Goal: Information Seeking & Learning: Learn about a topic

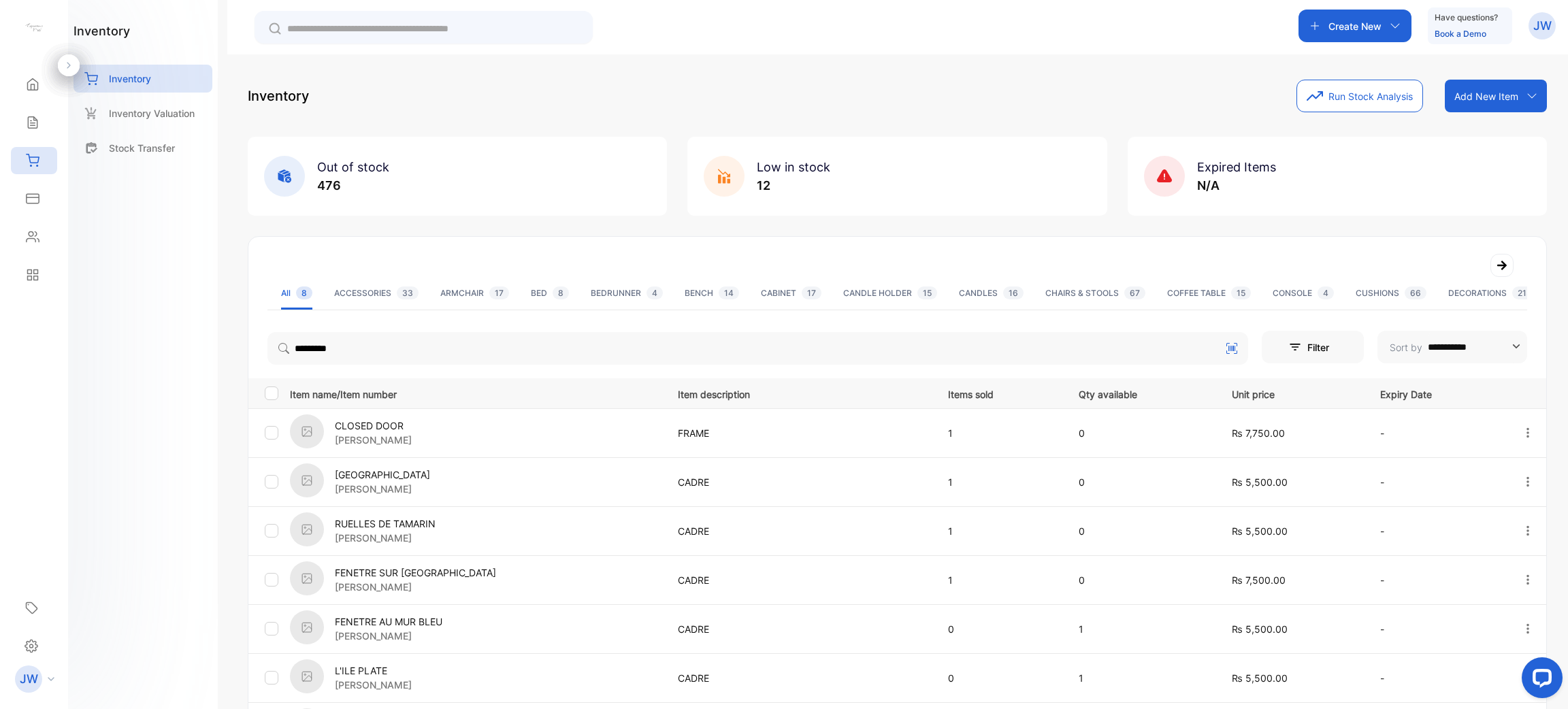
scroll to position [205, 0]
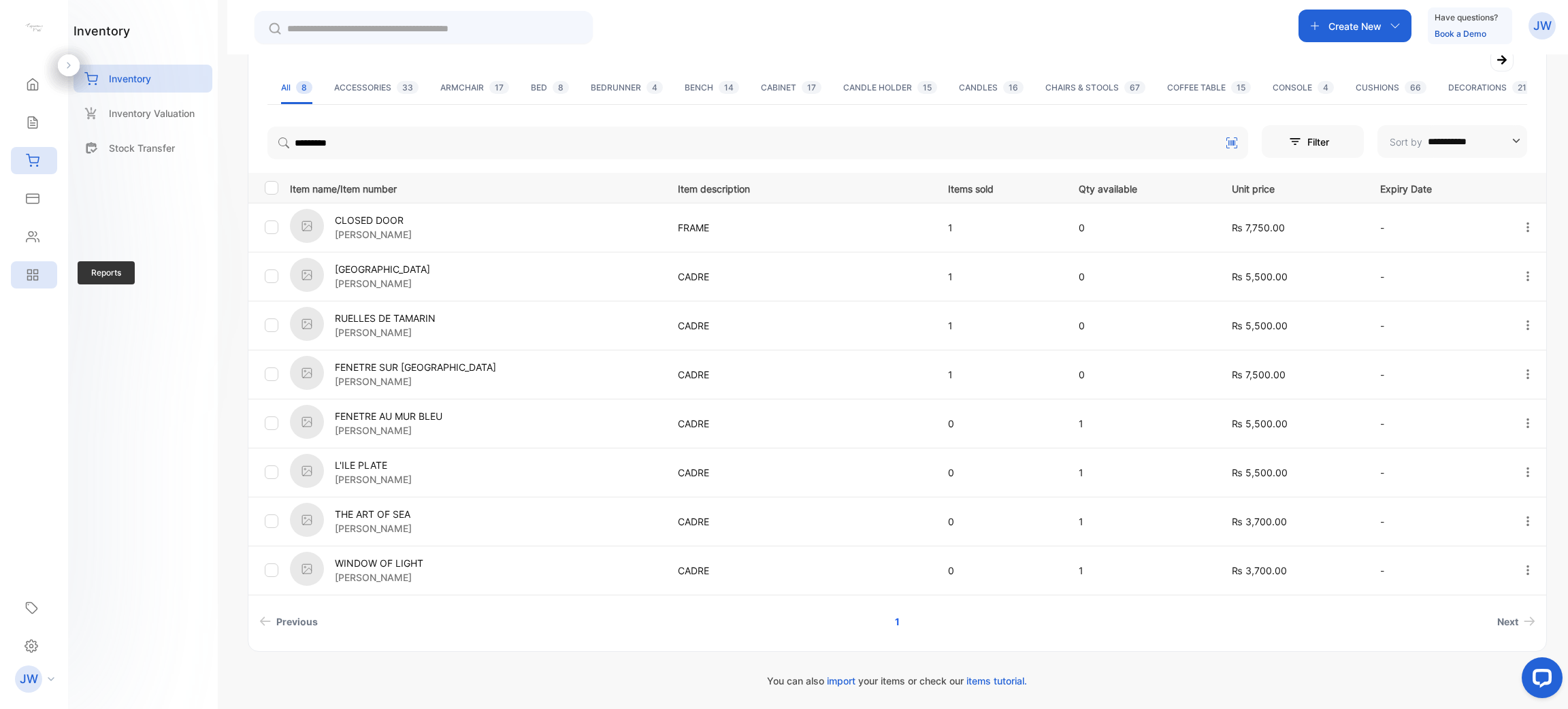
click at [32, 264] on div "Reports" at bounding box center [34, 275] width 46 height 27
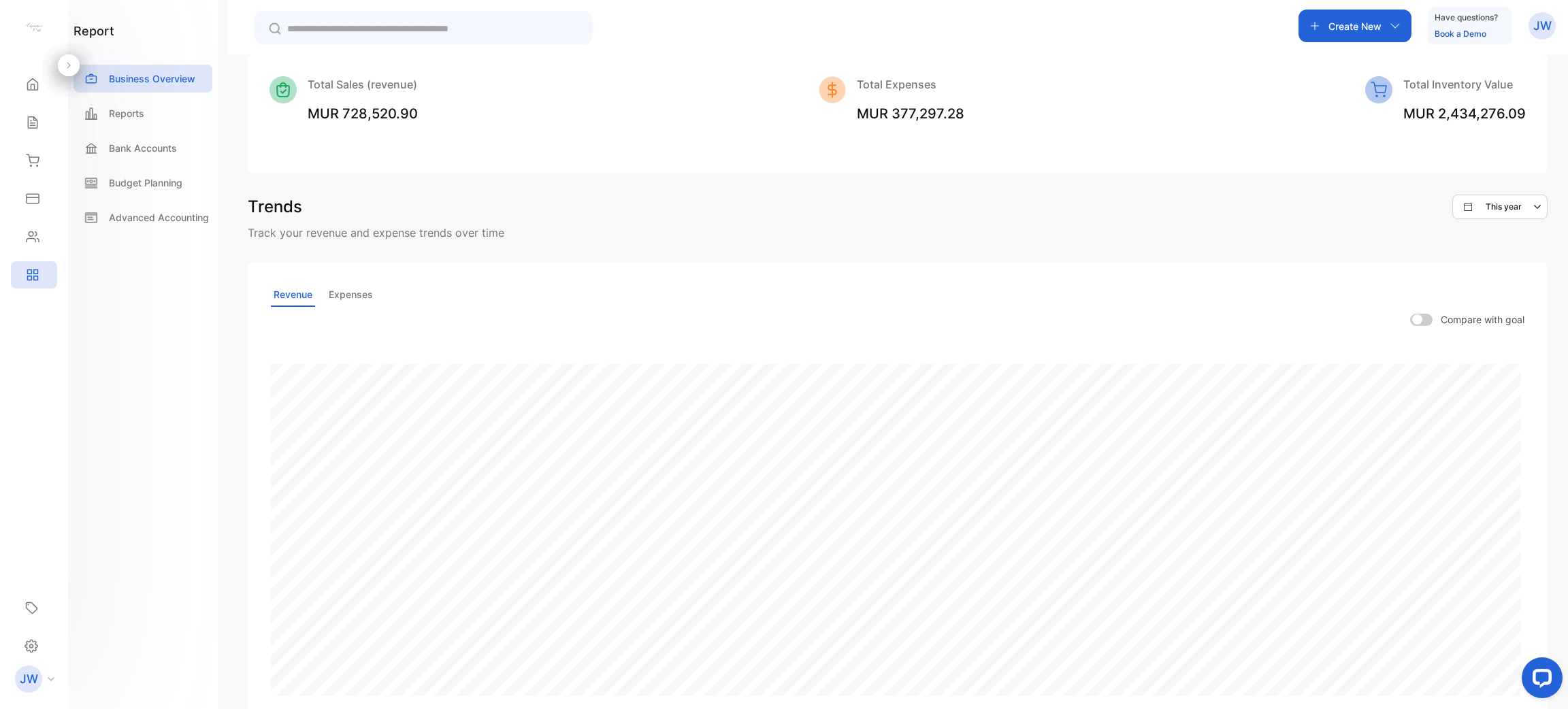
click at [509, 332] on div "Revenue Expenses Compare with goal Revenue Goal" at bounding box center [897, 508] width 1299 height 490
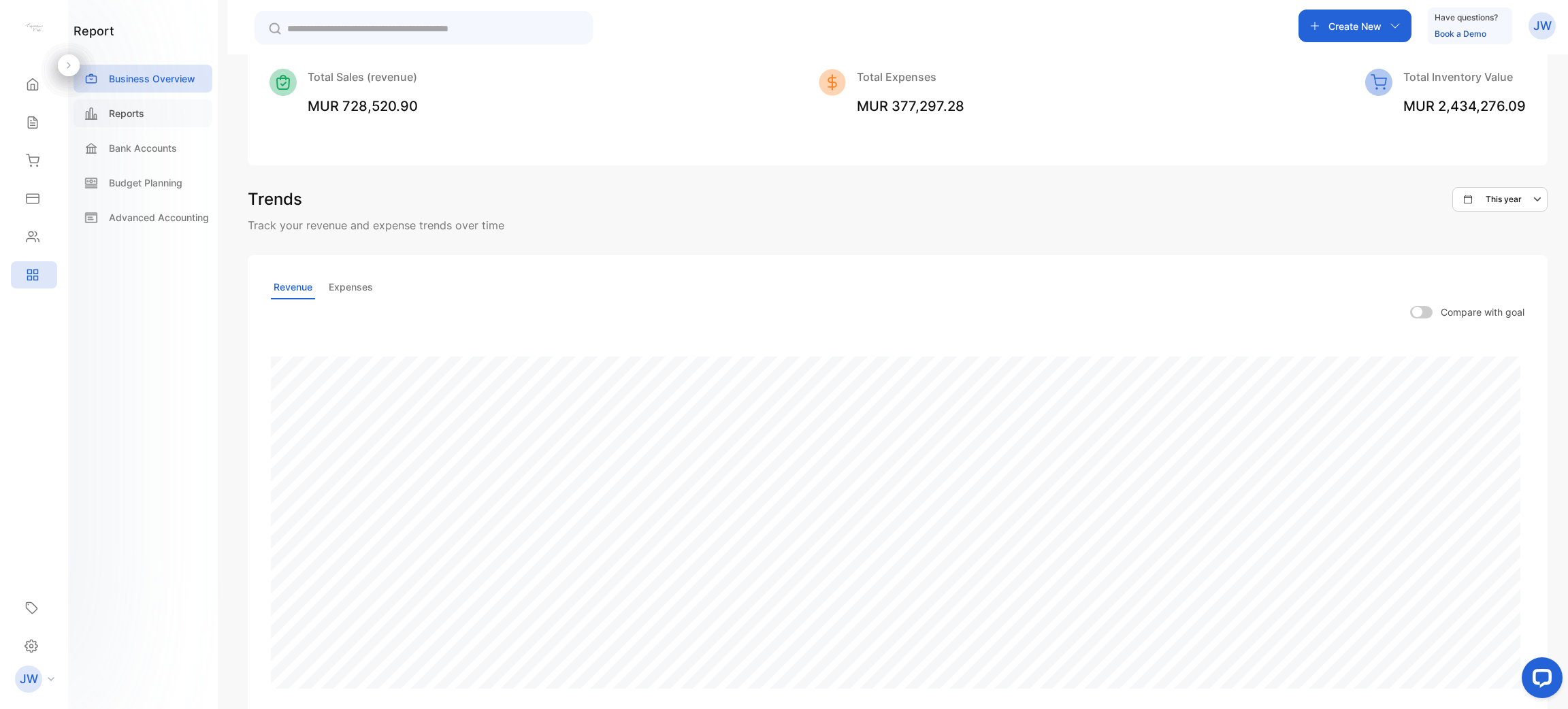
click at [162, 116] on div "Reports" at bounding box center [142, 113] width 139 height 28
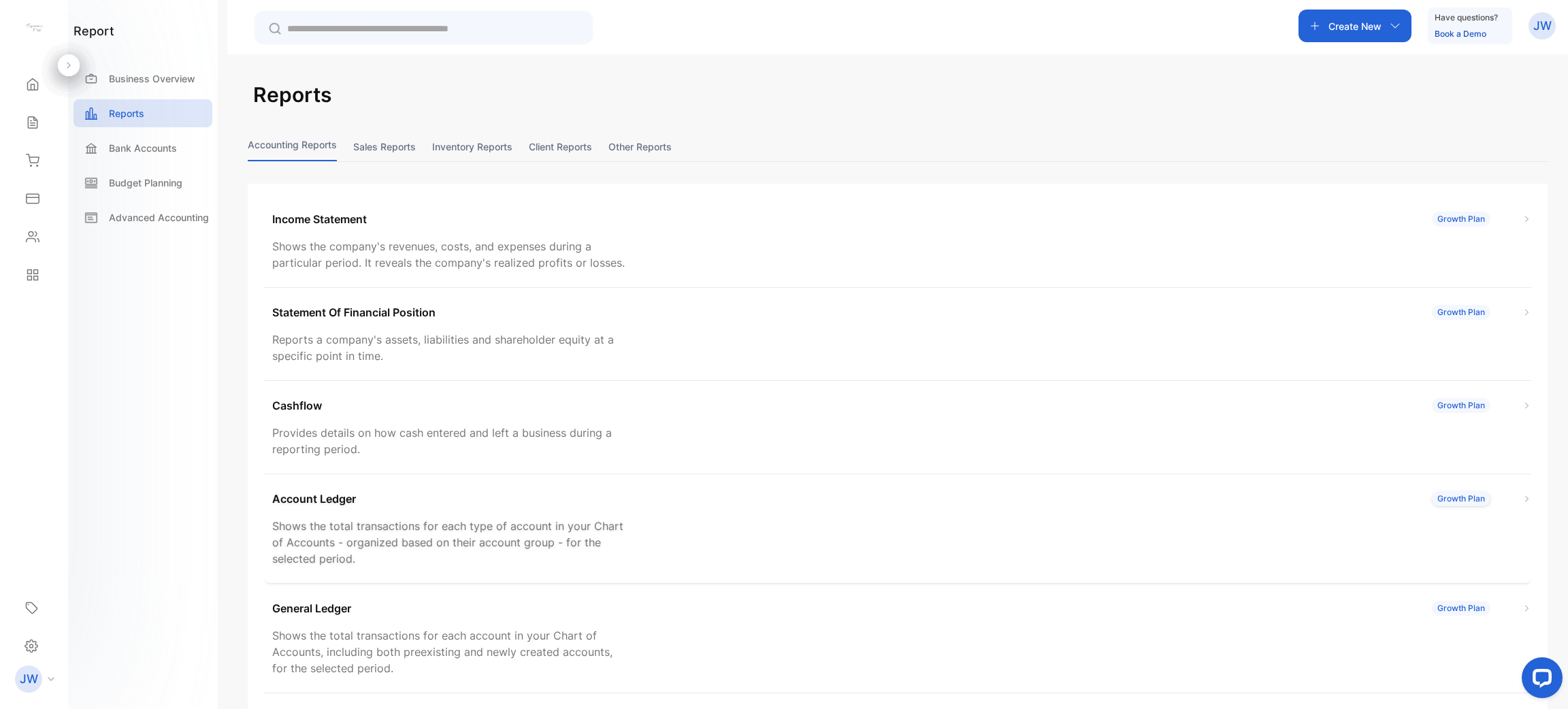
scroll to position [173, 0]
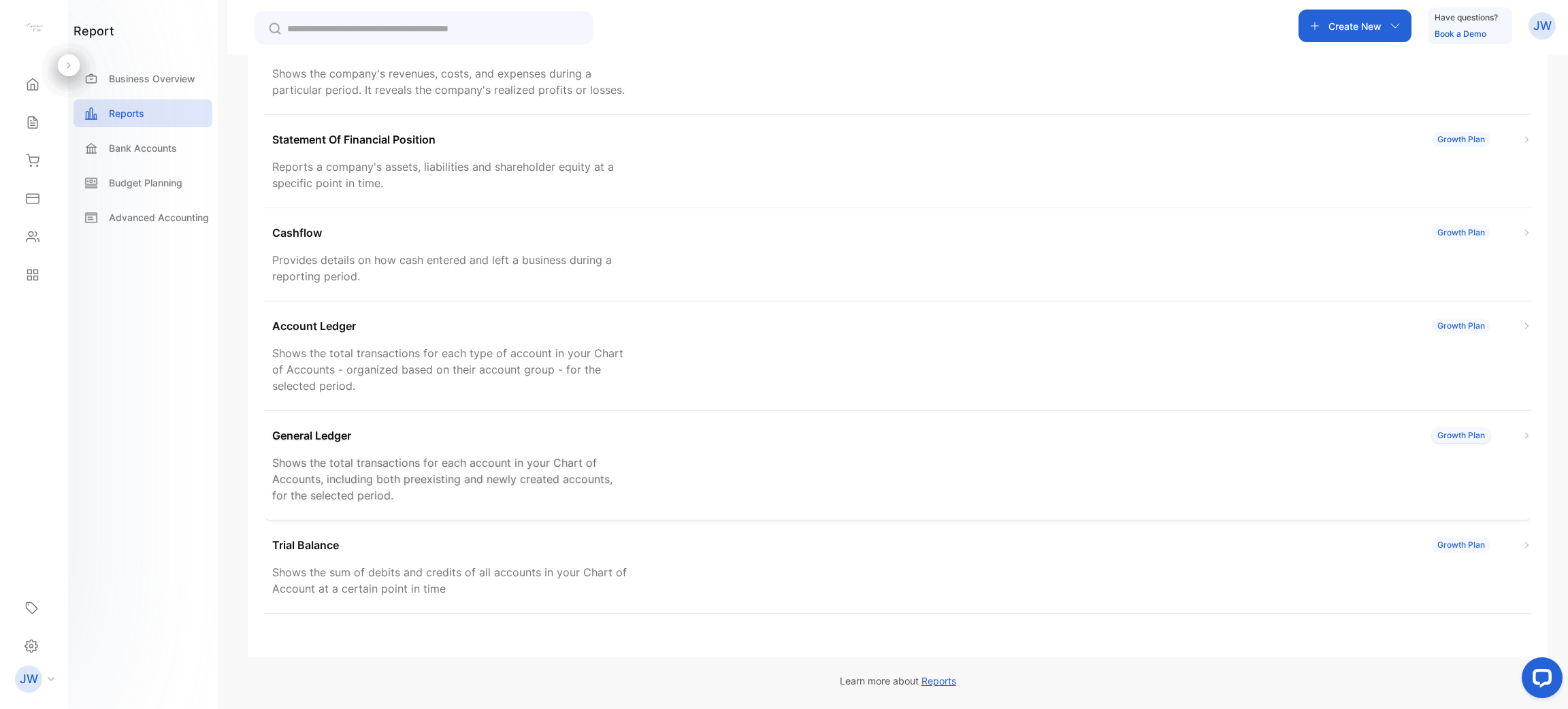
click at [693, 473] on div "General Ledger Growth Plan Shows the total transactions for each account in you…" at bounding box center [898, 465] width 1267 height 110
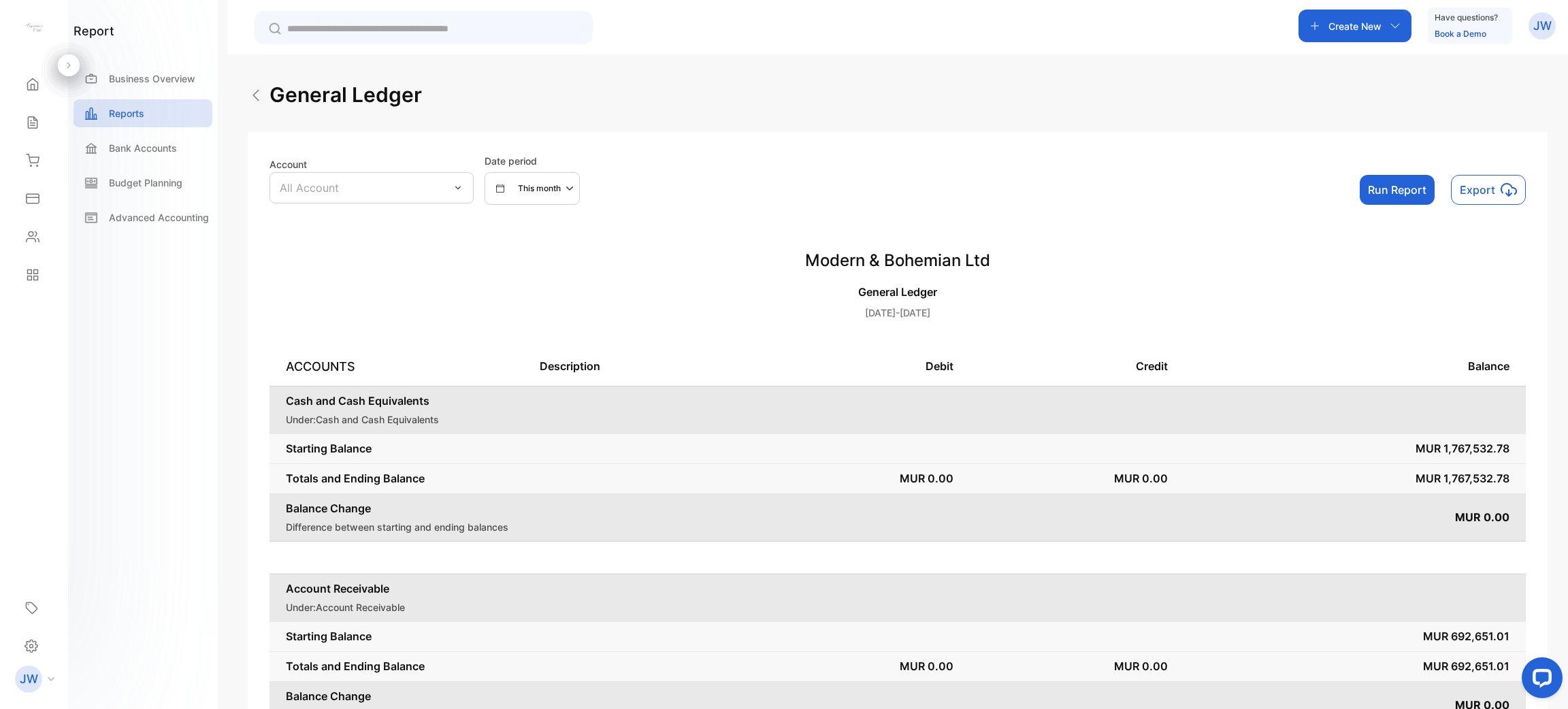
click at [446, 184] on div "All Account" at bounding box center [371, 188] width 204 height 32
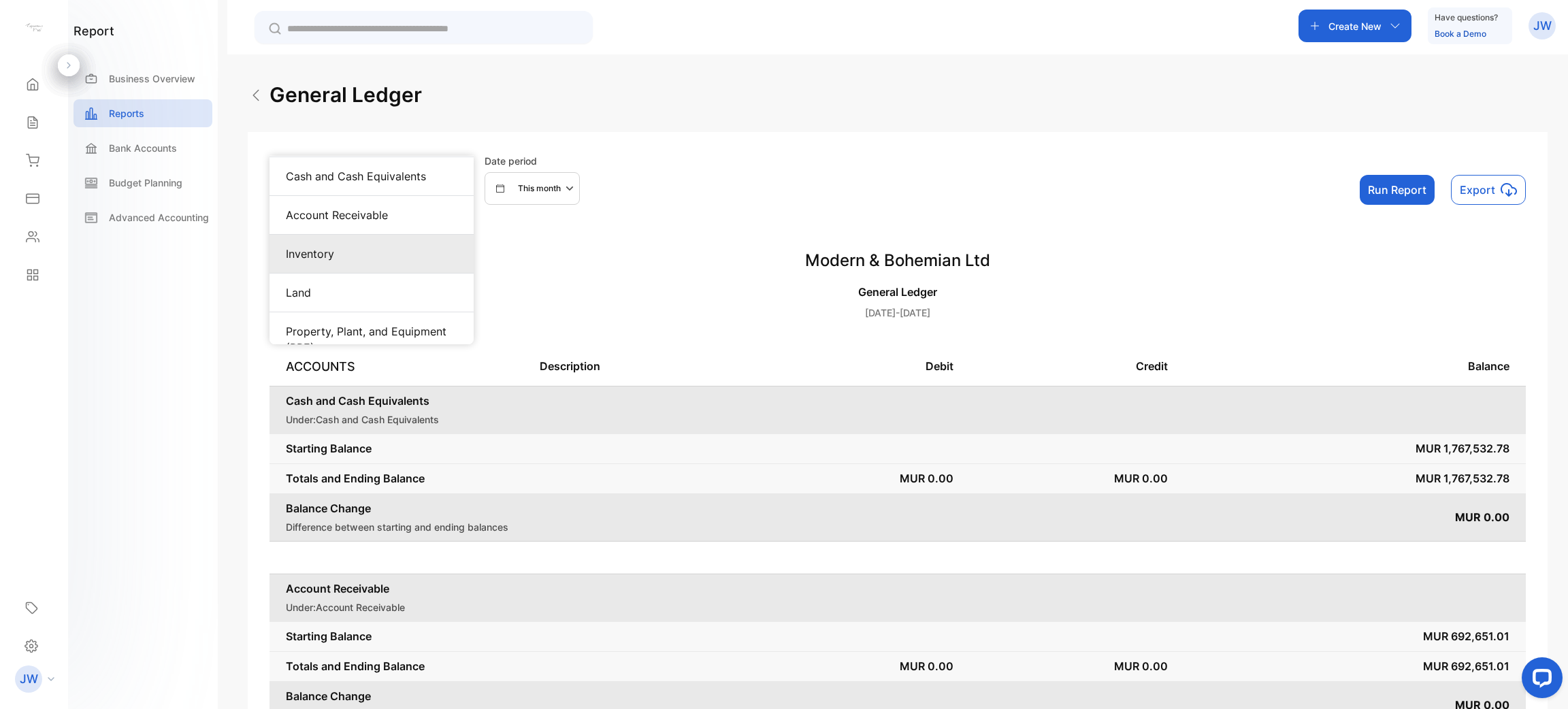
click at [381, 243] on div "Inventory" at bounding box center [371, 254] width 204 height 39
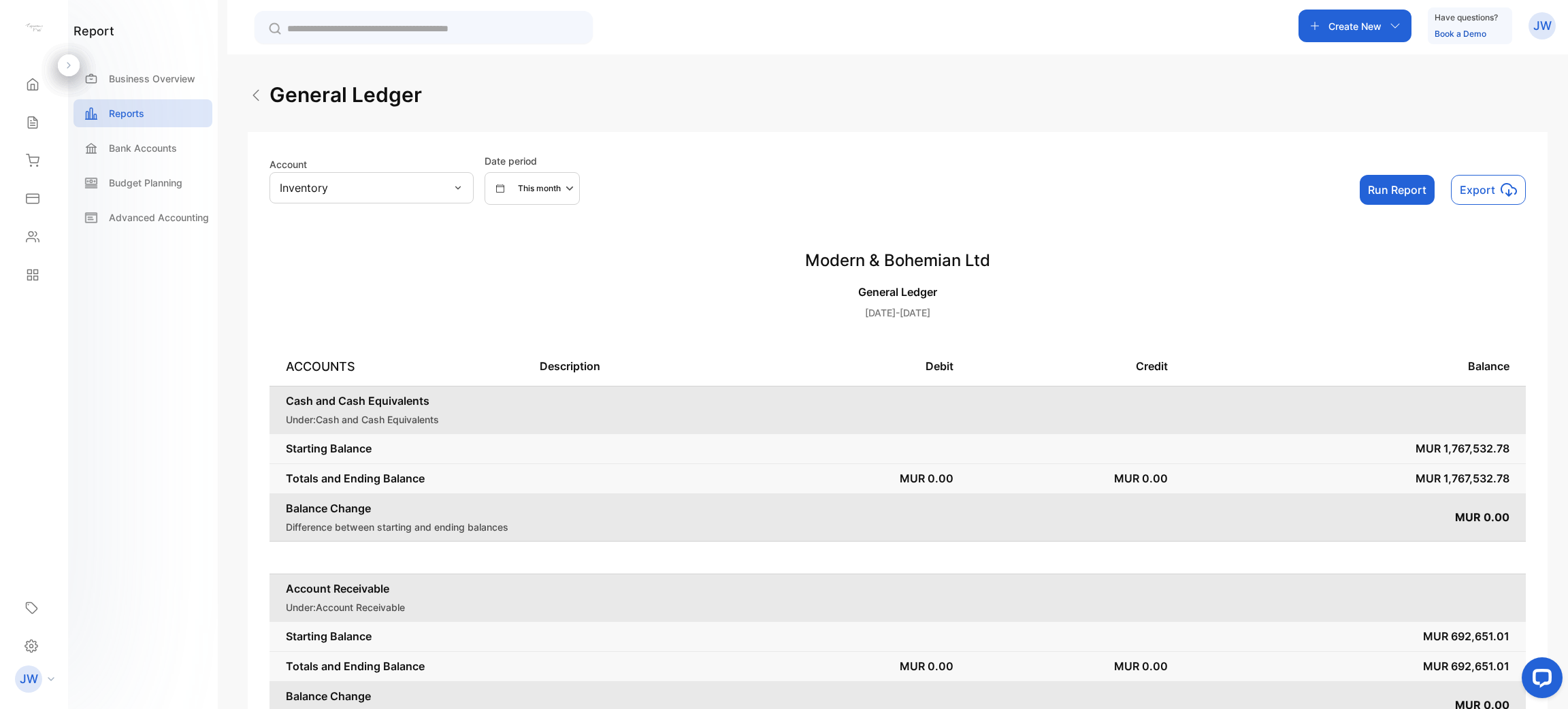
click at [528, 199] on button "This month" at bounding box center [532, 188] width 96 height 32
click at [527, 232] on p "This year" at bounding box center [528, 233] width 36 height 12
click at [781, 183] on button "Run Report" at bounding box center [1397, 190] width 75 height 30
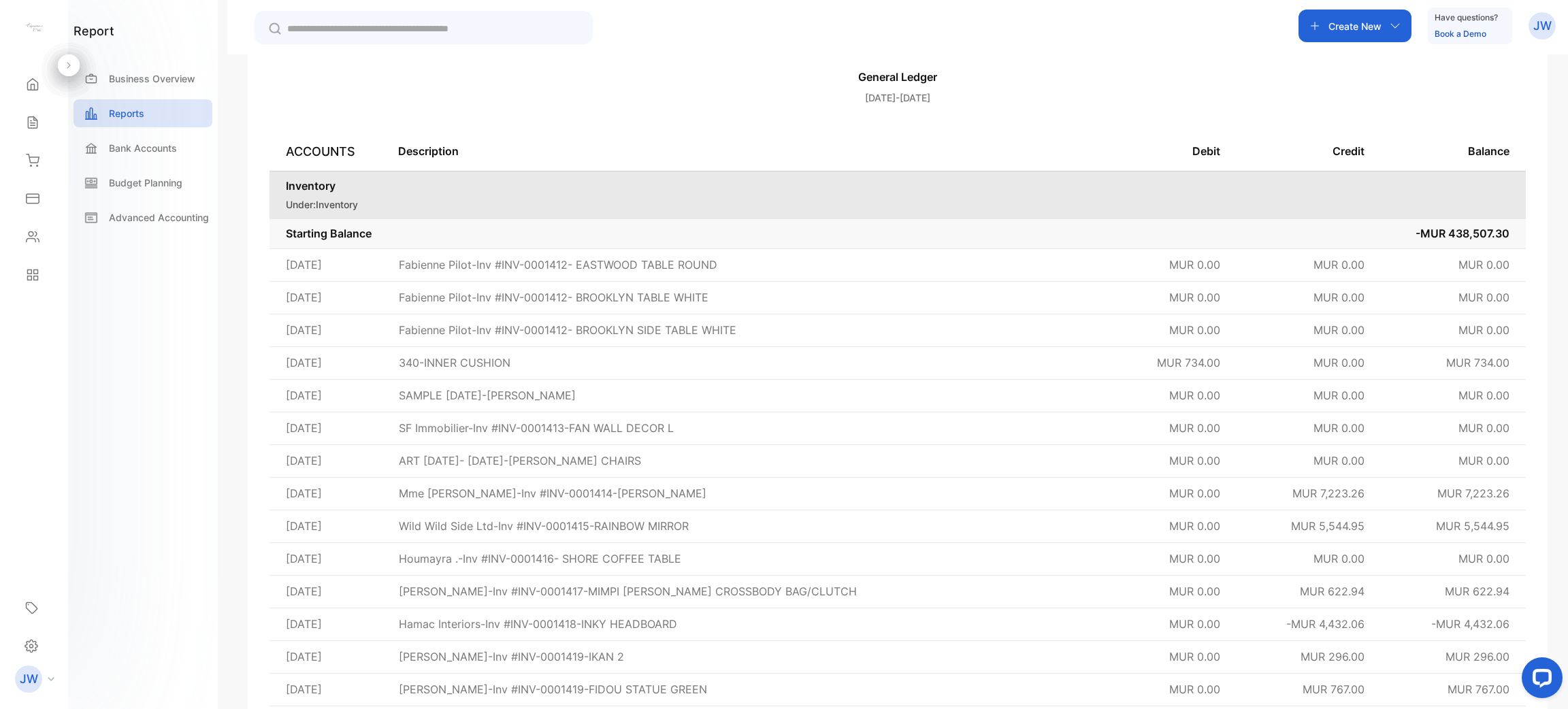
scroll to position [214, 0]
click at [781, 227] on span "-MUR 438,507.30" at bounding box center [1462, 233] width 94 height 14
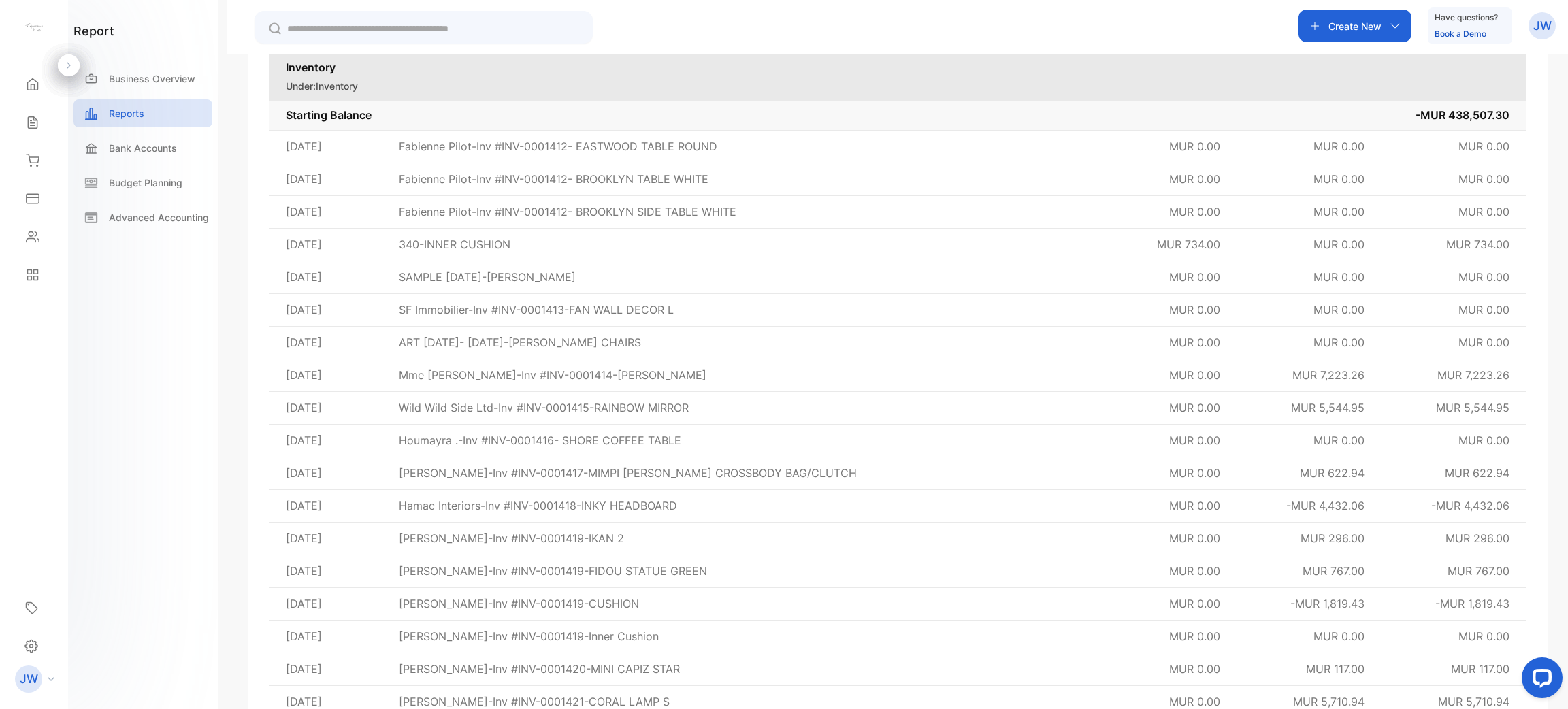
scroll to position [334, 0]
drag, startPoint x: 1145, startPoint y: 232, endPoint x: 1512, endPoint y: 236, distance: 367.0
click at [781, 236] on tr "[DATE] 340-INNER CUSHION MUR 734.00 MUR 0.00 MUR 734.00" at bounding box center [897, 243] width 1256 height 32
click at [781, 322] on td "SF Immobilier-Inv #INV-0001413-FAN WALL DECOR L" at bounding box center [736, 308] width 710 height 32
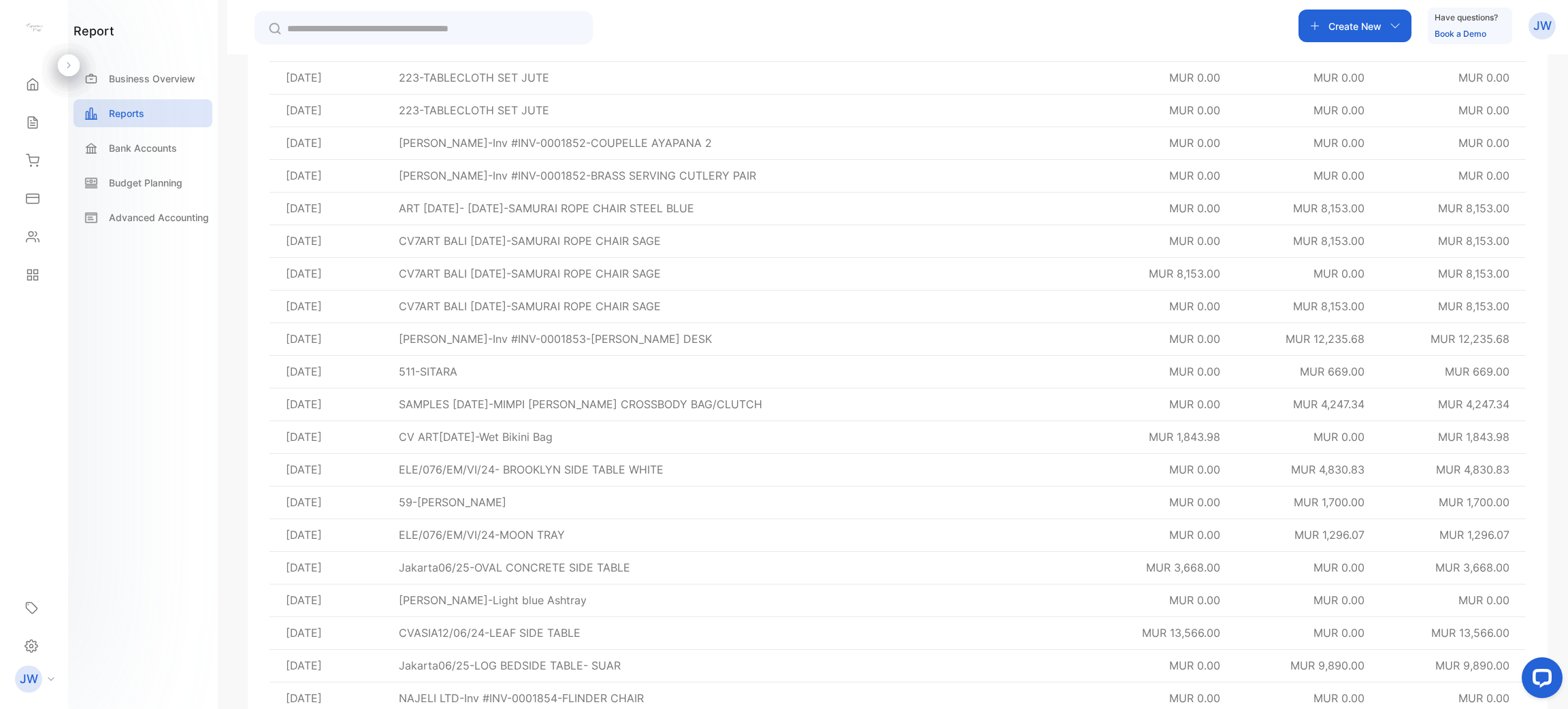
scroll to position [54212, 0]
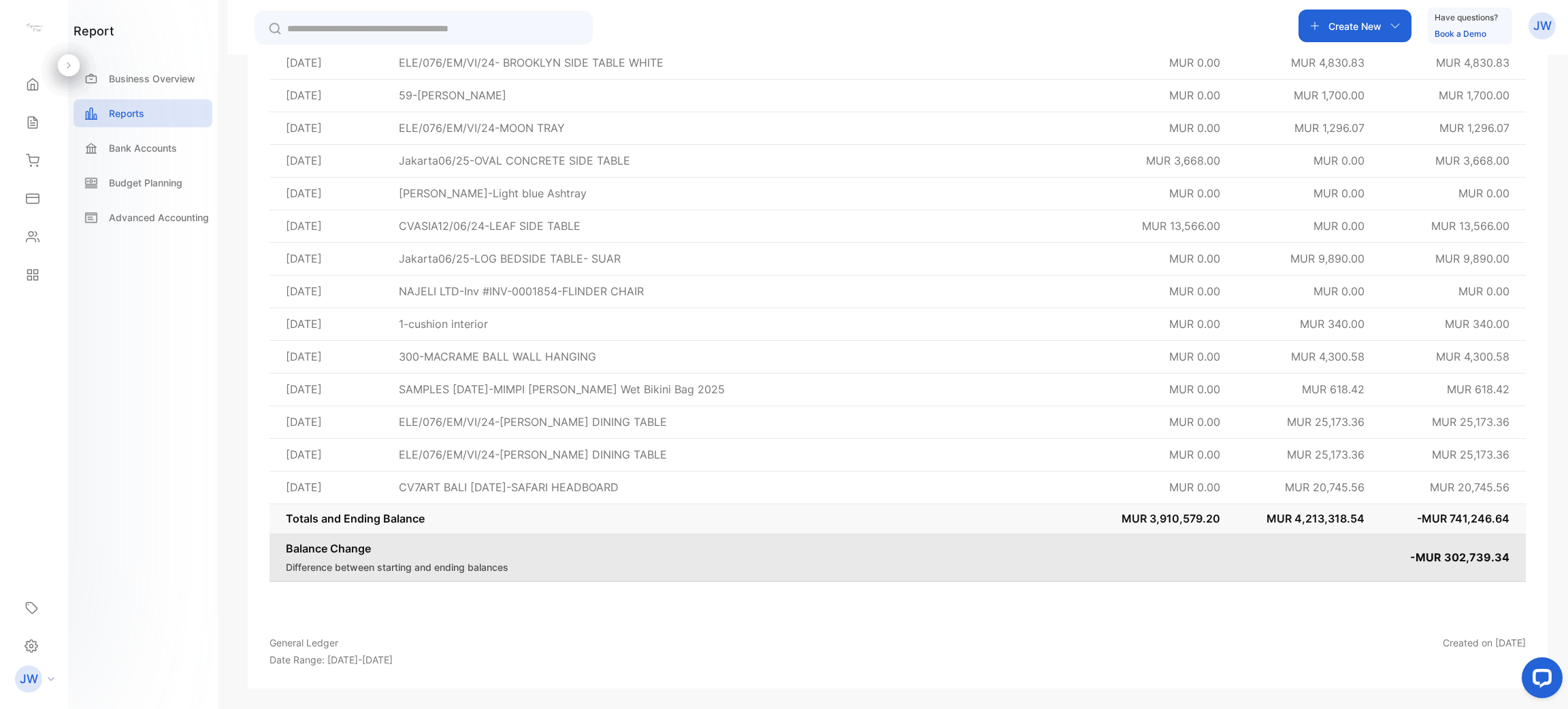
click at [781, 517] on span "MUR 3,910,579.20" at bounding box center [1170, 518] width 98 height 14
click at [781, 525] on td "MUR 4,213,318.54" at bounding box center [1308, 519] width 144 height 30
drag, startPoint x: 1411, startPoint y: 513, endPoint x: 1520, endPoint y: 508, distance: 109.1
click at [781, 508] on td "-MUR 741,246.64" at bounding box center [1453, 519] width 145 height 30
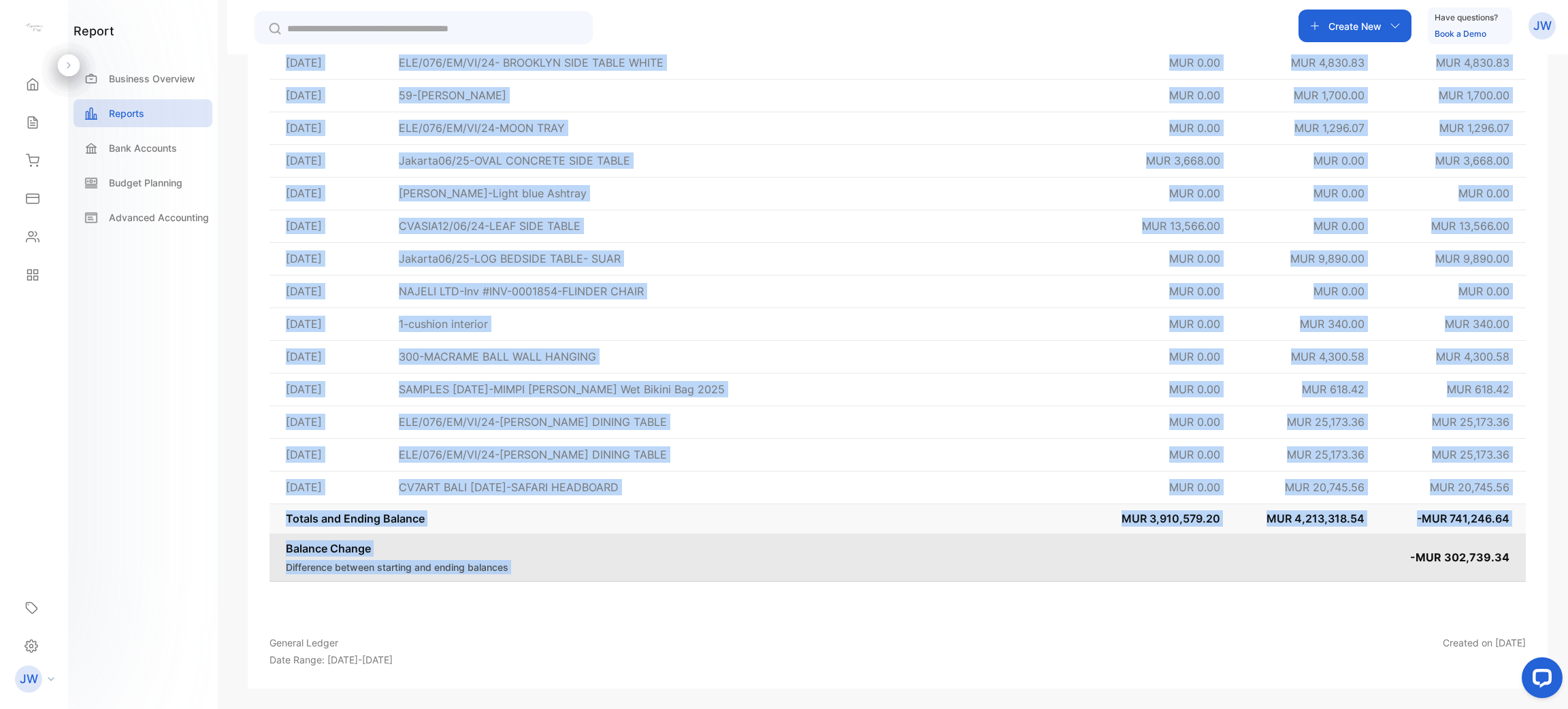
drag, startPoint x: 1411, startPoint y: 558, endPoint x: 1551, endPoint y: 557, distance: 140.0
click at [781, 557] on div "General Ledger Account Inventory Date period This year Run Report Export Modern…" at bounding box center [897, 409] width 1340 height 709
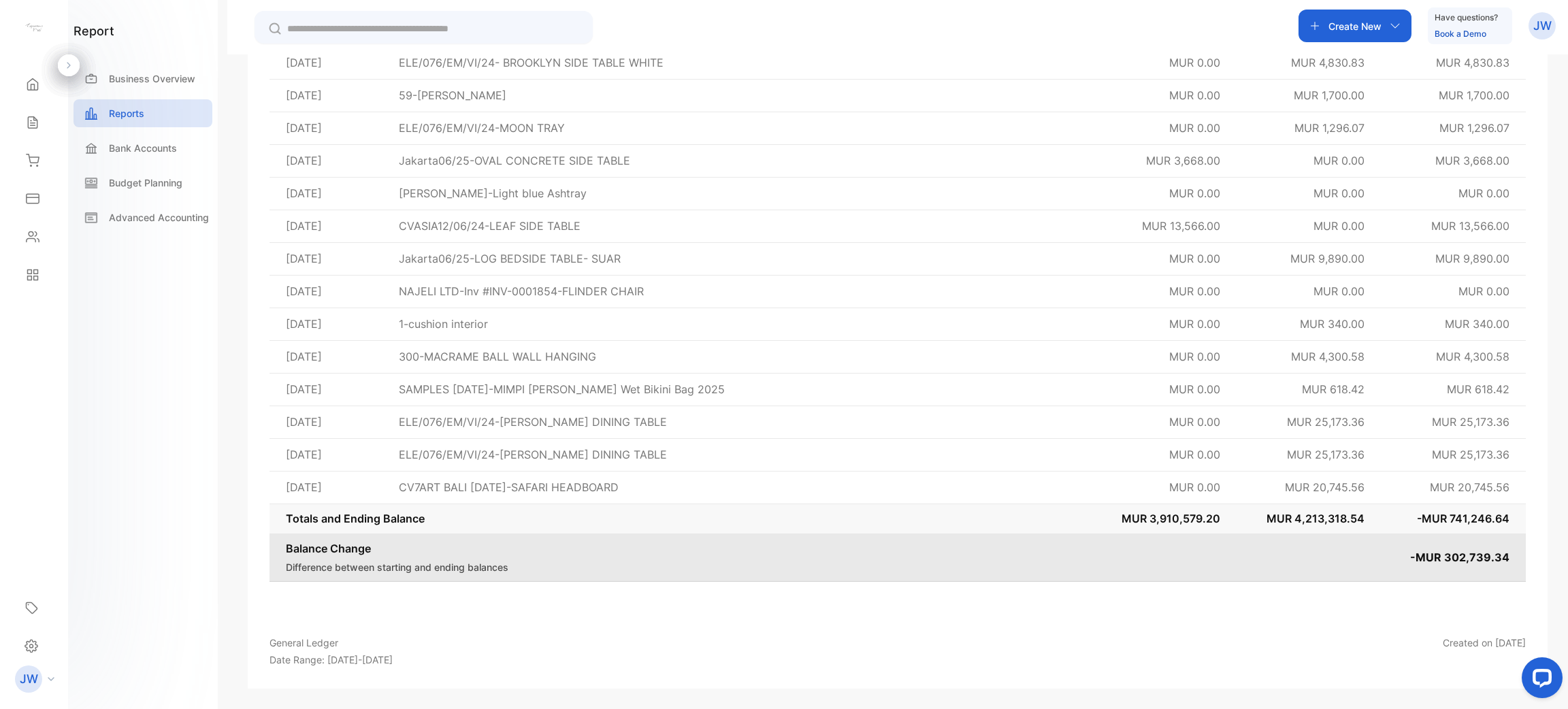
click at [781, 541] on p "Balance Change" at bounding box center [825, 548] width 1078 height 17
drag, startPoint x: 1375, startPoint y: 521, endPoint x: 1259, endPoint y: 527, distance: 116.2
click at [781, 527] on td "MUR 4,213,318.54" at bounding box center [1308, 519] width 144 height 30
click at [781, 529] on td "MUR 3,910,579.20" at bounding box center [1164, 519] width 144 height 30
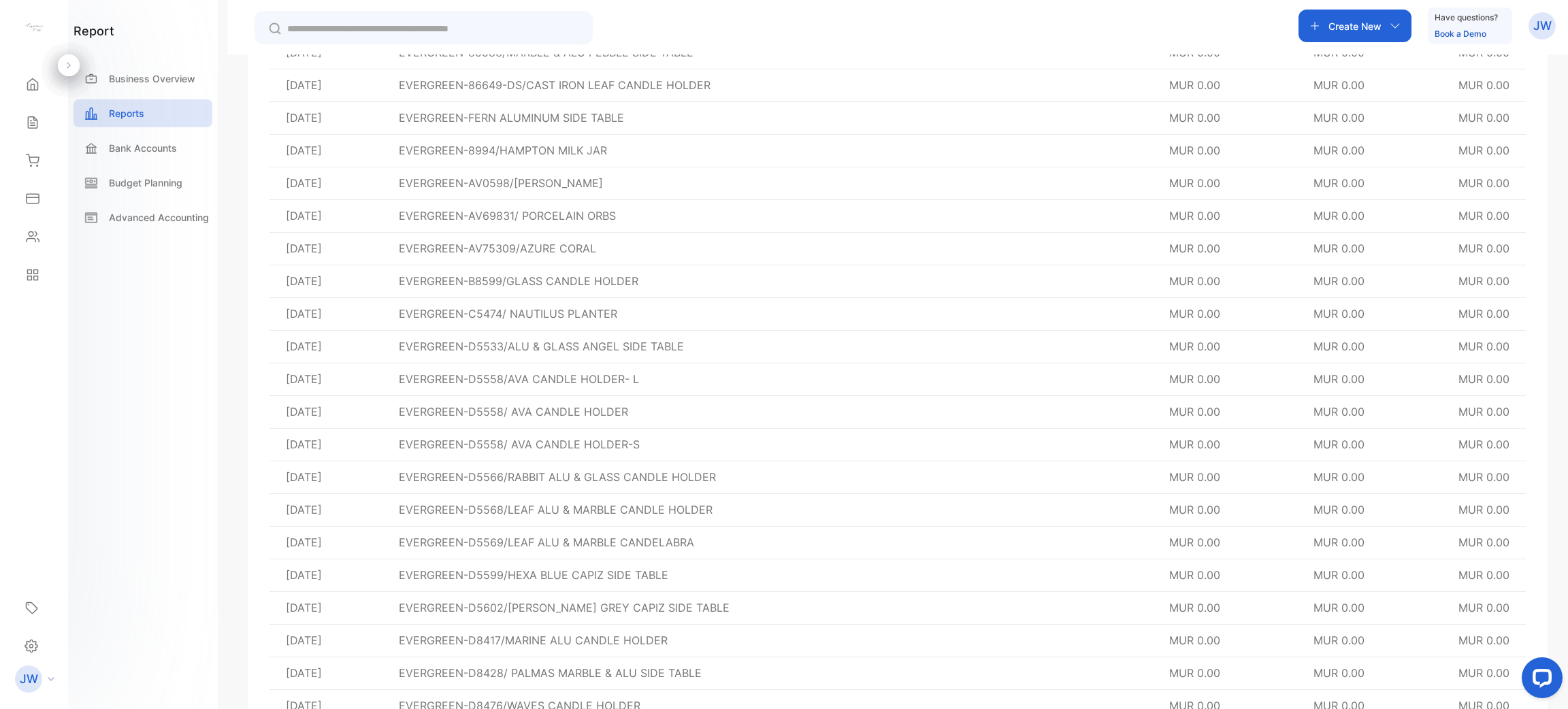
scroll to position [47825, 0]
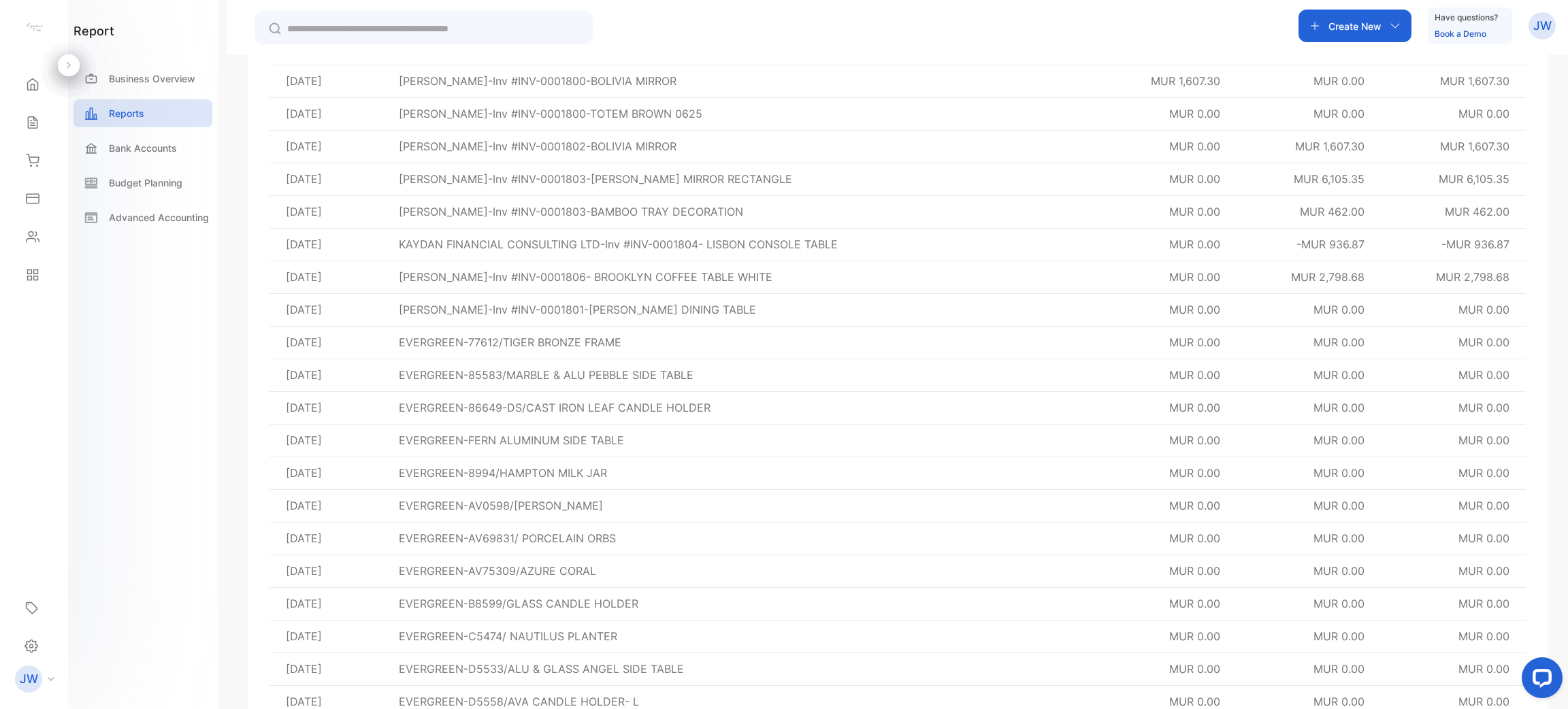
drag, startPoint x: 1567, startPoint y: 664, endPoint x: 1567, endPoint y: 631, distance: 33.0
click at [781, 652] on html at bounding box center [1539, 680] width 57 height 57
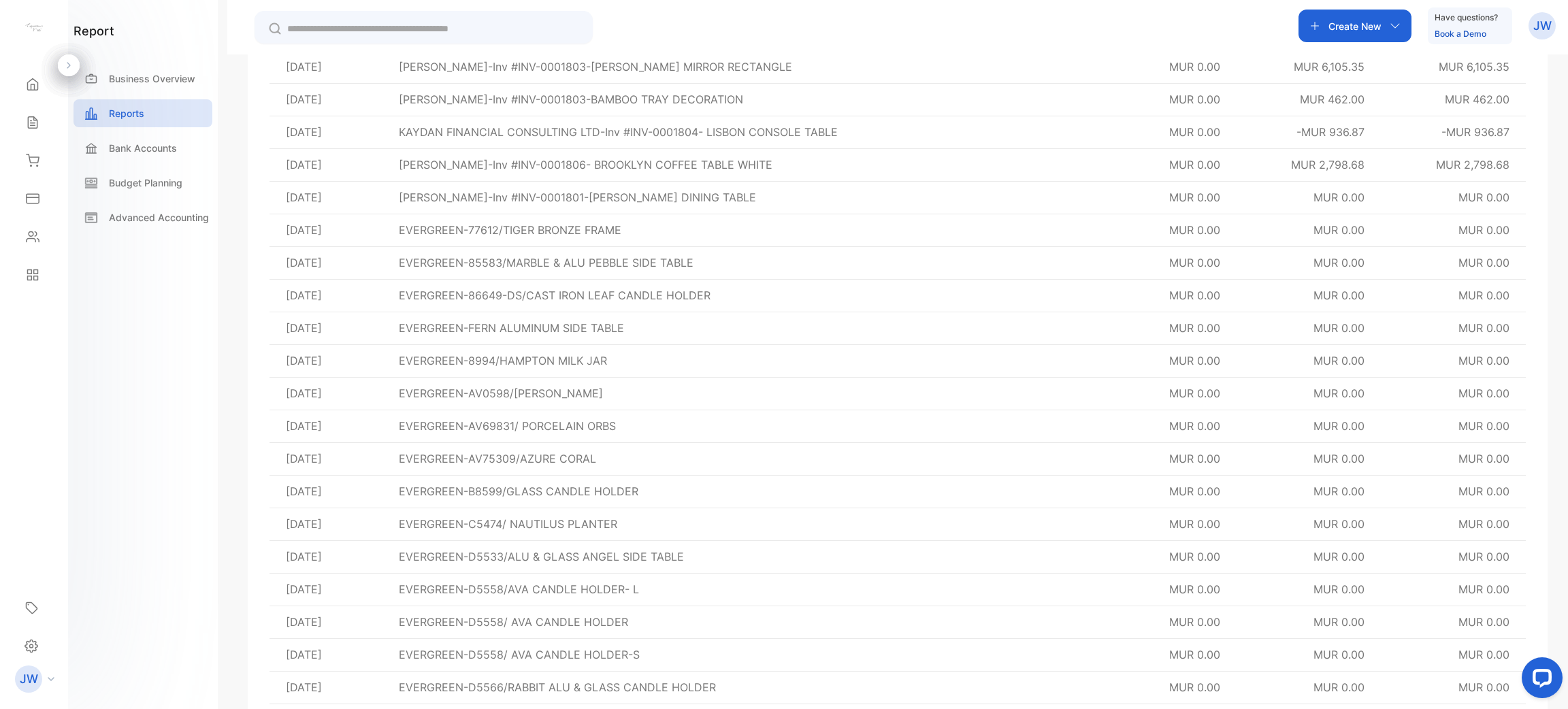
click at [443, 423] on p "EVERGREEN-AV69831/ PORCELAIN ORBS" at bounding box center [507, 426] width 217 height 17
click at [781, 427] on span "MUR 0.00" at bounding box center [1194, 426] width 51 height 14
click at [781, 463] on div "General Ledger Account Inventory Date period This year Run Report Export Modern…" at bounding box center [897, 409] width 1340 height 709
drag, startPoint x: 1567, startPoint y: 674, endPoint x: 1567, endPoint y: 639, distance: 35.0
click at [781, 652] on html at bounding box center [1539, 680] width 57 height 57
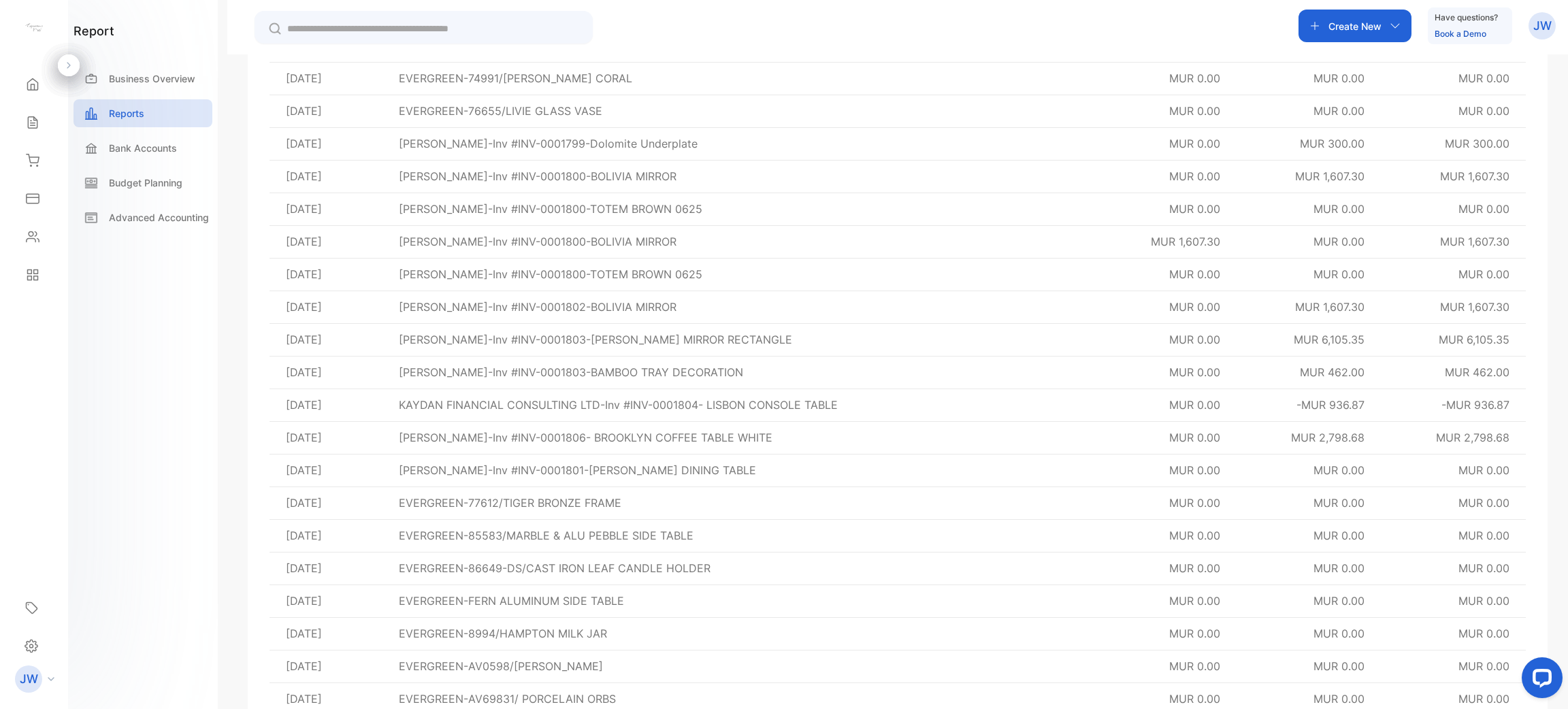
scroll to position [47664, 0]
drag, startPoint x: 1289, startPoint y: 402, endPoint x: 1370, endPoint y: 399, distance: 81.1
click at [781, 399] on td "-MUR 936.87" at bounding box center [1308, 404] width 144 height 32
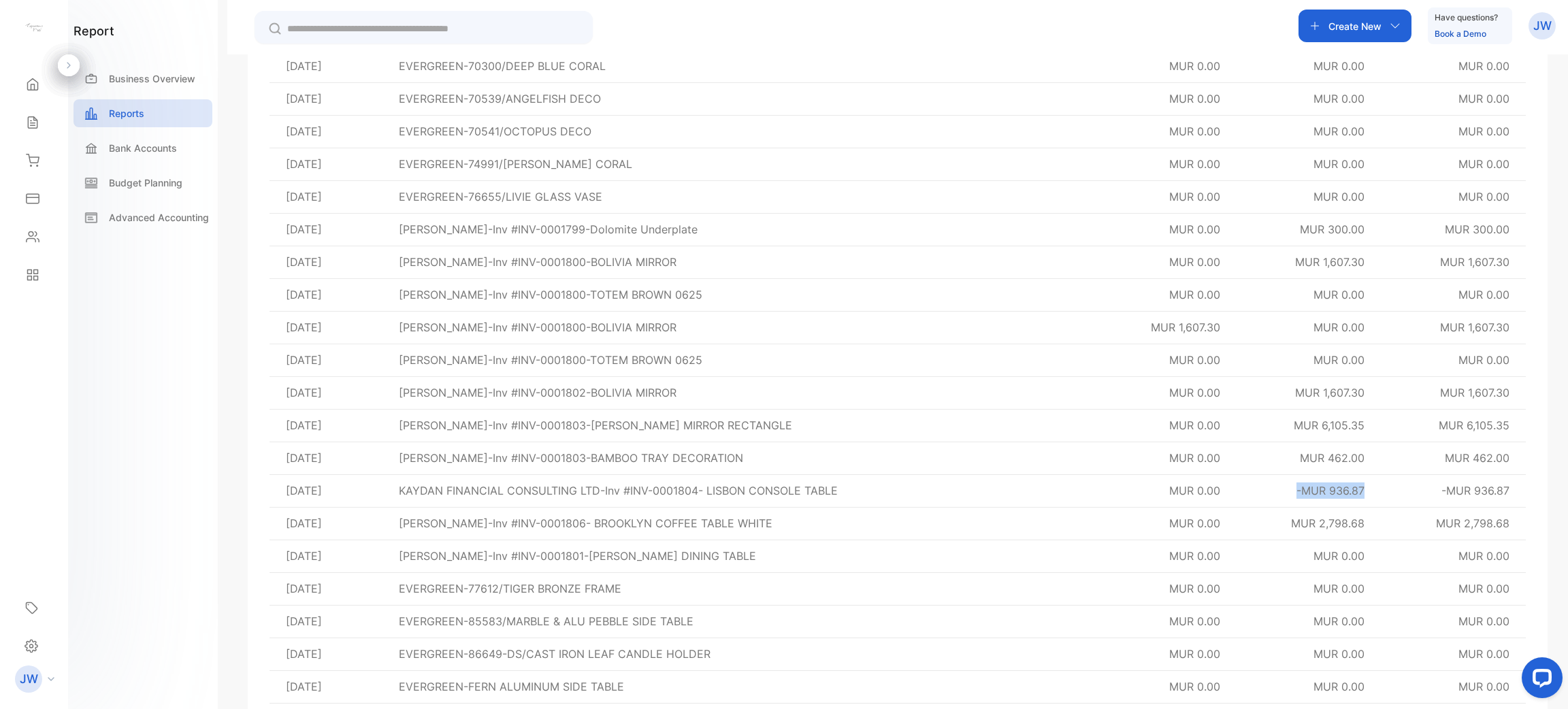
scroll to position [47580, 0]
click at [781, 399] on td "MUR 1,607.30" at bounding box center [1308, 391] width 144 height 32
click at [32, 120] on icon at bounding box center [32, 122] width 14 height 14
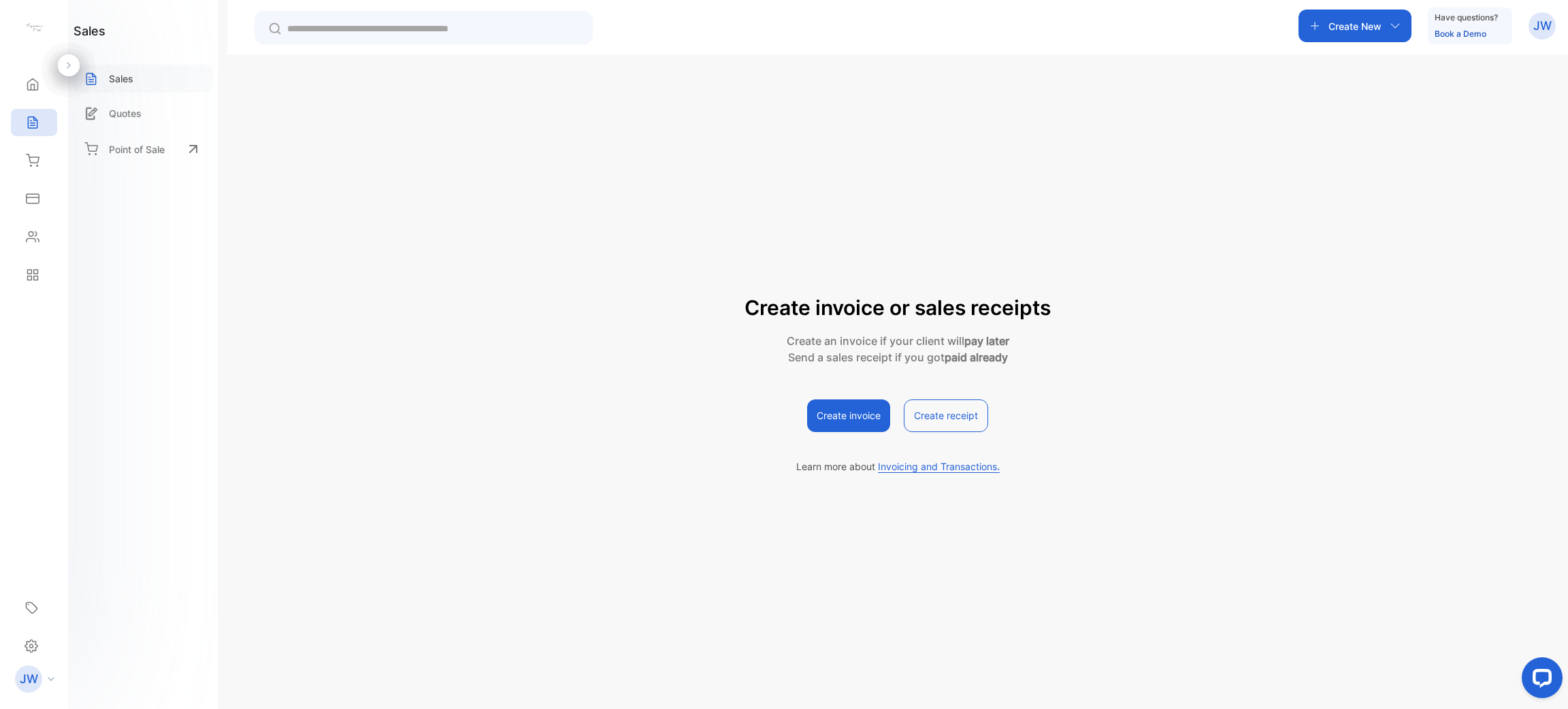
click at [165, 85] on div "Sales" at bounding box center [142, 78] width 139 height 28
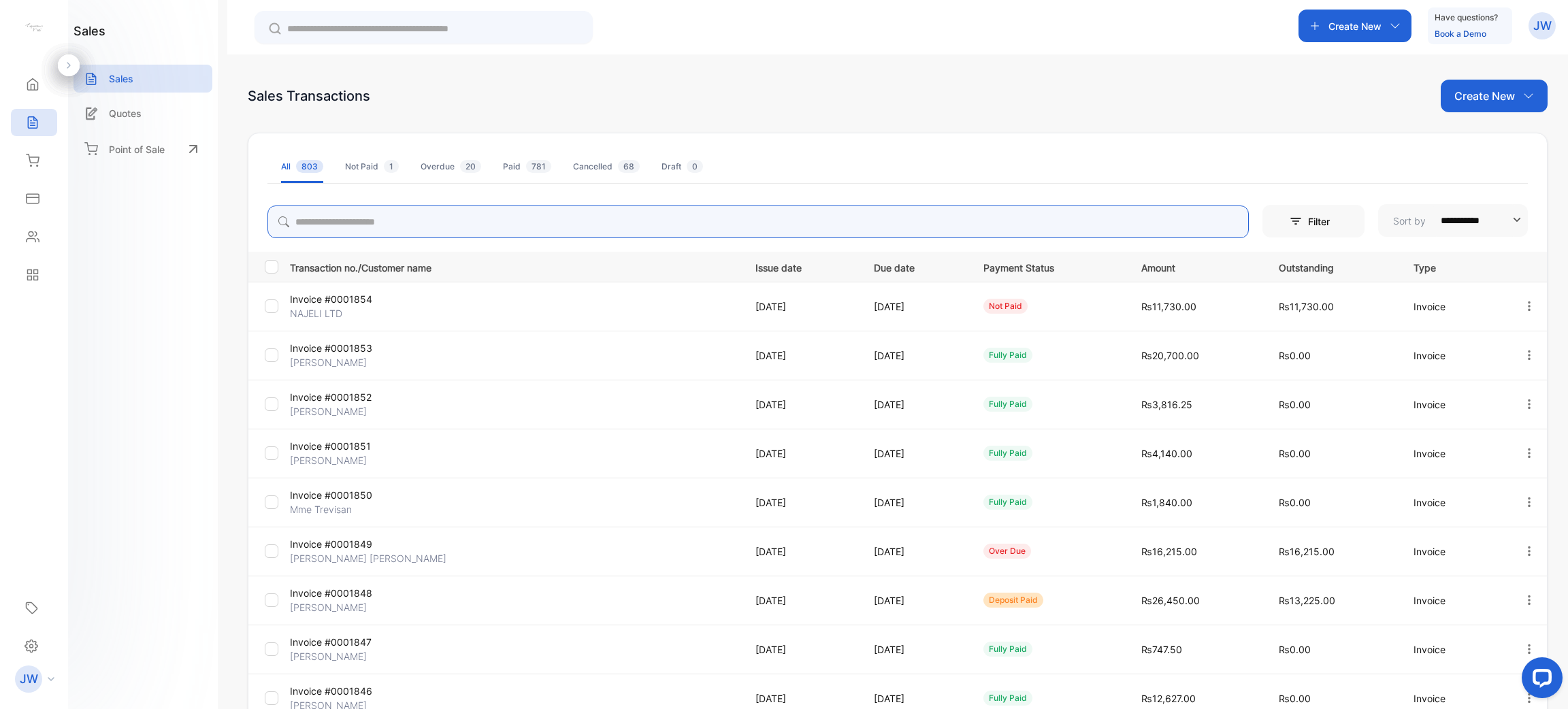
click at [628, 216] on input "search" at bounding box center [758, 221] width 981 height 32
type input "****"
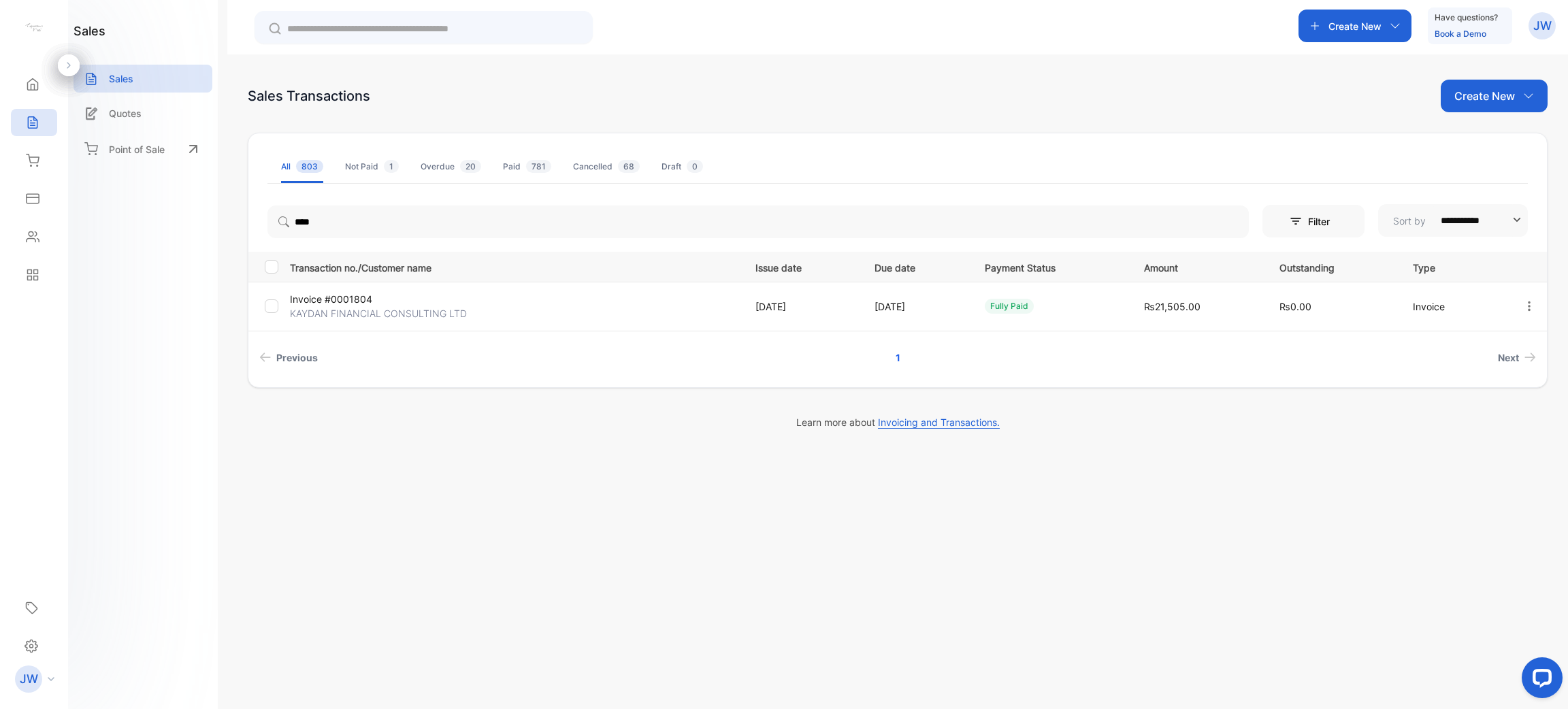
click at [361, 298] on p "Invoice #0001804" at bounding box center [365, 299] width 149 height 14
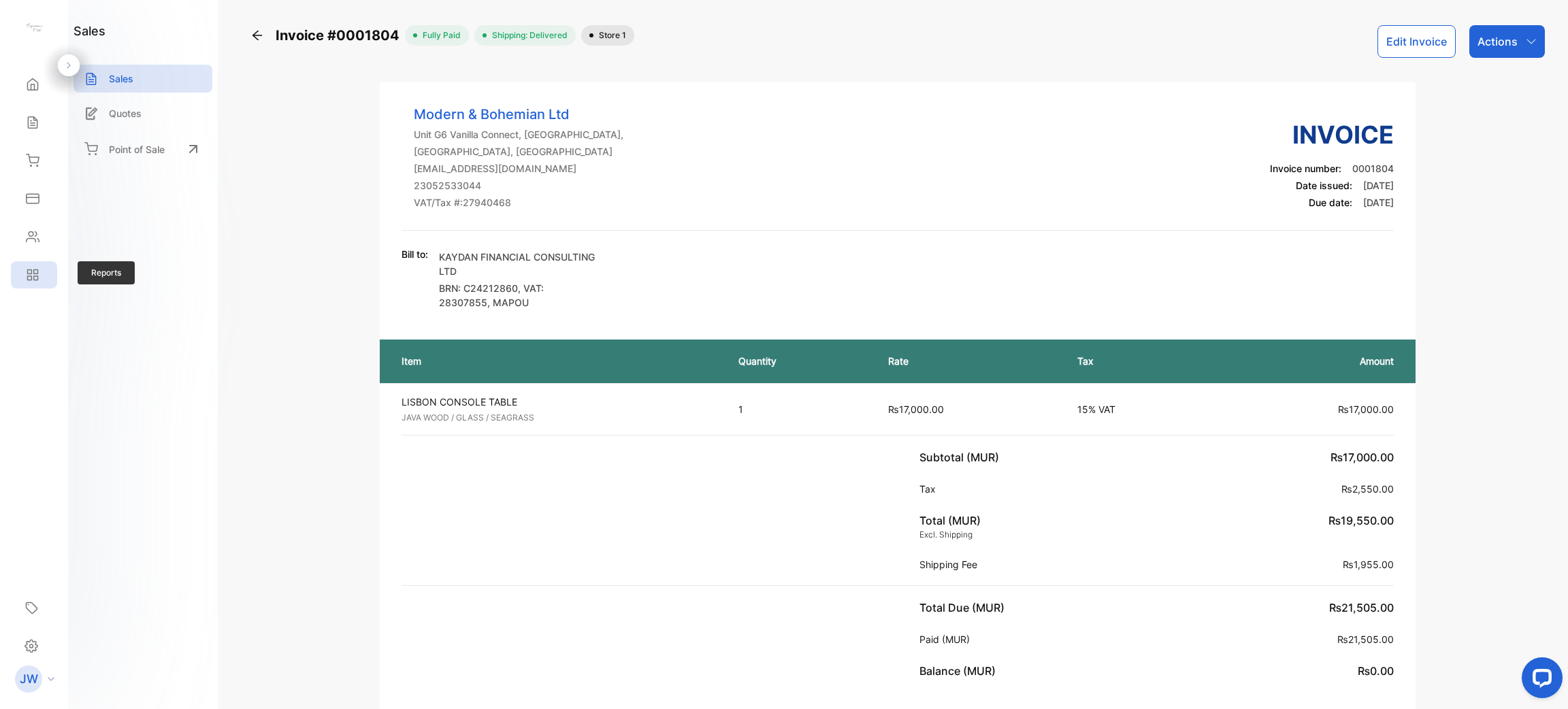
drag, startPoint x: 27, startPoint y: 259, endPoint x: 34, endPoint y: 282, distance: 24.0
click at [34, 282] on div "Reports Reports" at bounding box center [34, 274] width 46 height 38
click at [34, 282] on div "Reports" at bounding box center [34, 275] width 46 height 27
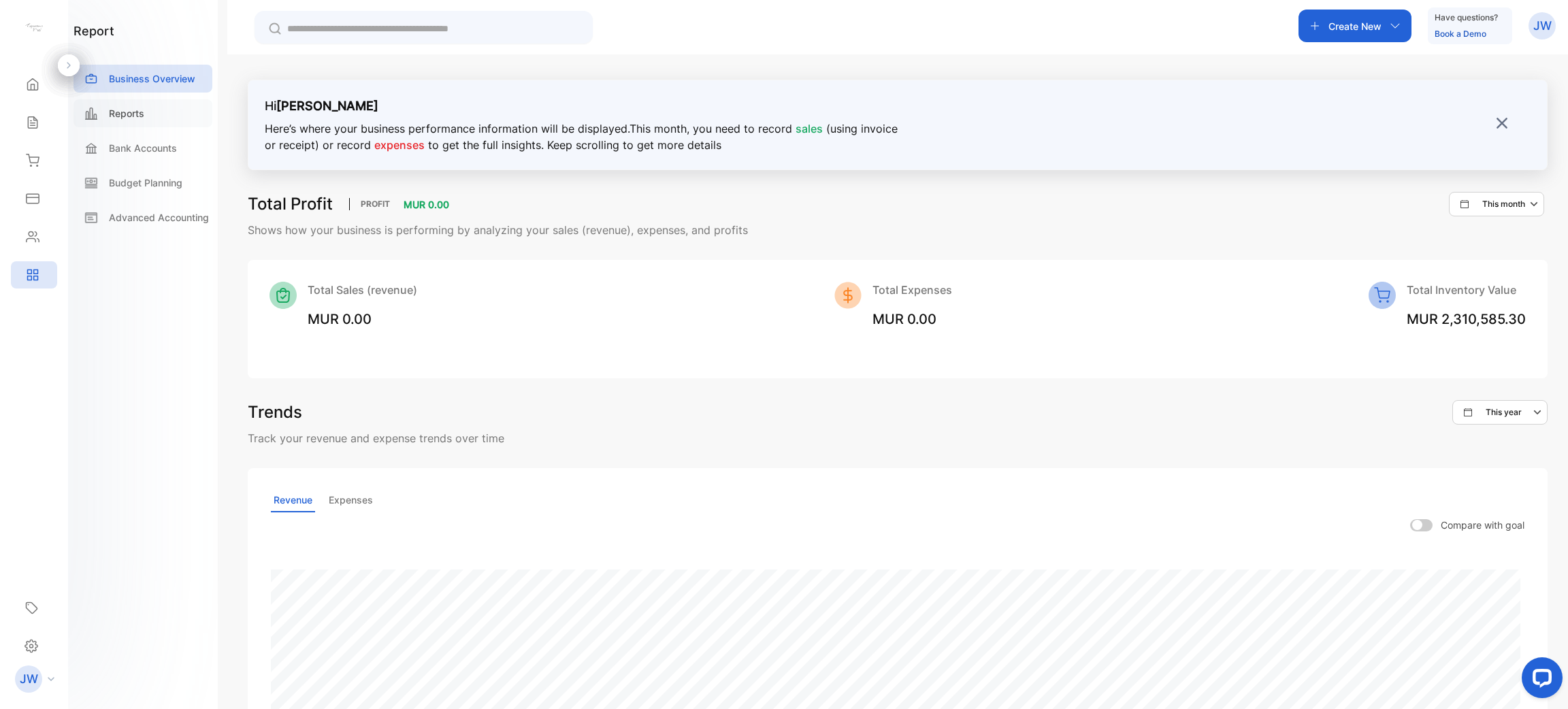
click at [149, 101] on div "Reports" at bounding box center [142, 113] width 139 height 28
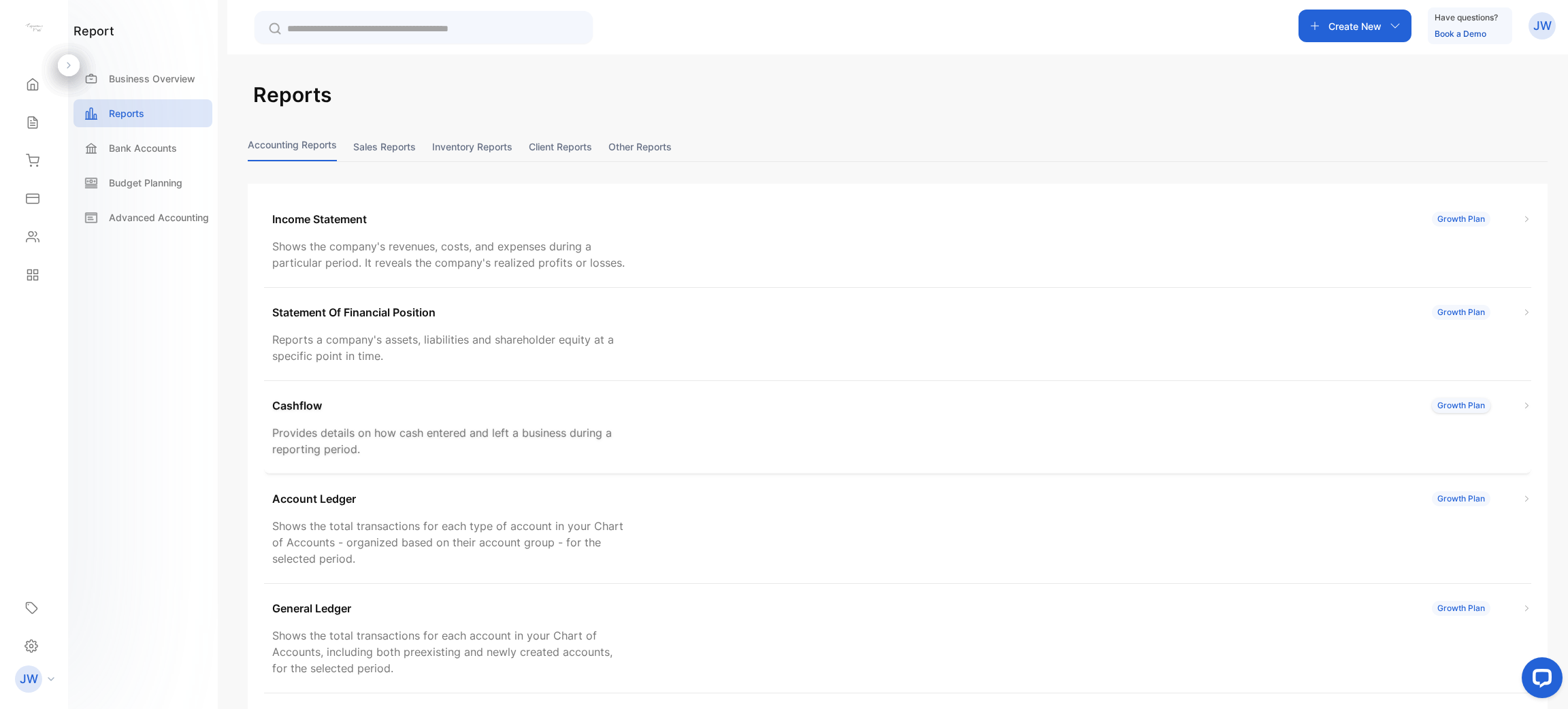
click at [371, 430] on p "Provides details on how cash entered and left a business during a reporting per…" at bounding box center [450, 440] width 356 height 32
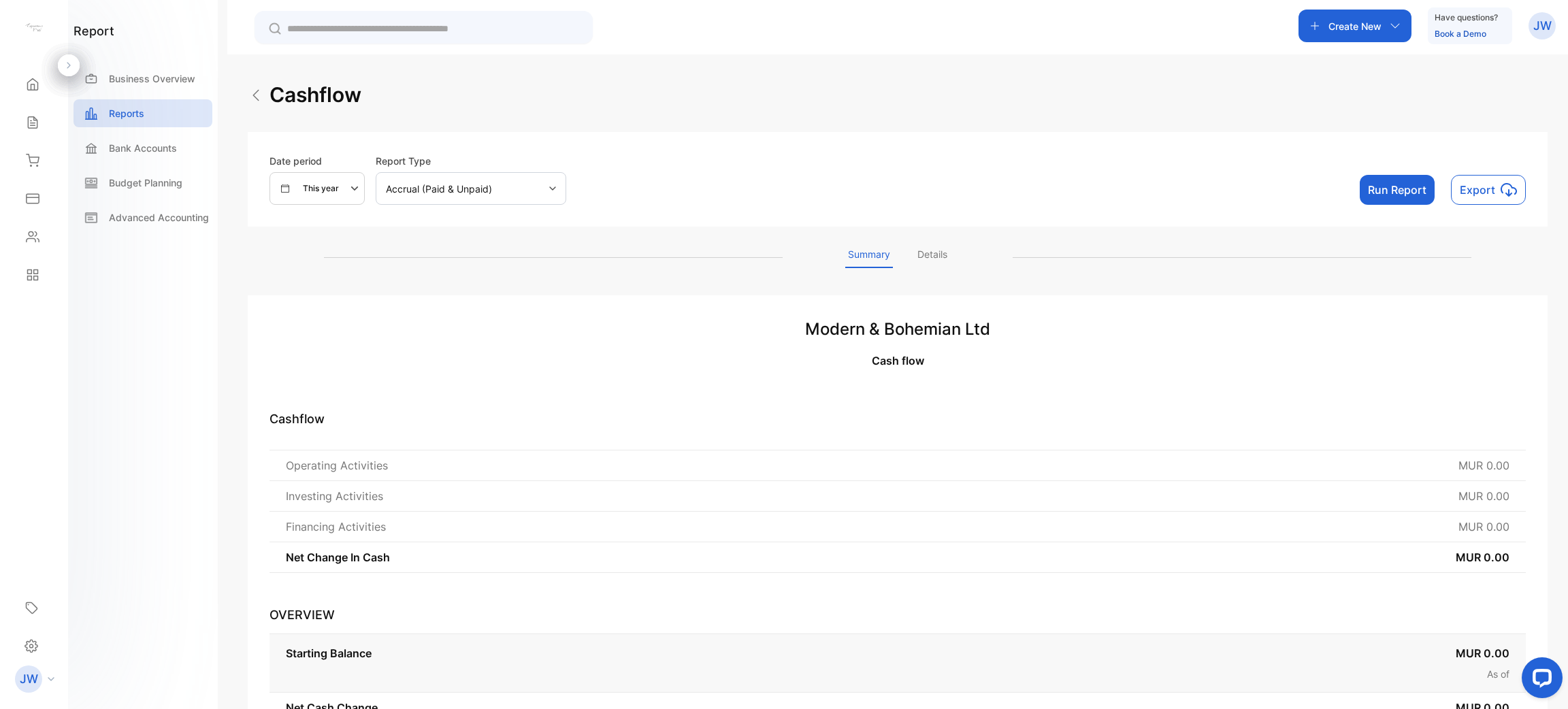
click at [516, 196] on div "Accrual (Paid & Unpaid)" at bounding box center [470, 188] width 190 height 32
click at [521, 198] on div "Accrual (Paid & Unpaid)" at bounding box center [470, 188] width 190 height 32
click at [781, 195] on button "Run Report" at bounding box center [1397, 190] width 75 height 30
click at [781, 180] on button "Run Report" at bounding box center [1397, 190] width 75 height 30
click at [350, 193] on icon "button" at bounding box center [356, 188] width 17 height 17
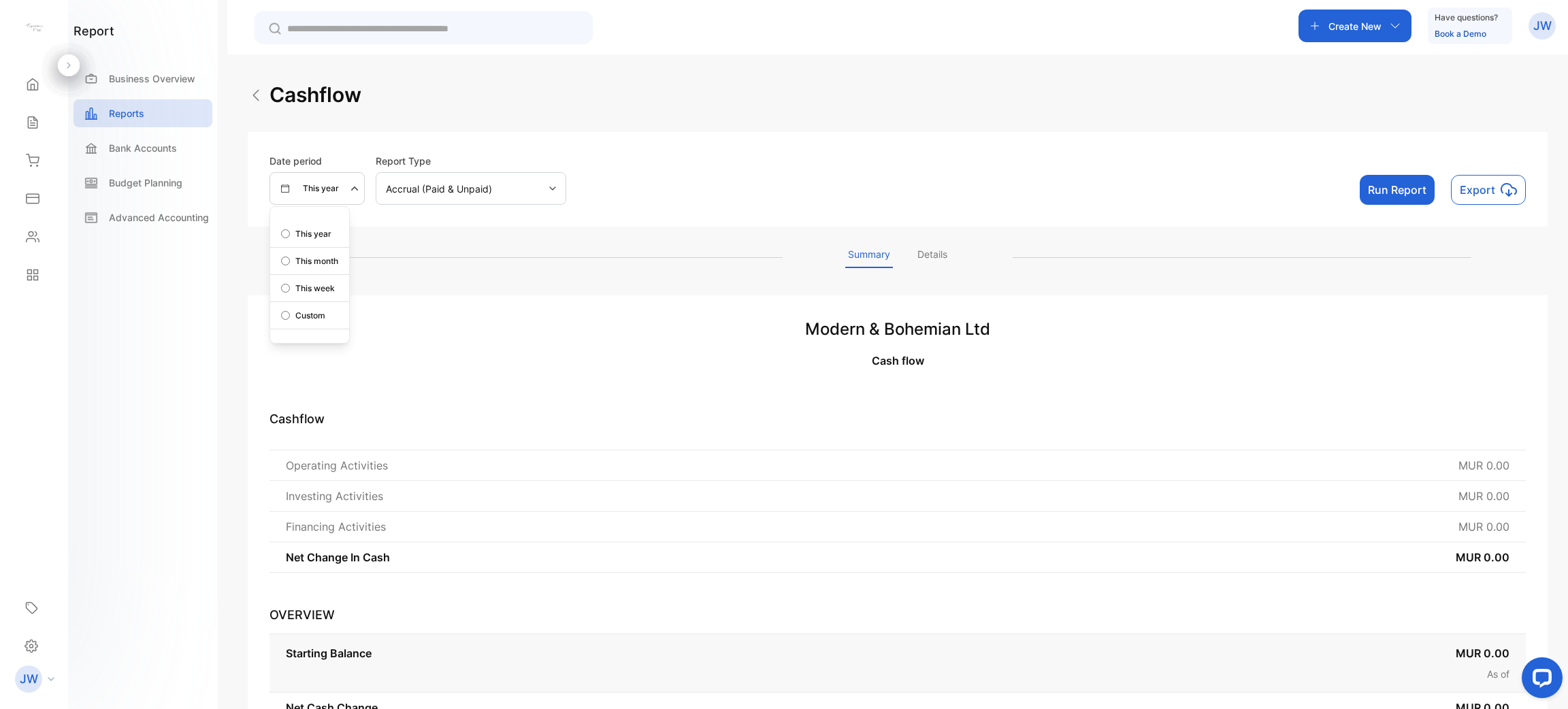
click at [317, 232] on p "This year" at bounding box center [313, 233] width 36 height 12
click at [481, 187] on p "Accrual (Paid & Unpaid)" at bounding box center [439, 189] width 106 height 14
click at [467, 226] on p "Accrual (Paid & Unpaid)" at bounding box center [471, 221] width 158 height 34
click at [781, 187] on button "Run Report" at bounding box center [1397, 190] width 75 height 30
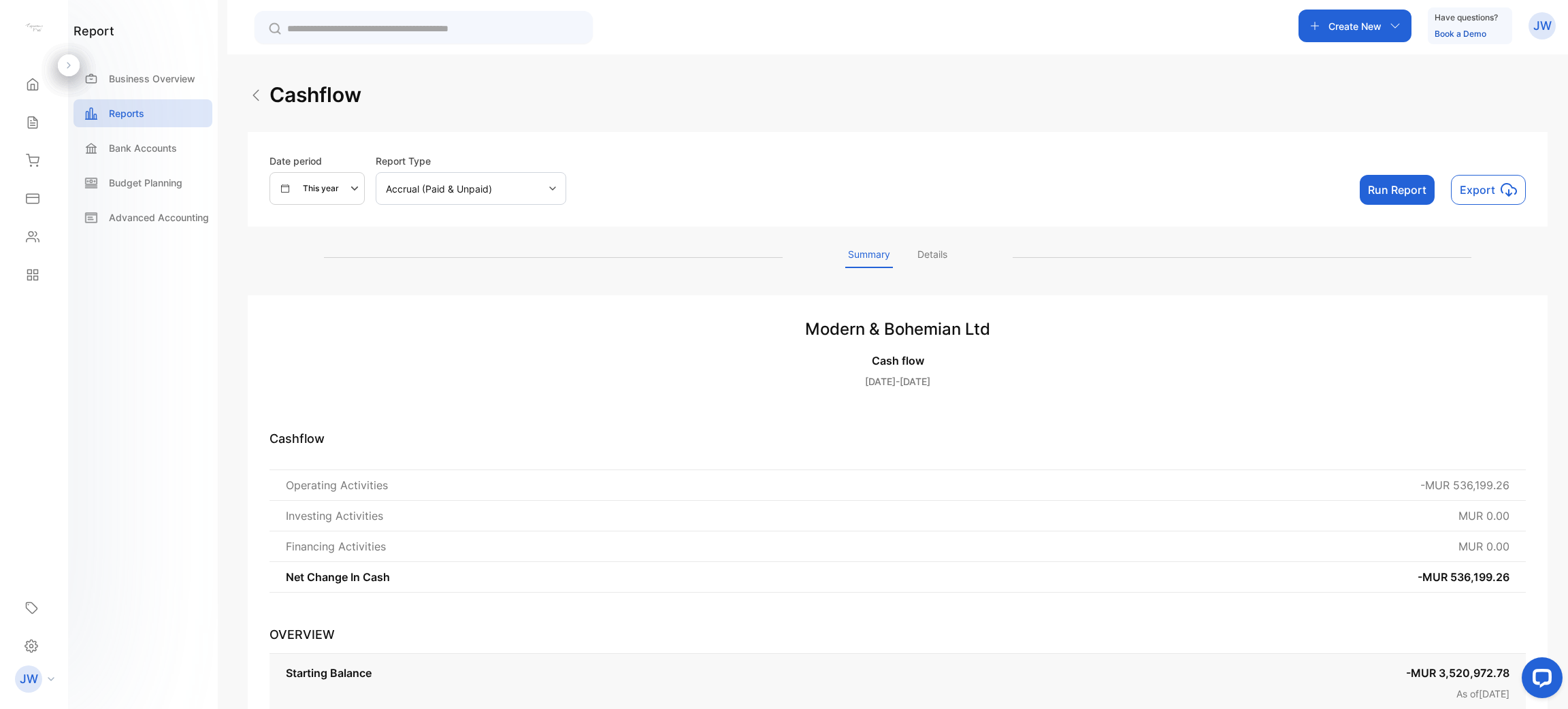
click at [781, 249] on p "Details" at bounding box center [932, 257] width 35 height 21
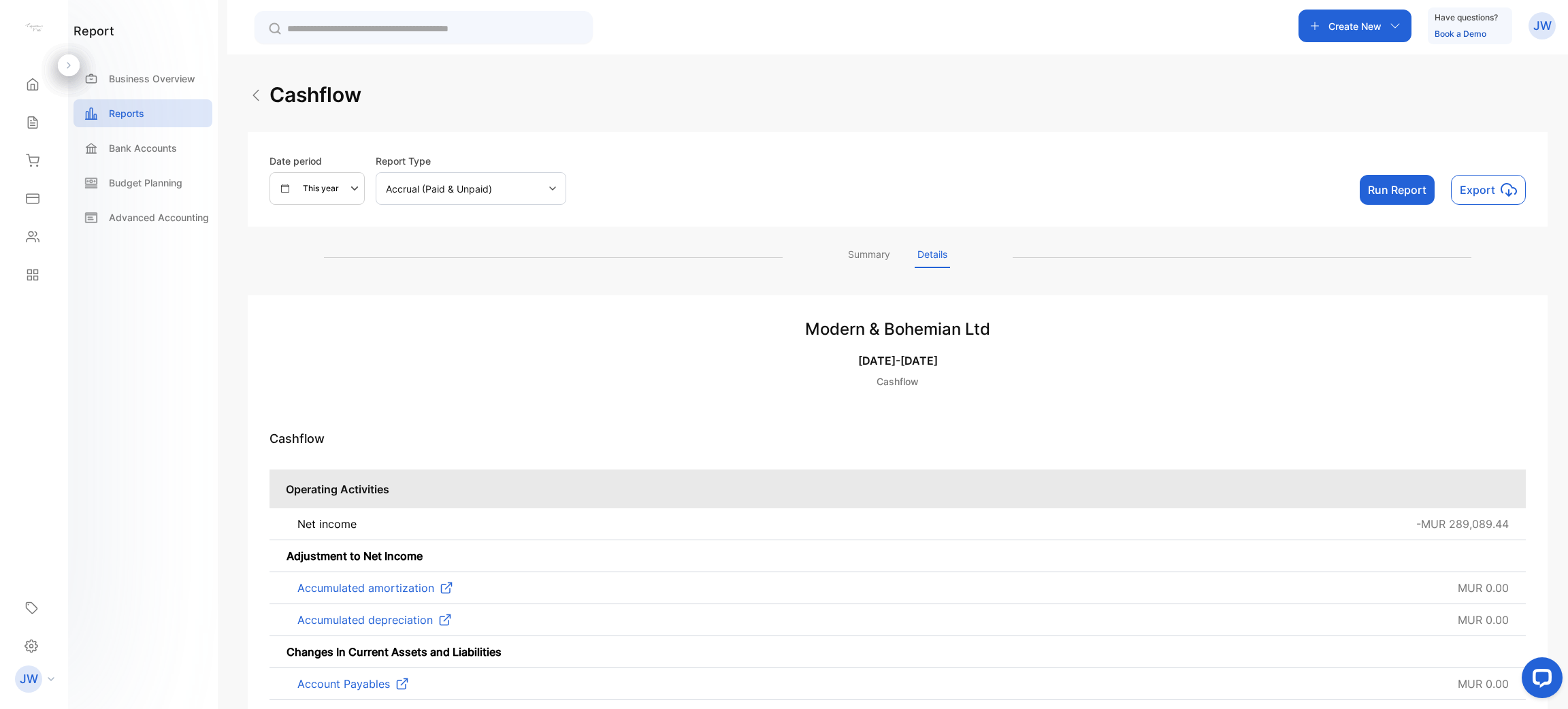
click at [781, 251] on p "Summary" at bounding box center [869, 257] width 47 height 21
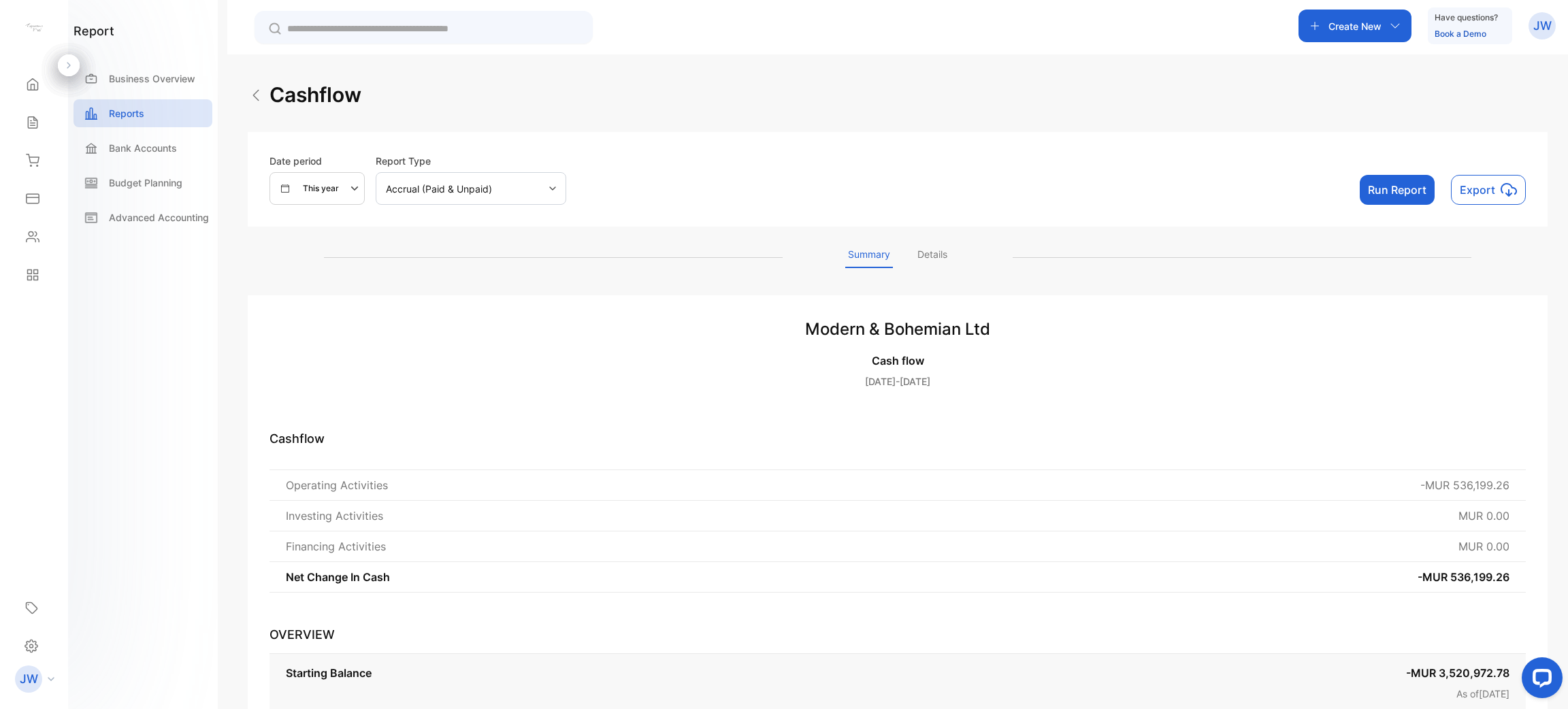
click at [781, 181] on button "Run Report" at bounding box center [1397, 190] width 75 height 30
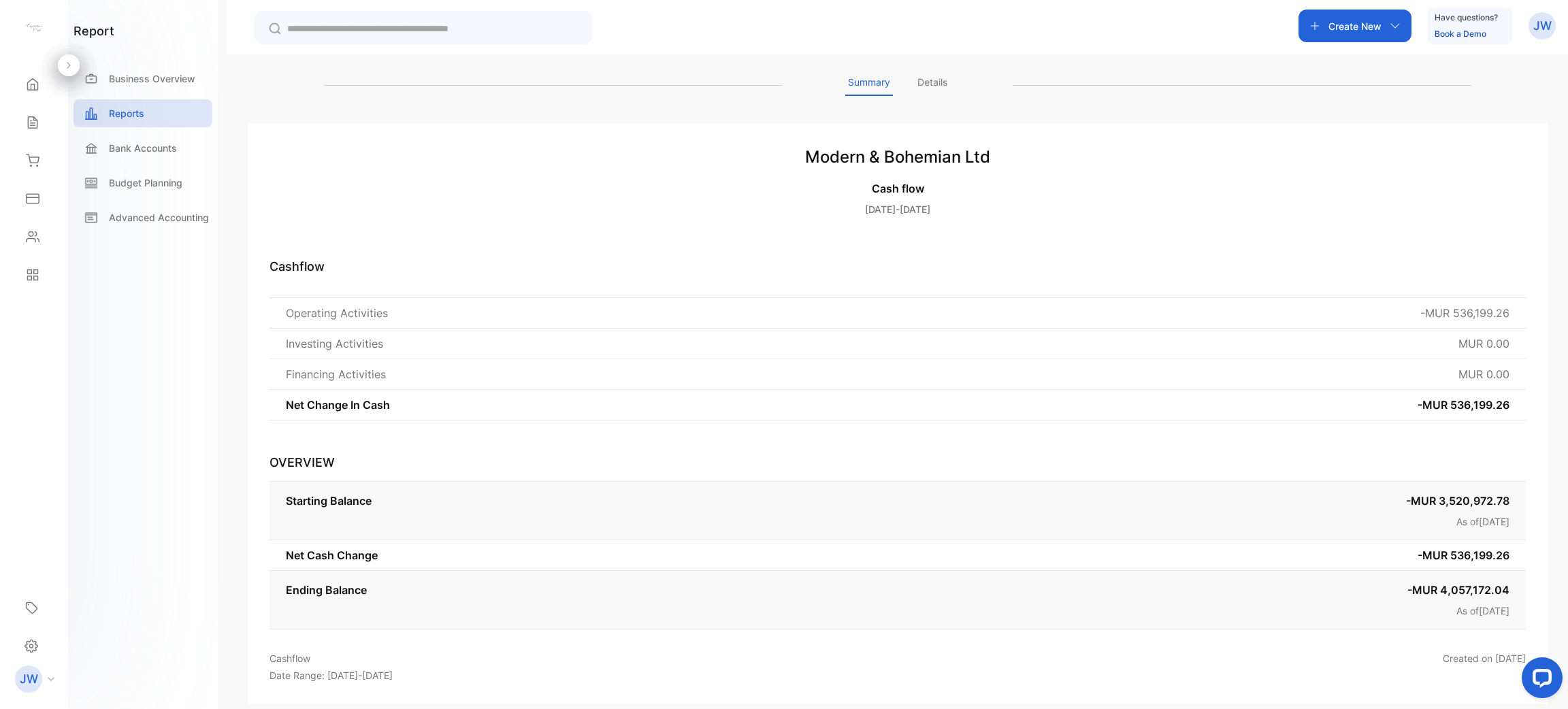
scroll to position [188, 0]
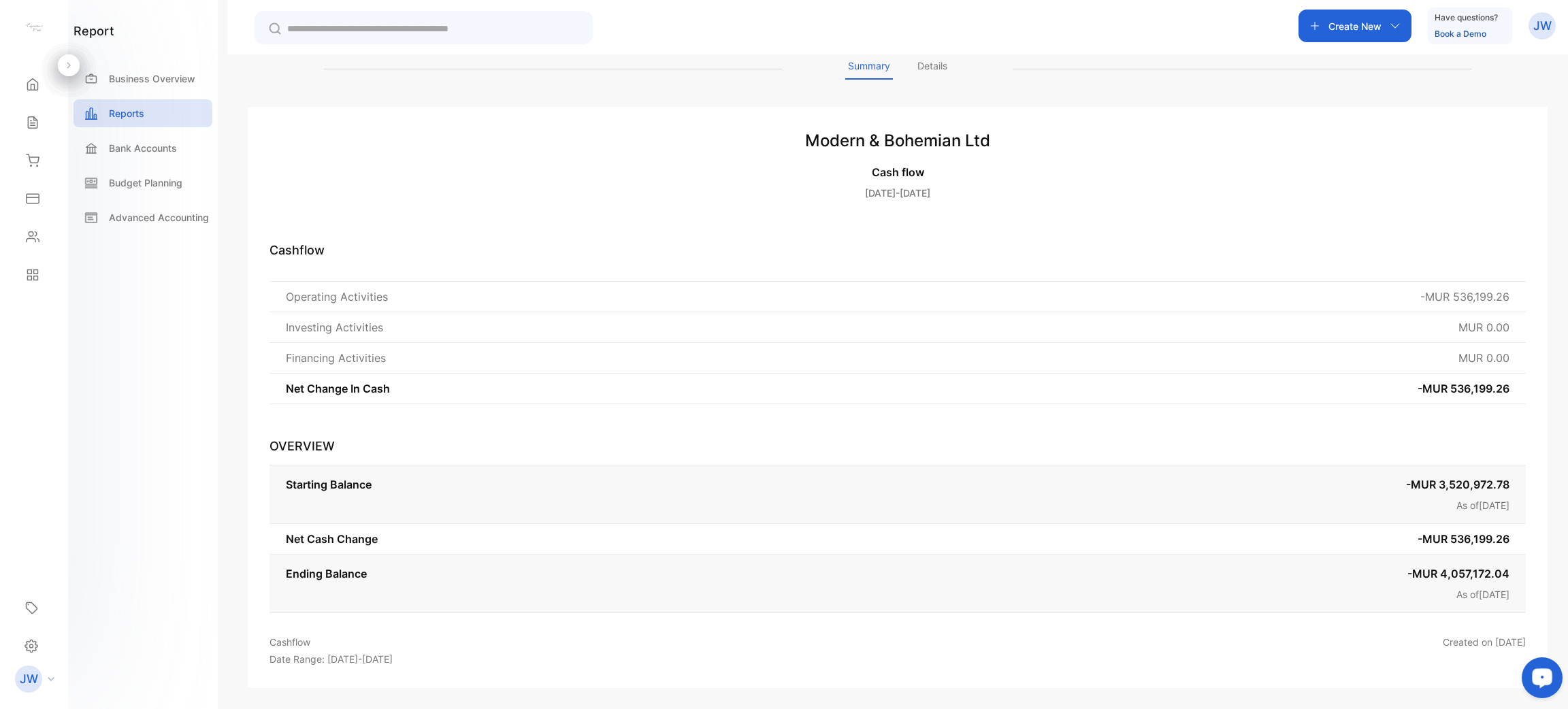
click at [781, 608] on div "Ending Balance -MUR 4,057,172.04 As of [DATE]" at bounding box center [897, 583] width 1256 height 58
click at [781, 603] on div "Ending Balance -MUR 4,057,172.04 As of [DATE]" at bounding box center [897, 583] width 1256 height 58
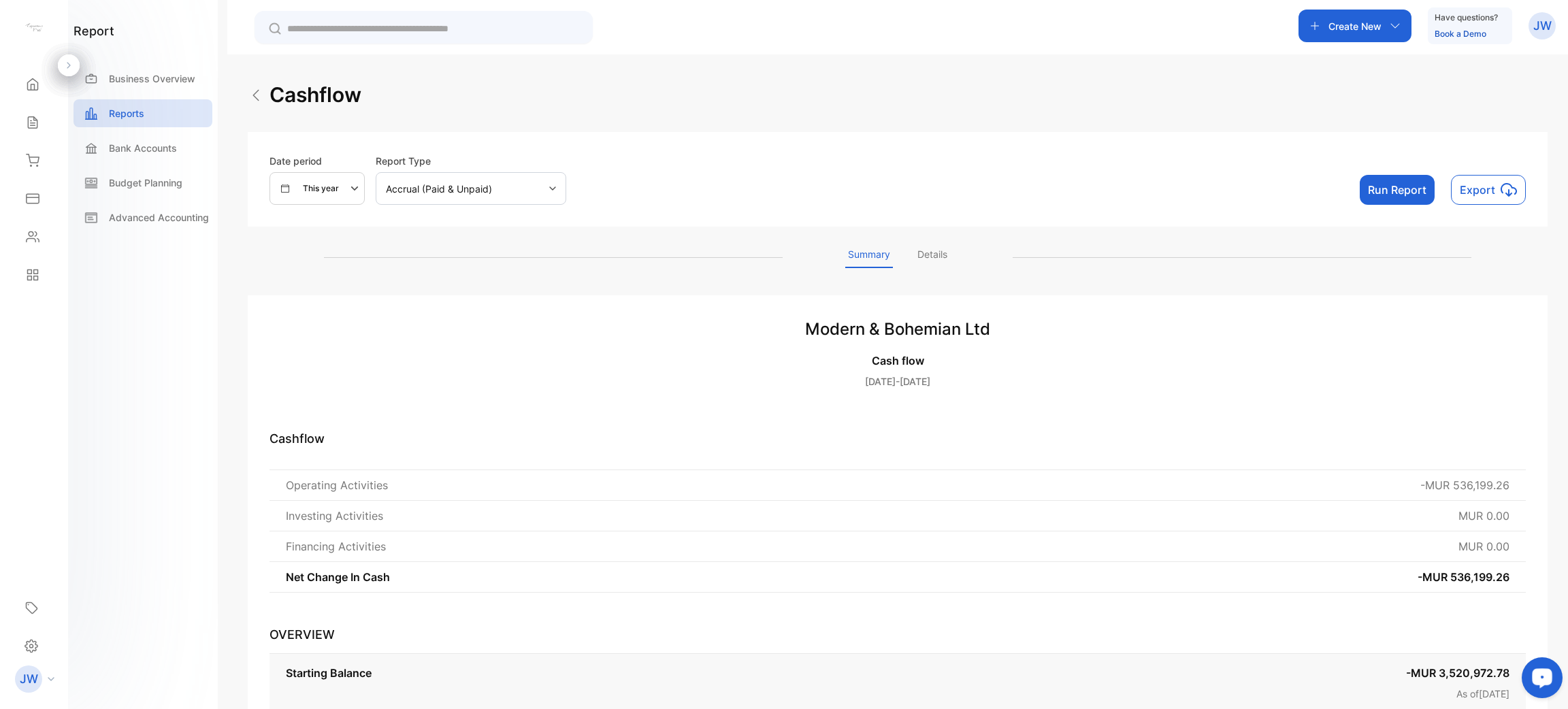
click at [781, 247] on p "Details" at bounding box center [932, 257] width 35 height 21
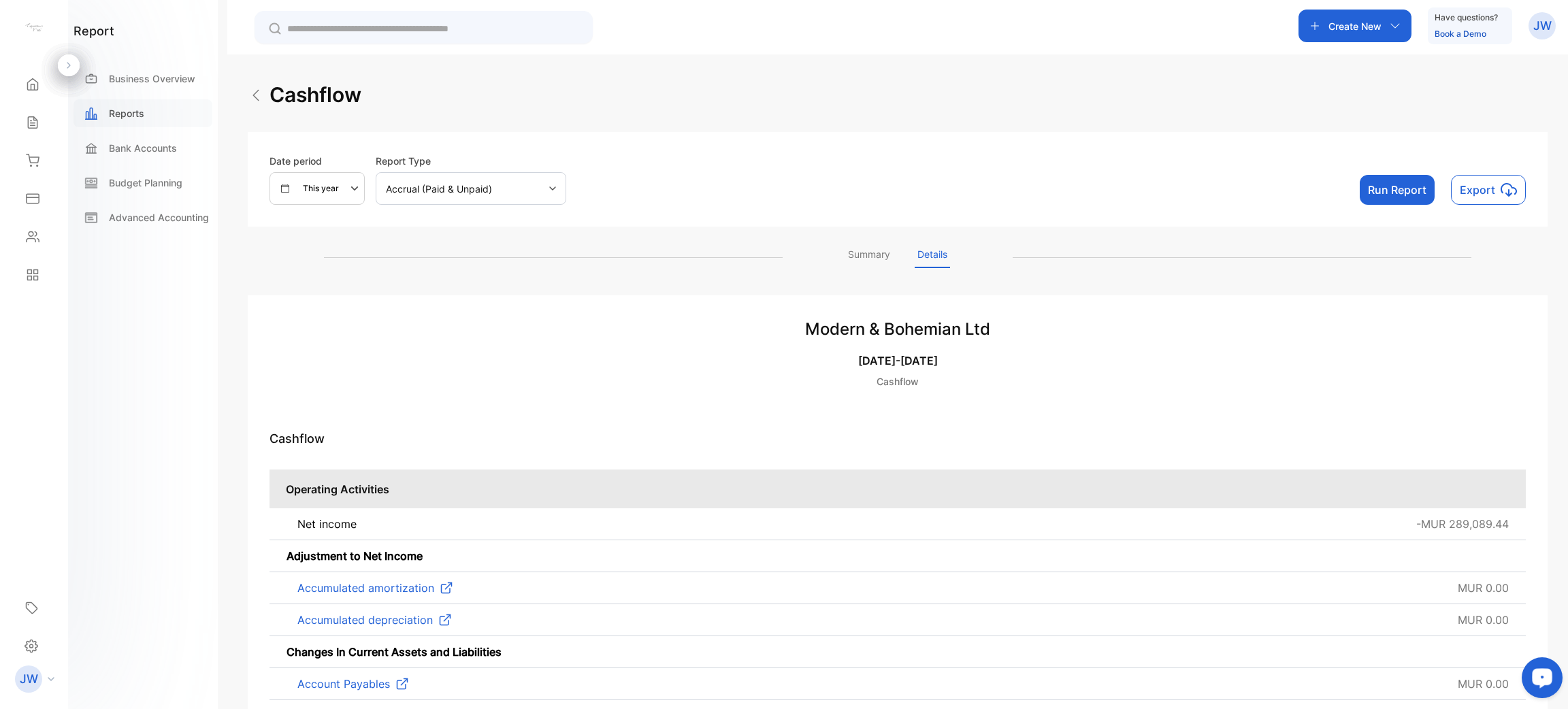
click at [142, 117] on p "Reports" at bounding box center [126, 113] width 35 height 14
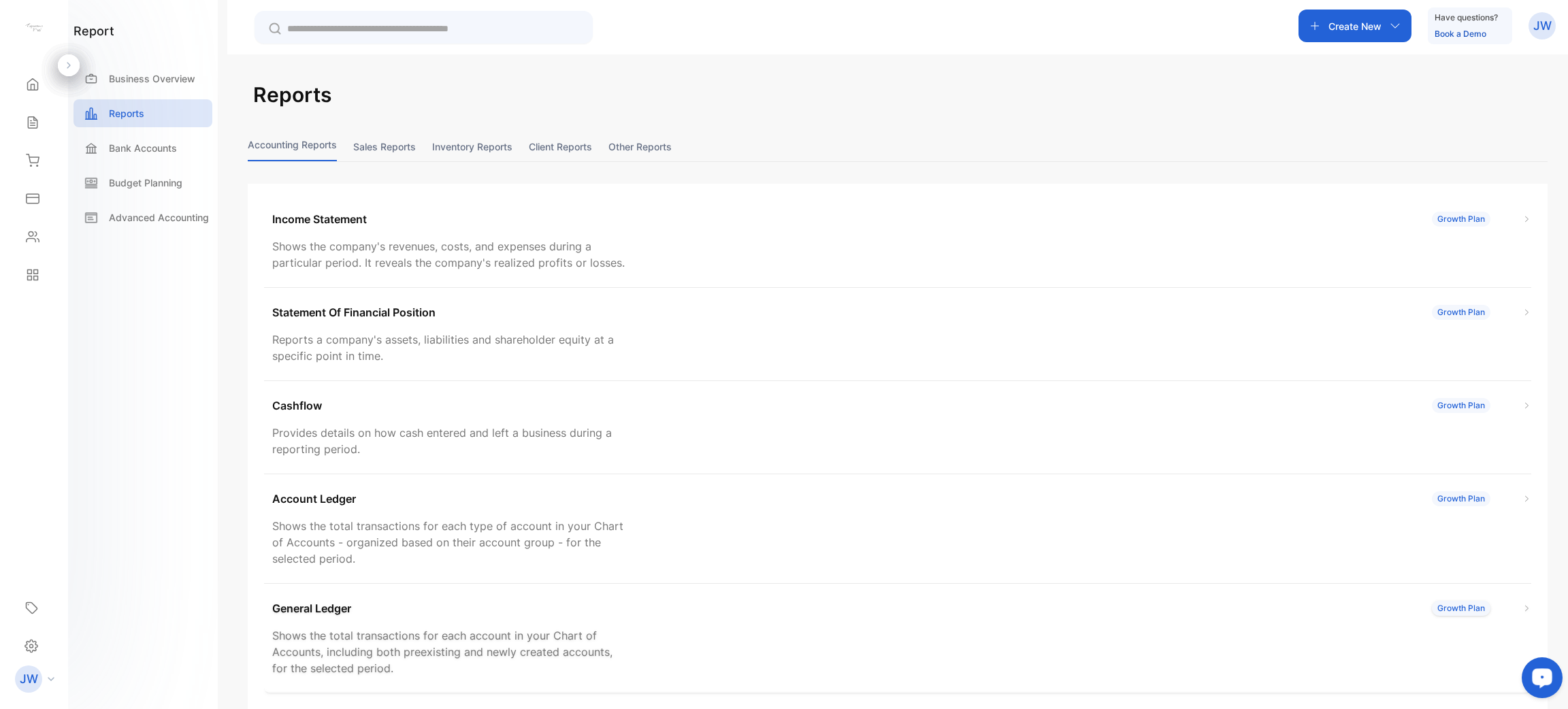
click at [382, 611] on div "General Ledger Growth Plan" at bounding box center [901, 608] width 1258 height 17
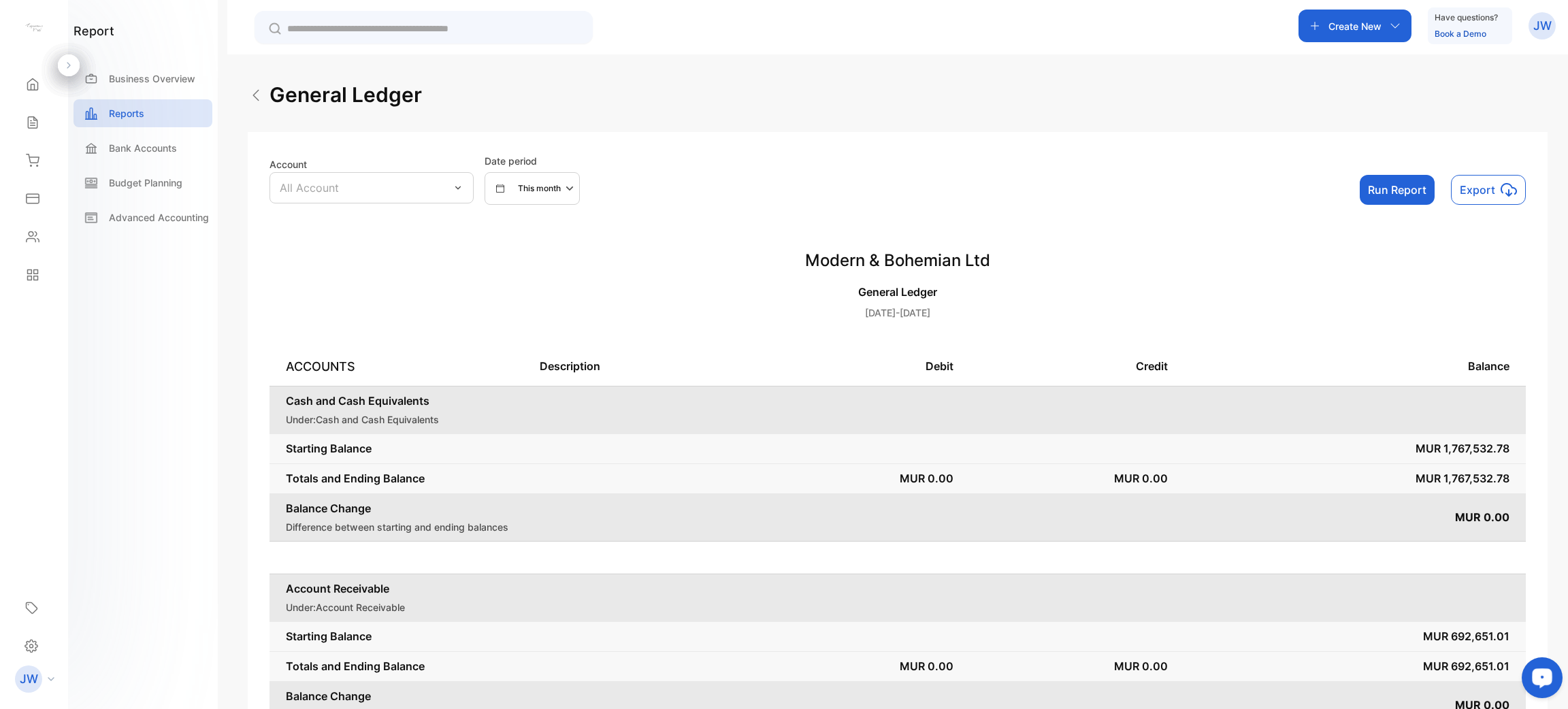
click at [458, 192] on icon at bounding box center [458, 187] width 11 height 11
click at [781, 186] on div "Account All Account Date period This month Run Report Export" at bounding box center [897, 179] width 1256 height 51
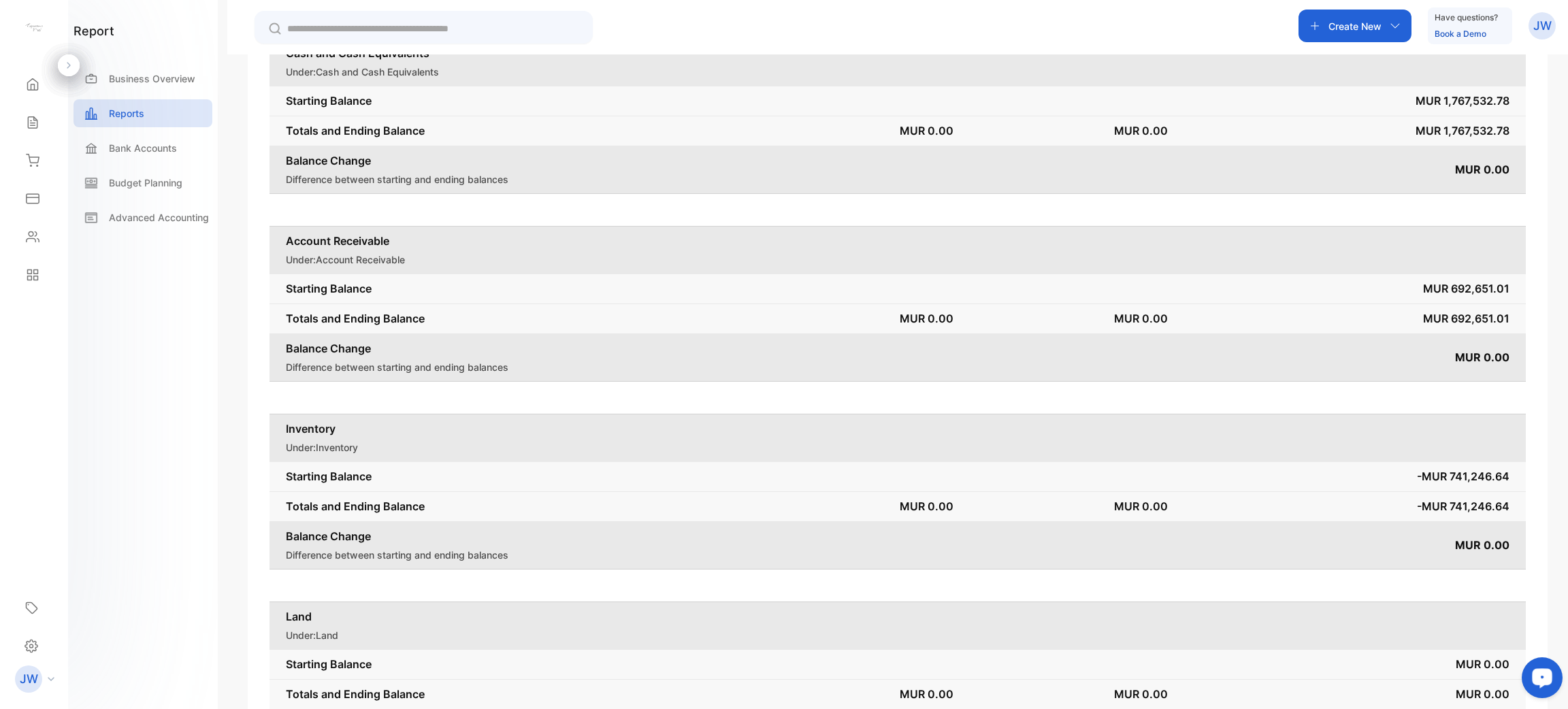
scroll to position [386, 0]
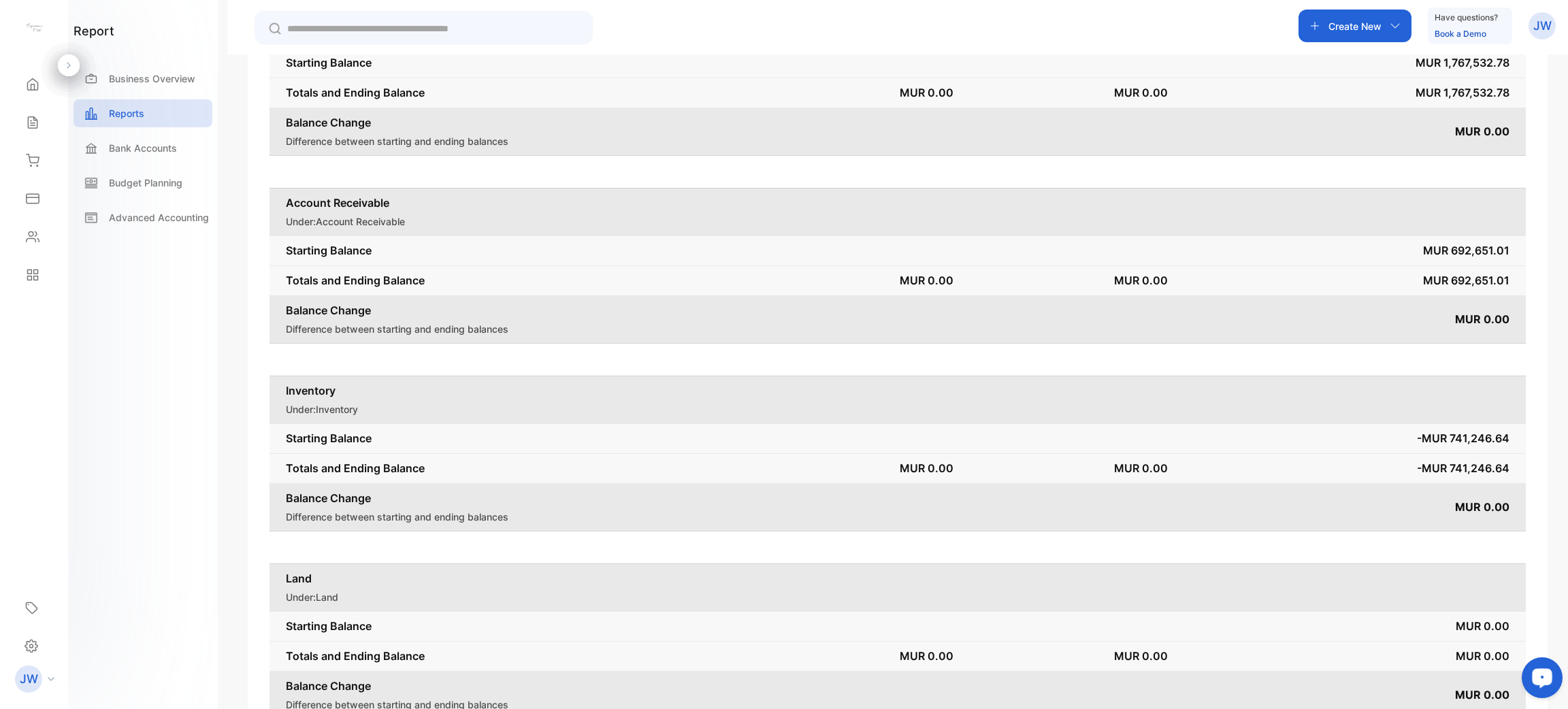
click at [781, 438] on span "-MUR 741,246.64" at bounding box center [1462, 438] width 93 height 14
click at [781, 506] on p "MUR 0.00" at bounding box center [1355, 506] width 309 height 17
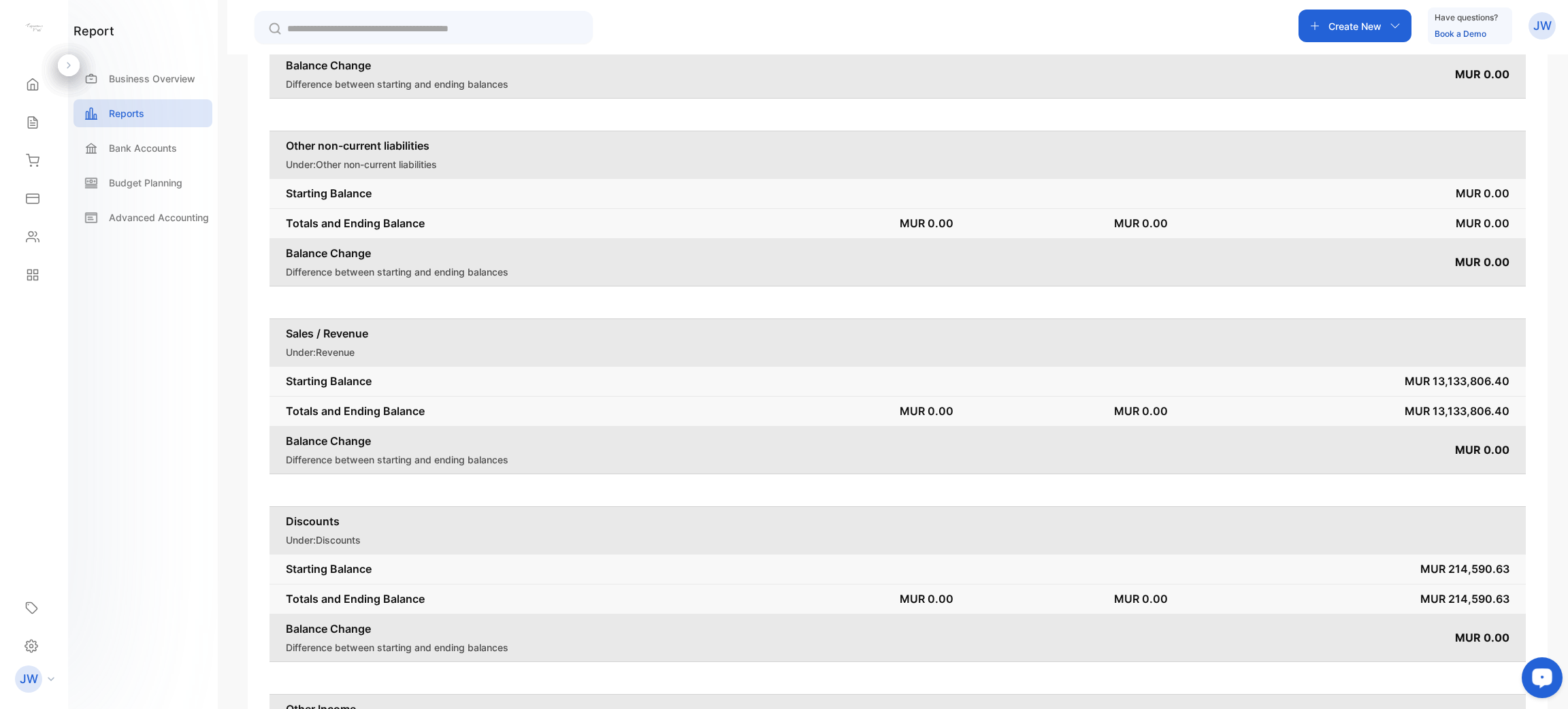
scroll to position [2324, 0]
click at [781, 383] on span "MUR 13,133,806.40" at bounding box center [1457, 378] width 105 height 14
click at [781, 420] on td "MUR 13,133,806.40" at bounding box center [1355, 409] width 342 height 30
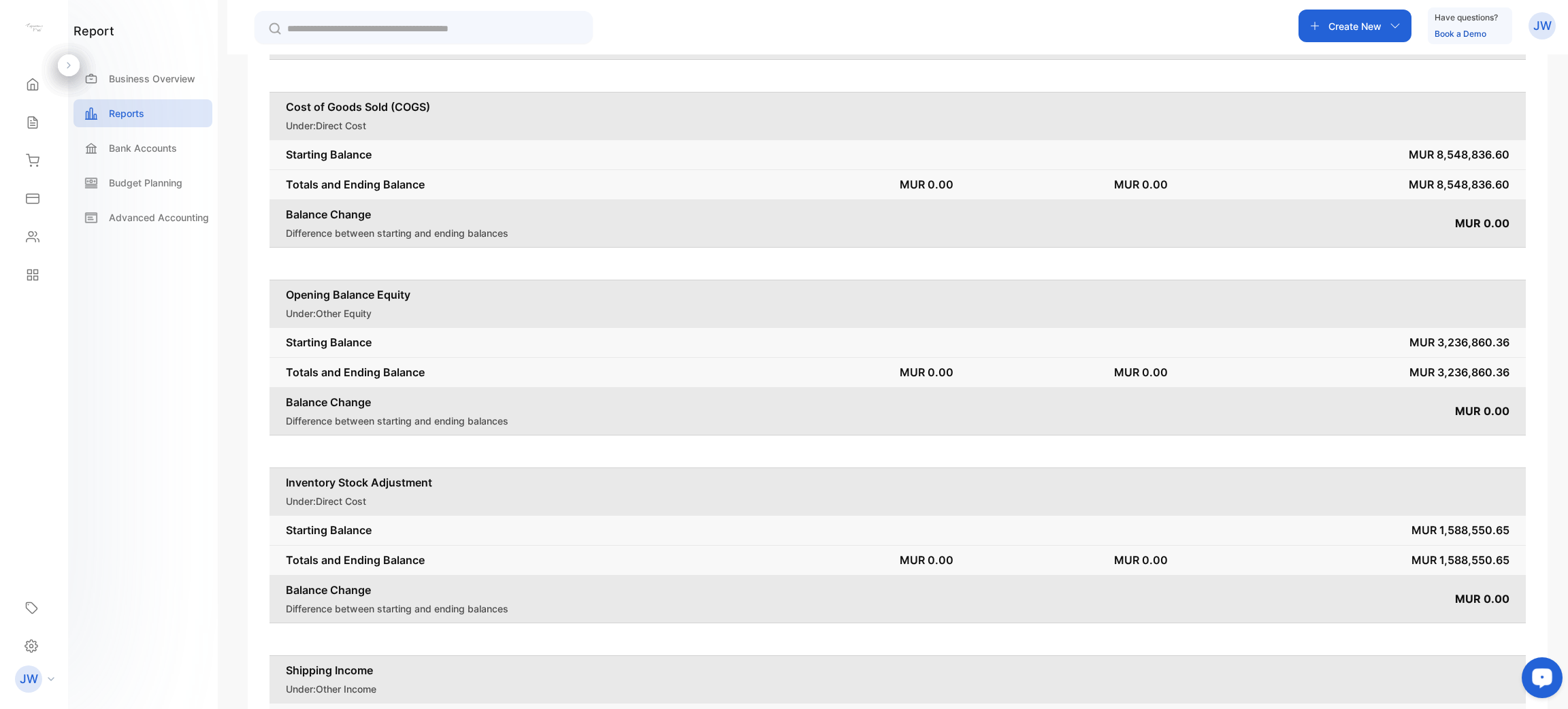
scroll to position [6117, 0]
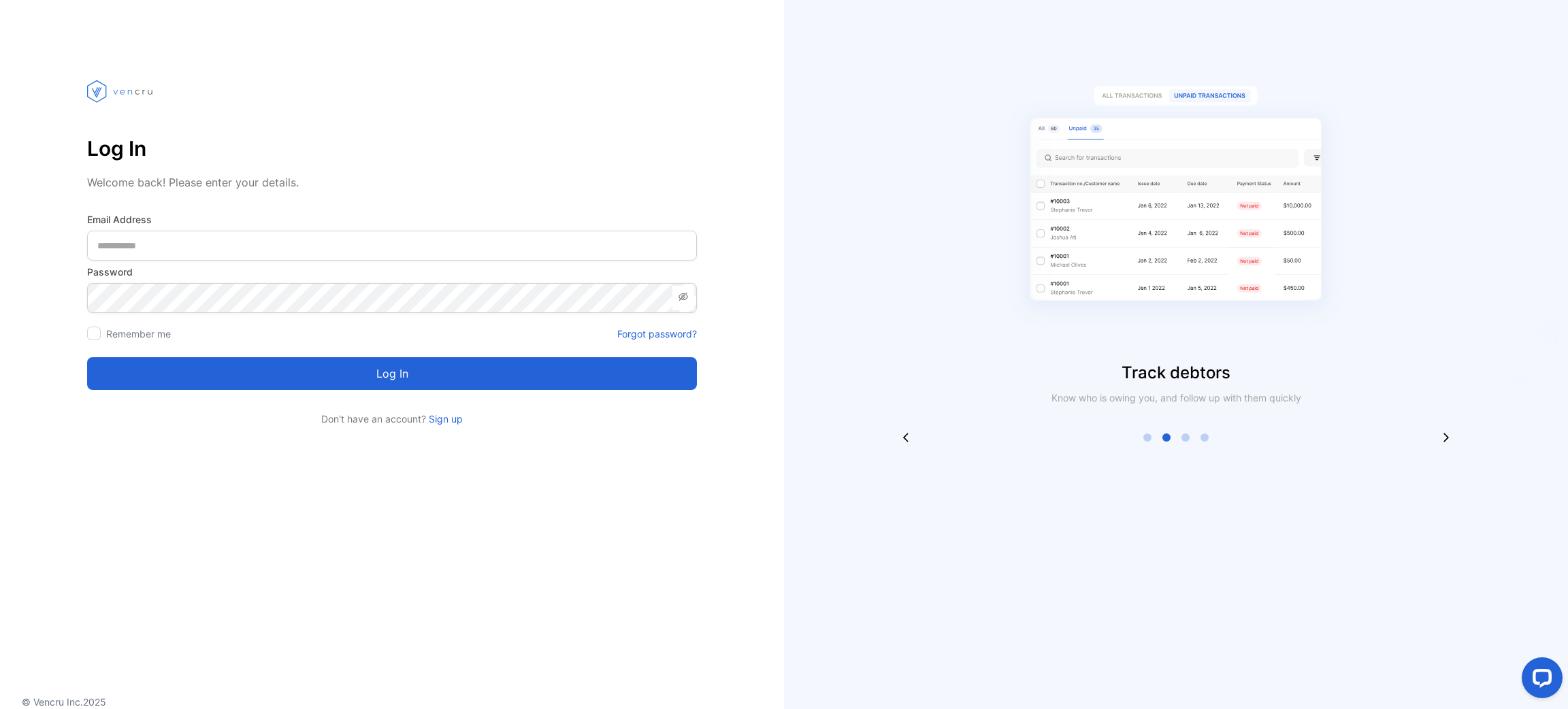
click at [233, 228] on div "Email Address" at bounding box center [391, 236] width 610 height 48
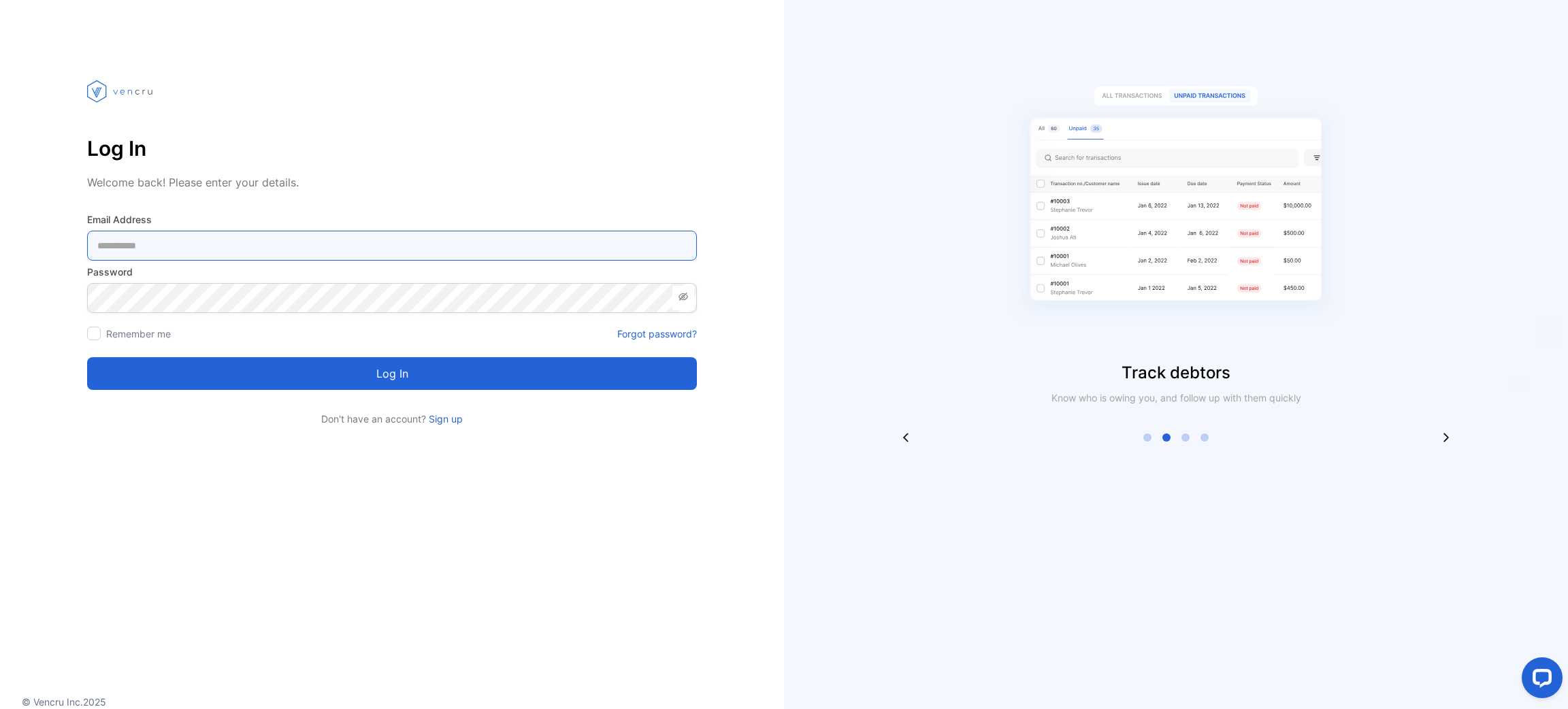
click at [226, 243] on Address-inputemail "email" at bounding box center [391, 246] width 610 height 30
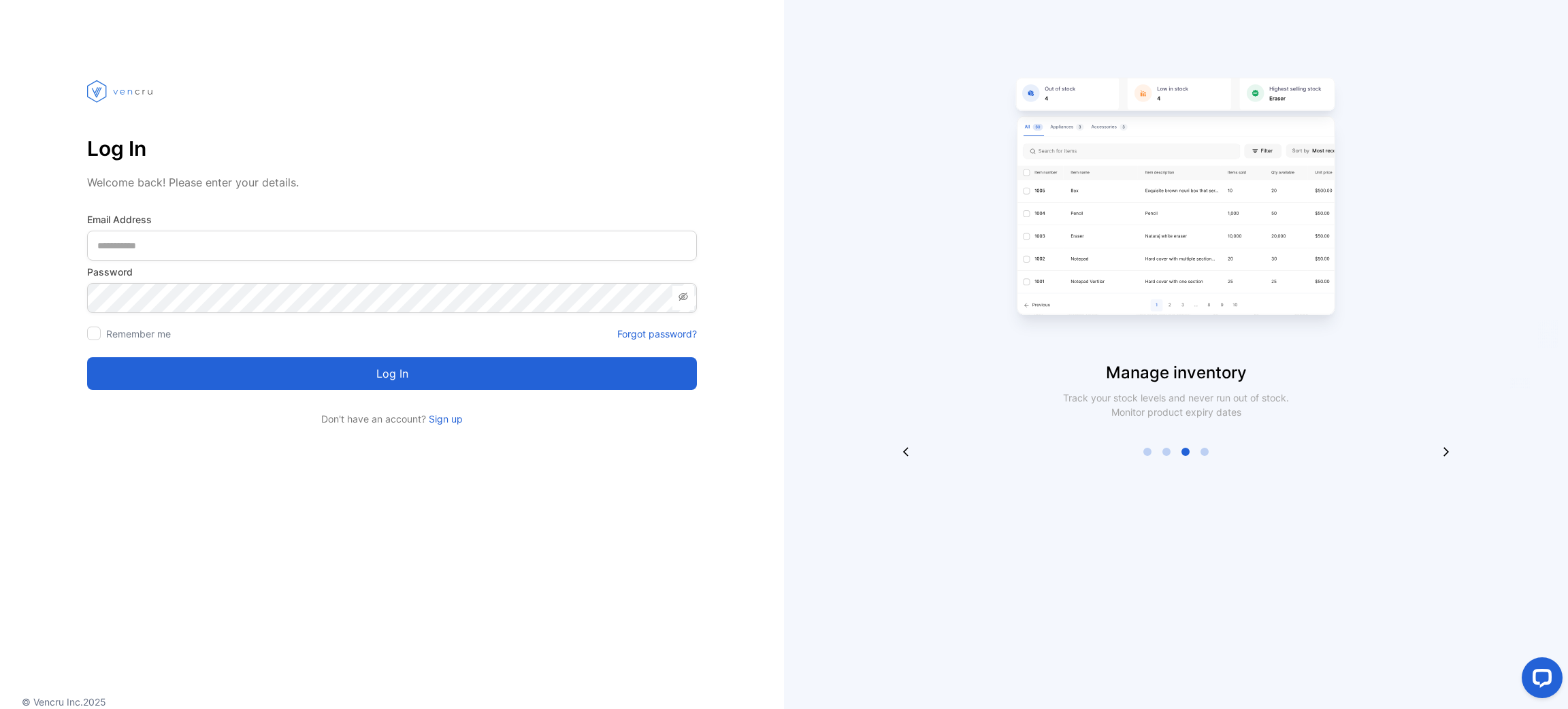
click at [99, 329] on div at bounding box center [93, 333] width 14 height 14
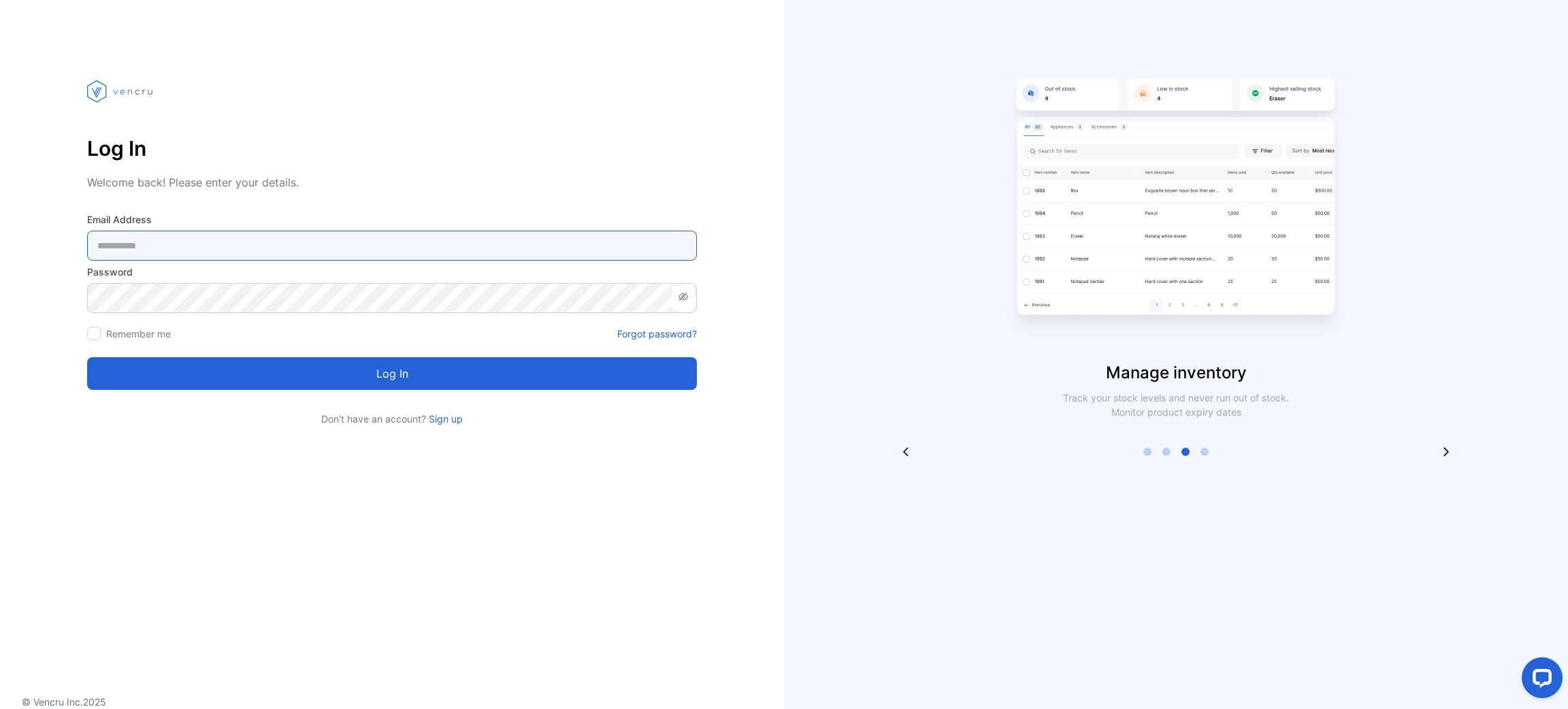
click at [179, 253] on Address-inputemail "email" at bounding box center [391, 246] width 610 height 30
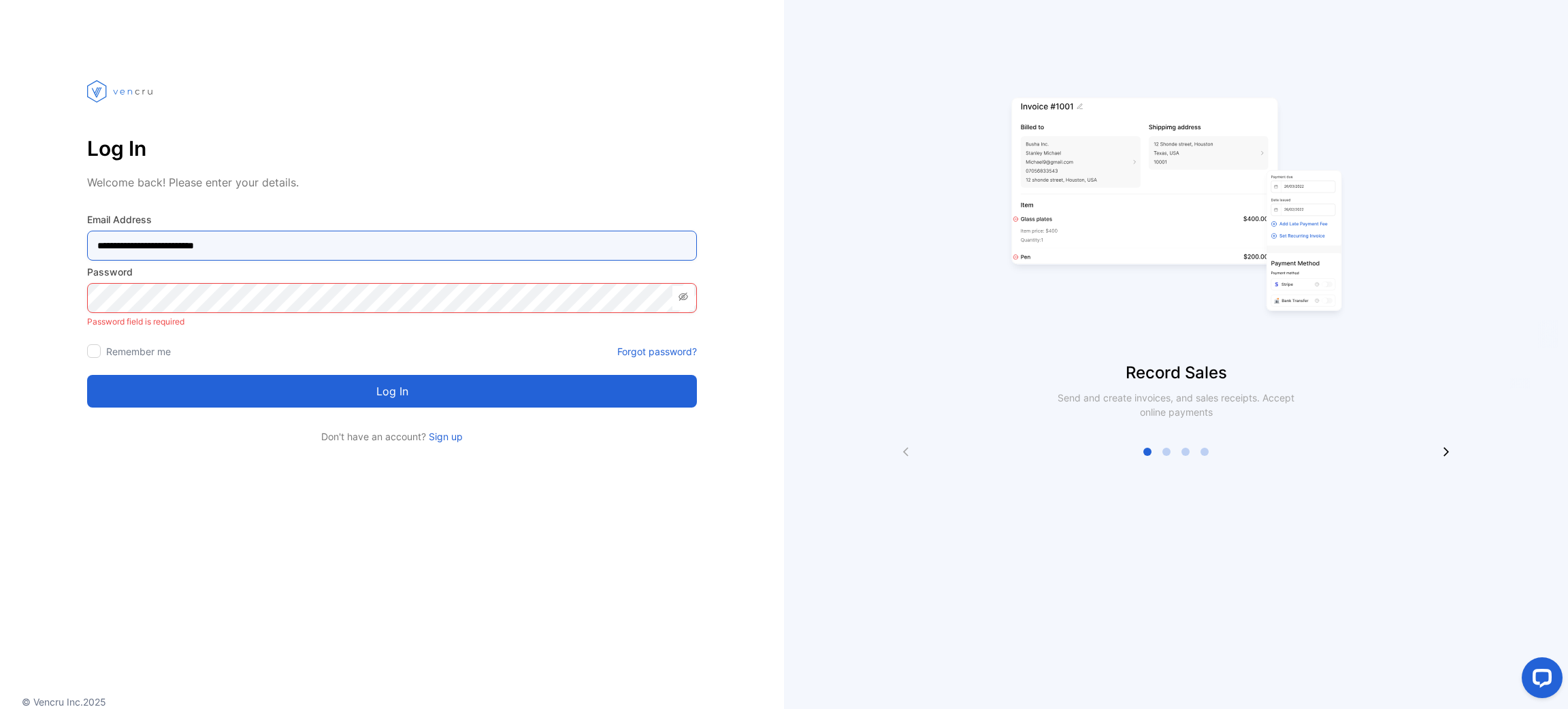
type Address-inputemail "**********"
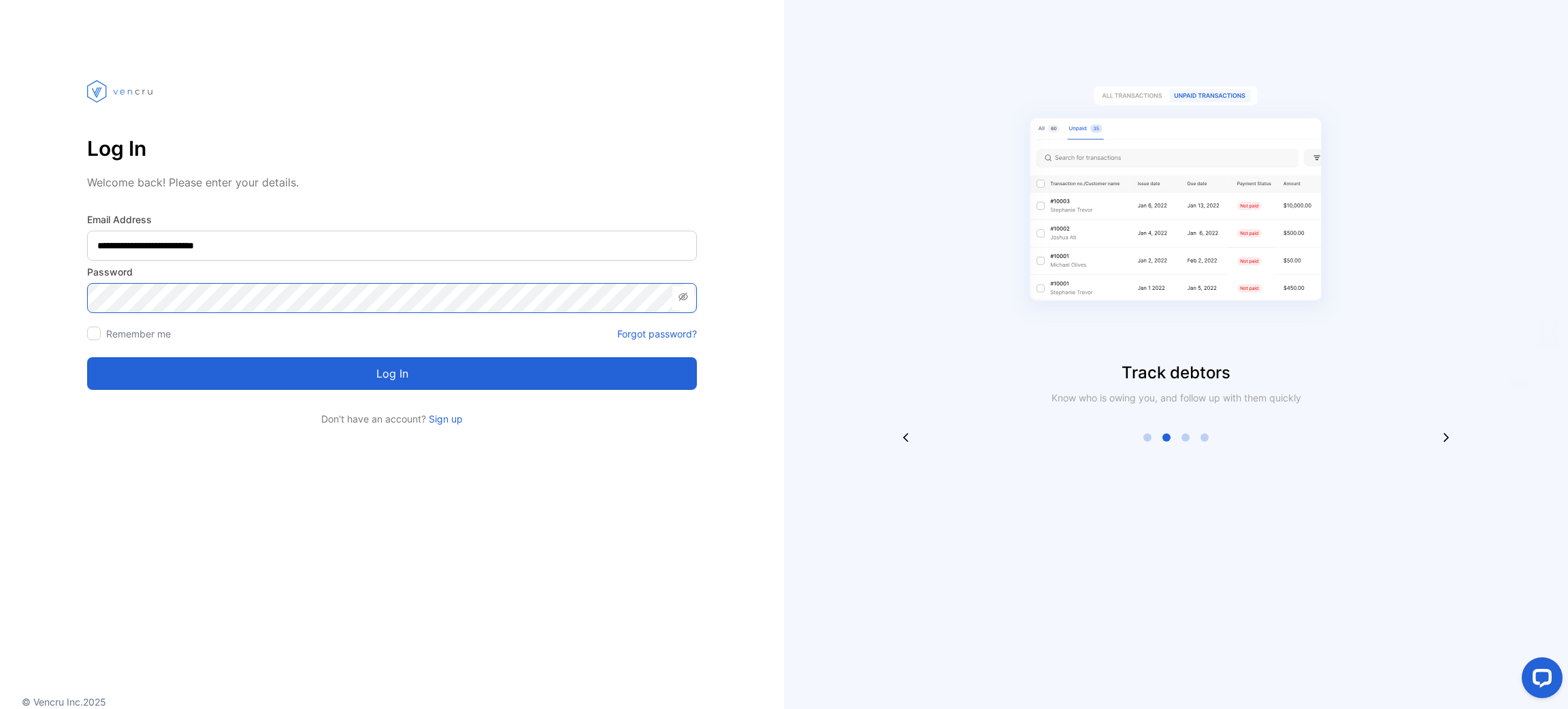
click at [87, 357] on button "Log in" at bounding box center [391, 373] width 610 height 32
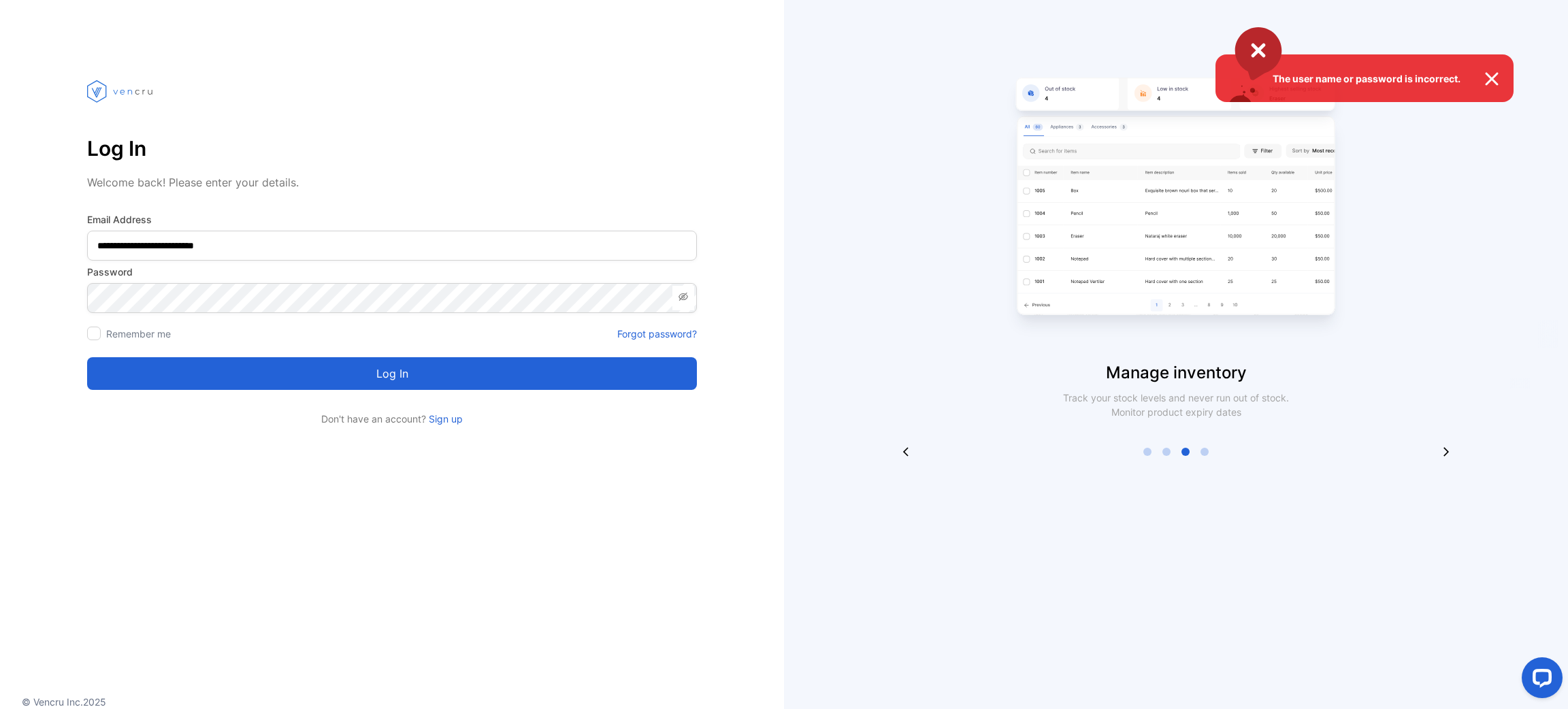
click at [101, 296] on div "The user name or password is incorrect." at bounding box center [784, 354] width 1568 height 709
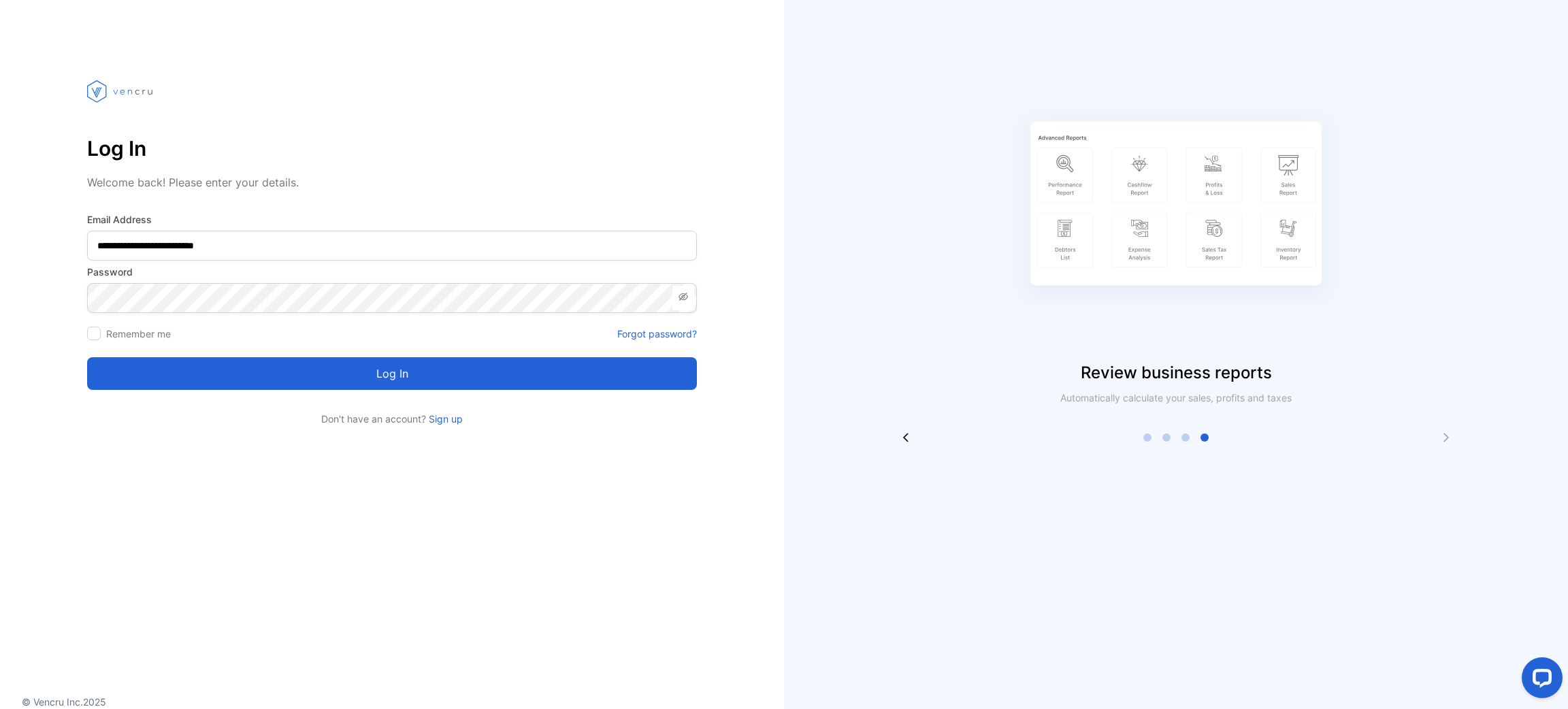
click at [191, 370] on button "Log in" at bounding box center [391, 373] width 610 height 32
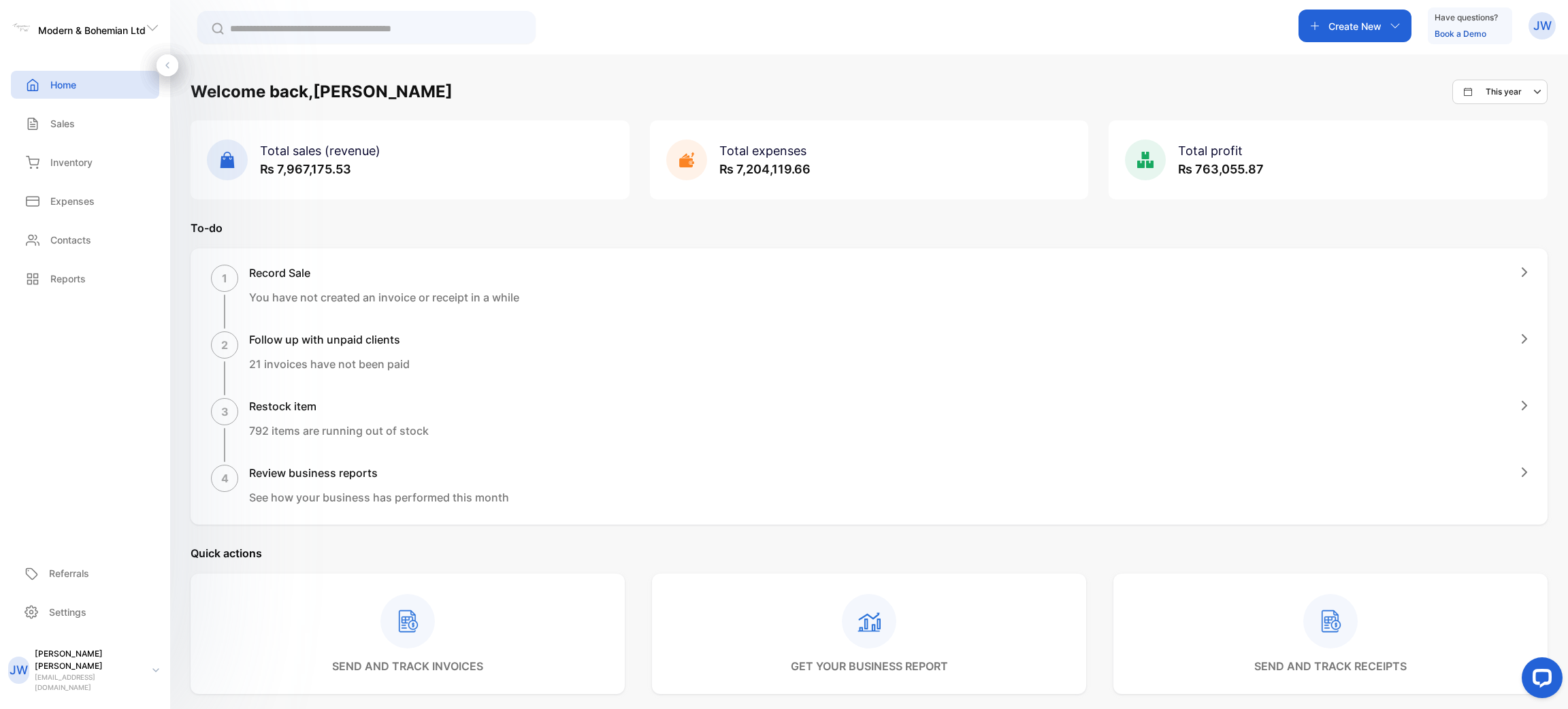
click at [1240, 174] on span "₨ 763,055.87" at bounding box center [1220, 169] width 85 height 14
click at [1143, 208] on div "Welcome back, Juanito This year Total sales (revenue) ₨ 7,967,175.53 Total expe…" at bounding box center [868, 550] width 1357 height 940
click at [83, 272] on p "Reports" at bounding box center [68, 279] width 35 height 14
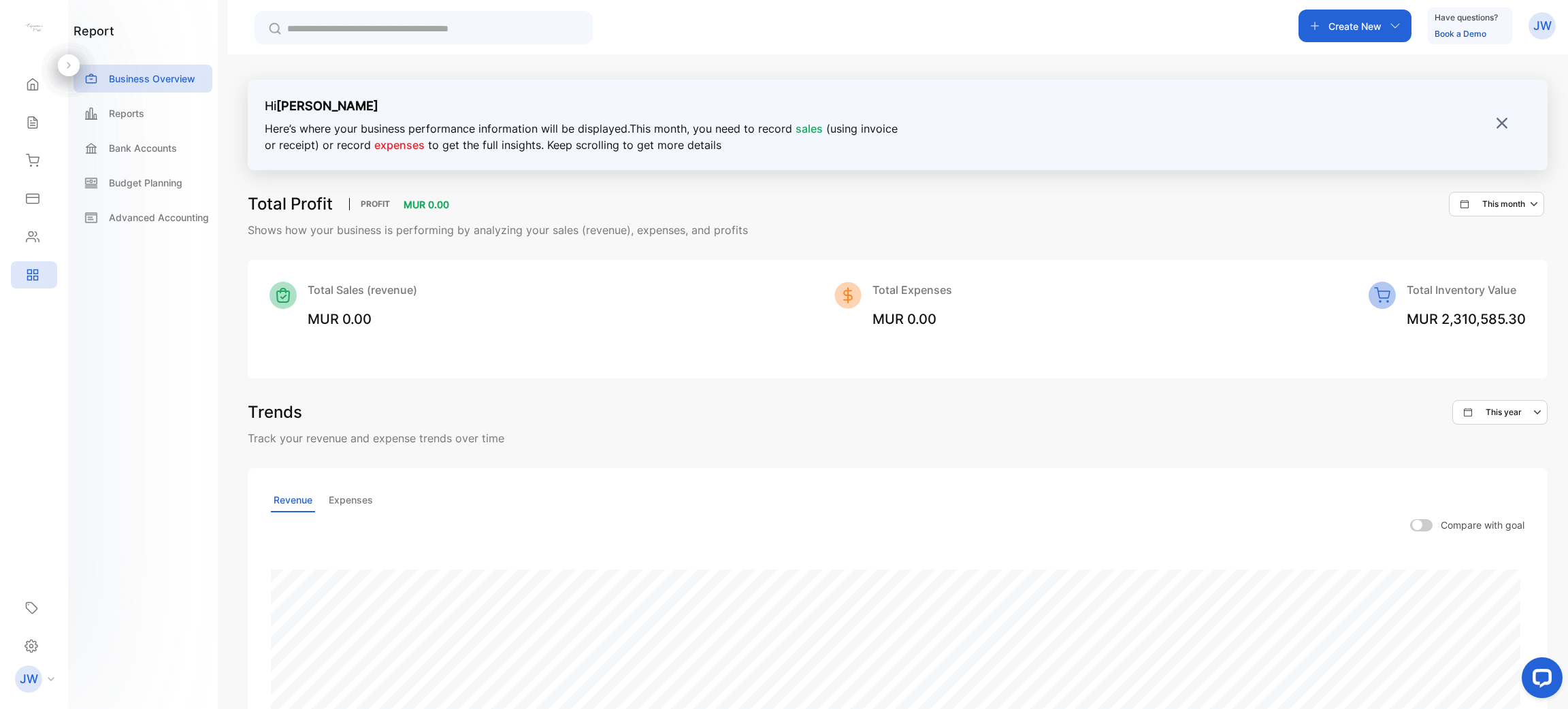
click at [1529, 212] on icon "button" at bounding box center [1535, 204] width 17 height 17
click at [1493, 243] on p "This year" at bounding box center [1511, 245] width 36 height 12
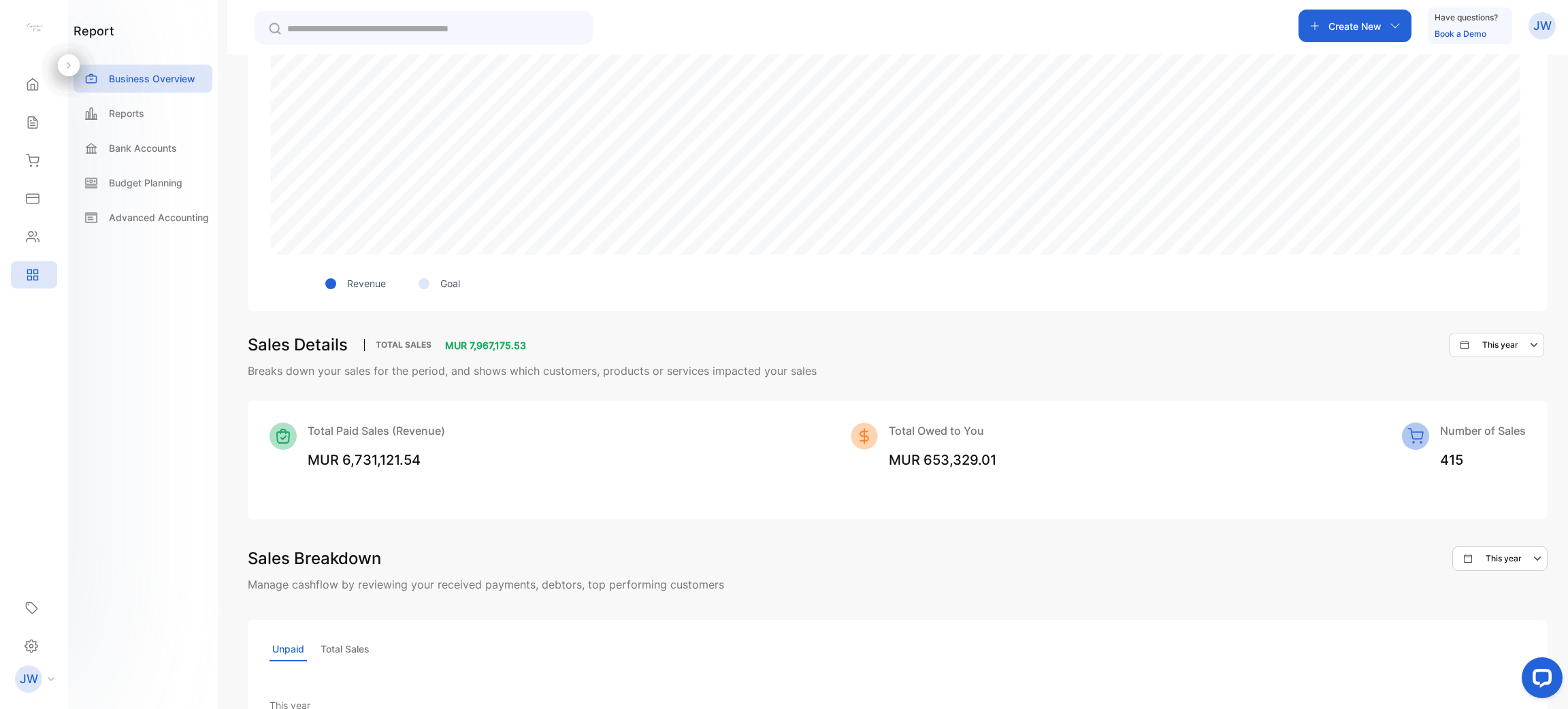
scroll to position [833, 0]
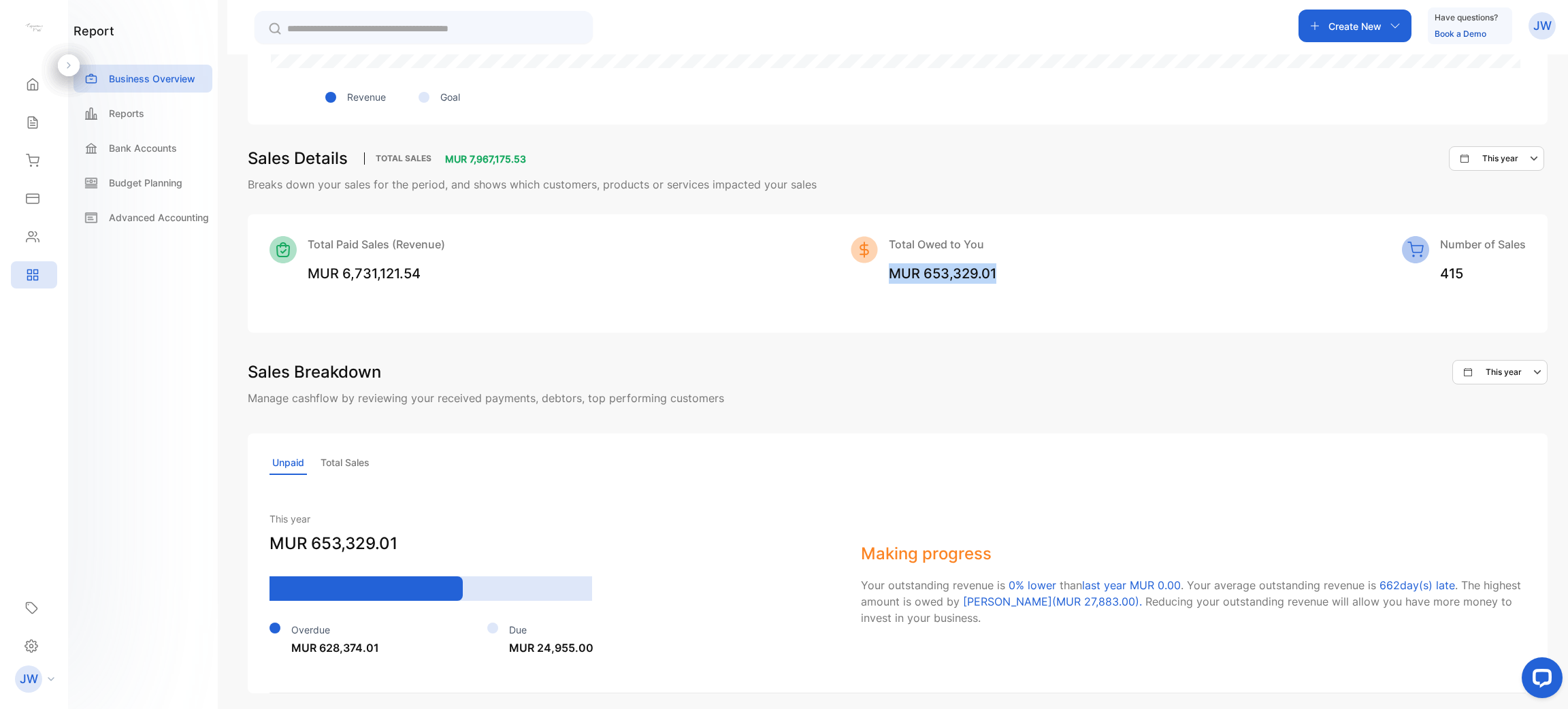
drag, startPoint x: 888, startPoint y: 277, endPoint x: 1076, endPoint y: 277, distance: 188.0
click at [1076, 277] on div "Total Paid Sales (Revenue) MUR 6,731,121.54 Total Owed to You MUR 653,329.01 Nu…" at bounding box center [897, 260] width 1256 height 47
click at [860, 308] on div "Total Paid Sales (Revenue) MUR 6,731,121.54 Total Owed to You MUR 653,329.01 Nu…" at bounding box center [897, 273] width 1299 height 119
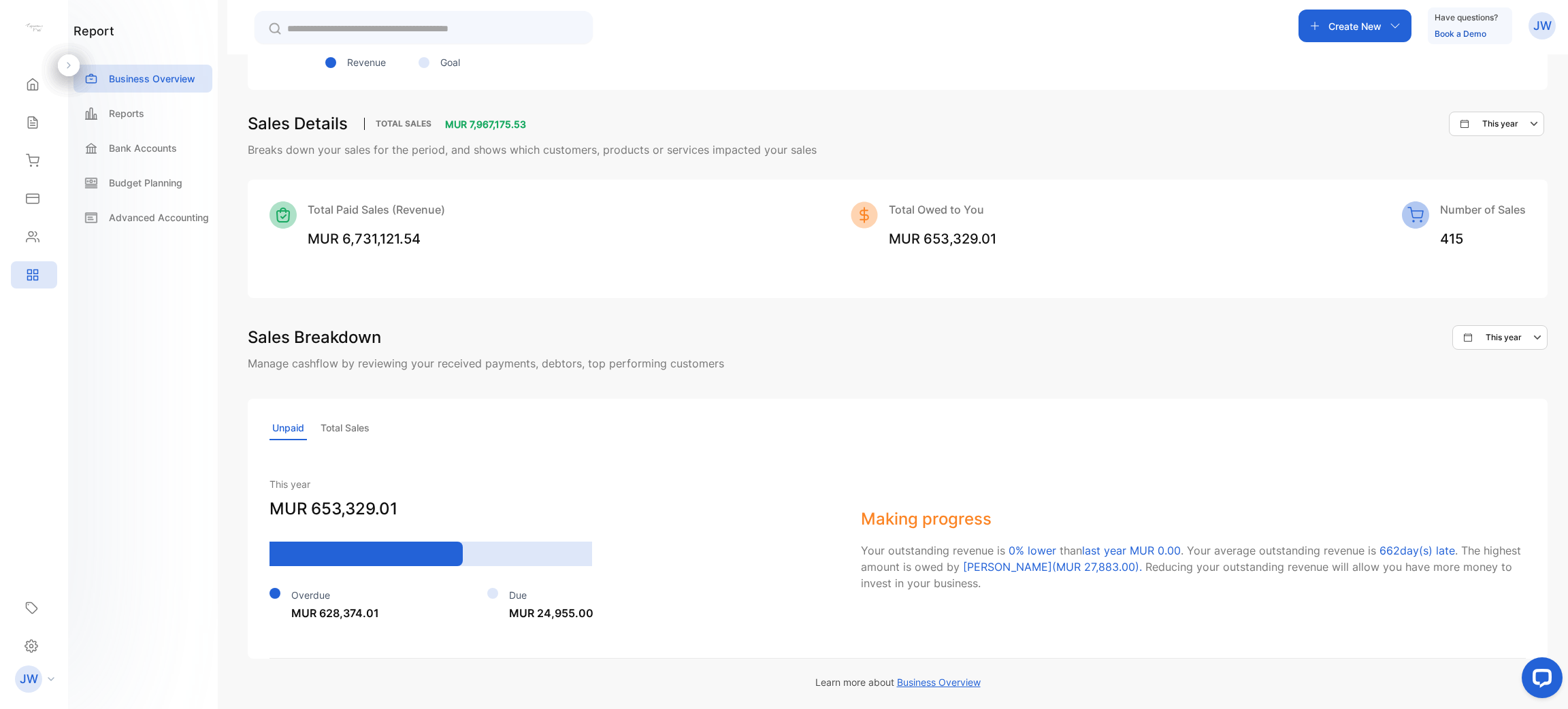
click at [336, 432] on p "Total Sales" at bounding box center [345, 428] width 55 height 24
click at [279, 424] on p "Unpaid" at bounding box center [288, 428] width 37 height 24
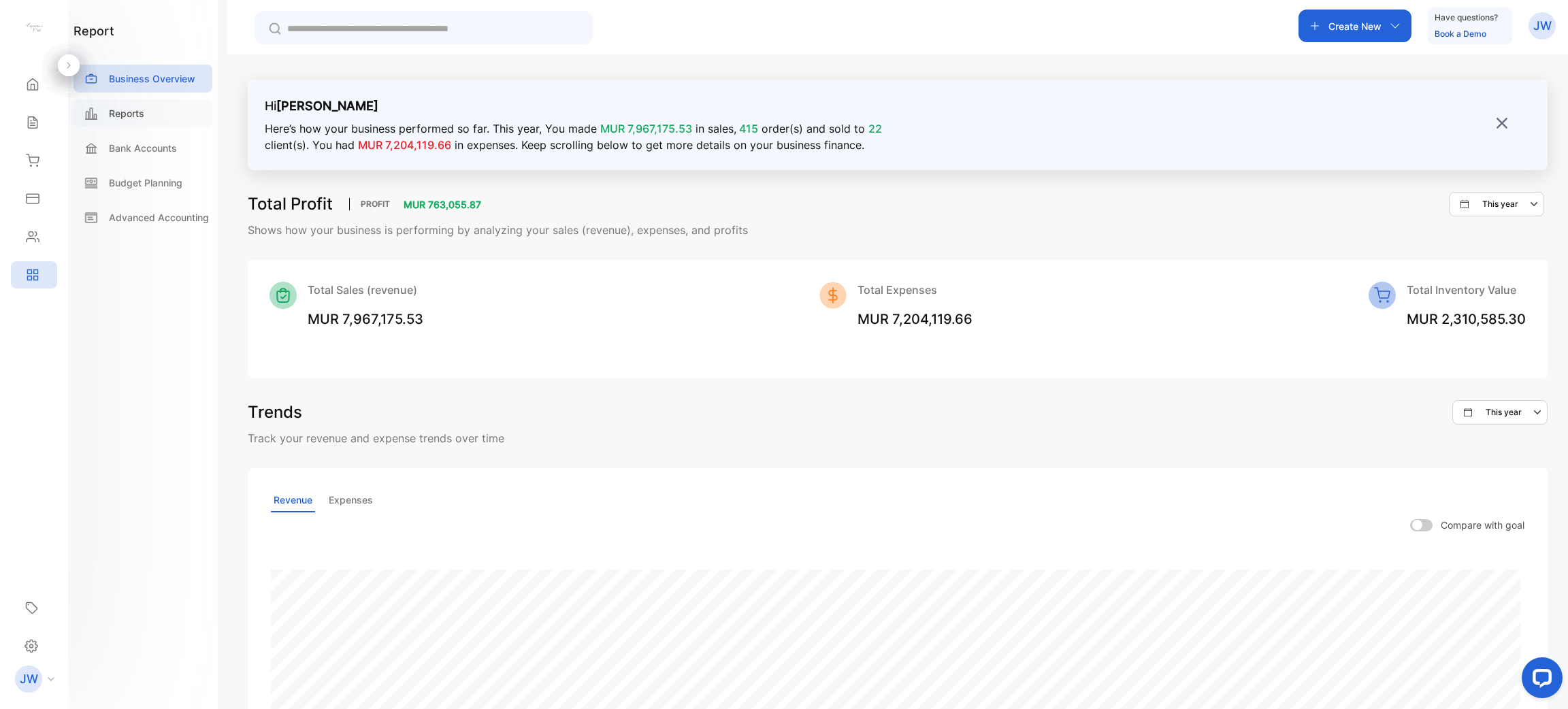
click at [157, 126] on div "Reports" at bounding box center [142, 113] width 139 height 28
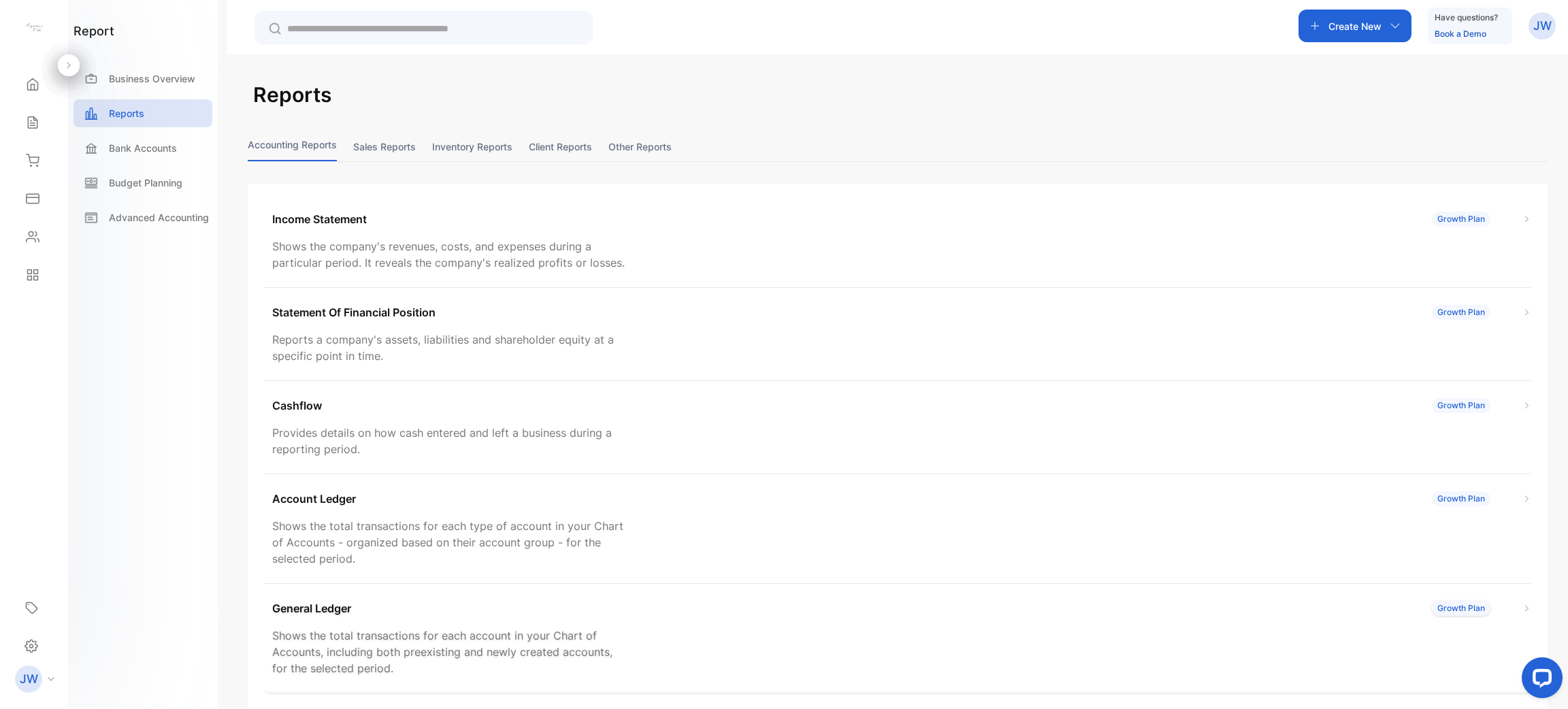
click at [394, 618] on div "General Ledger Growth Plan Shows the total transactions for each account in you…" at bounding box center [898, 639] width 1267 height 110
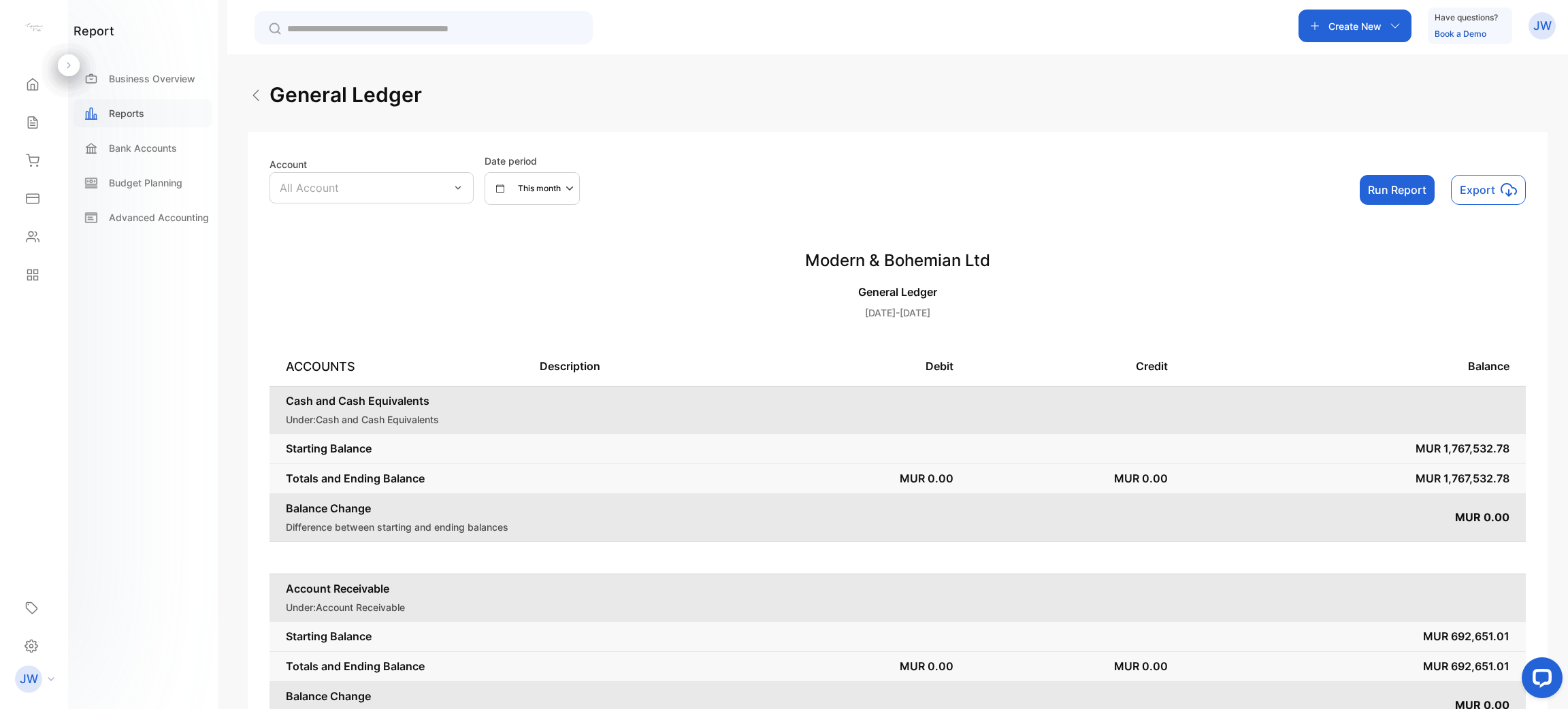
click at [162, 110] on div "Reports" at bounding box center [142, 113] width 139 height 28
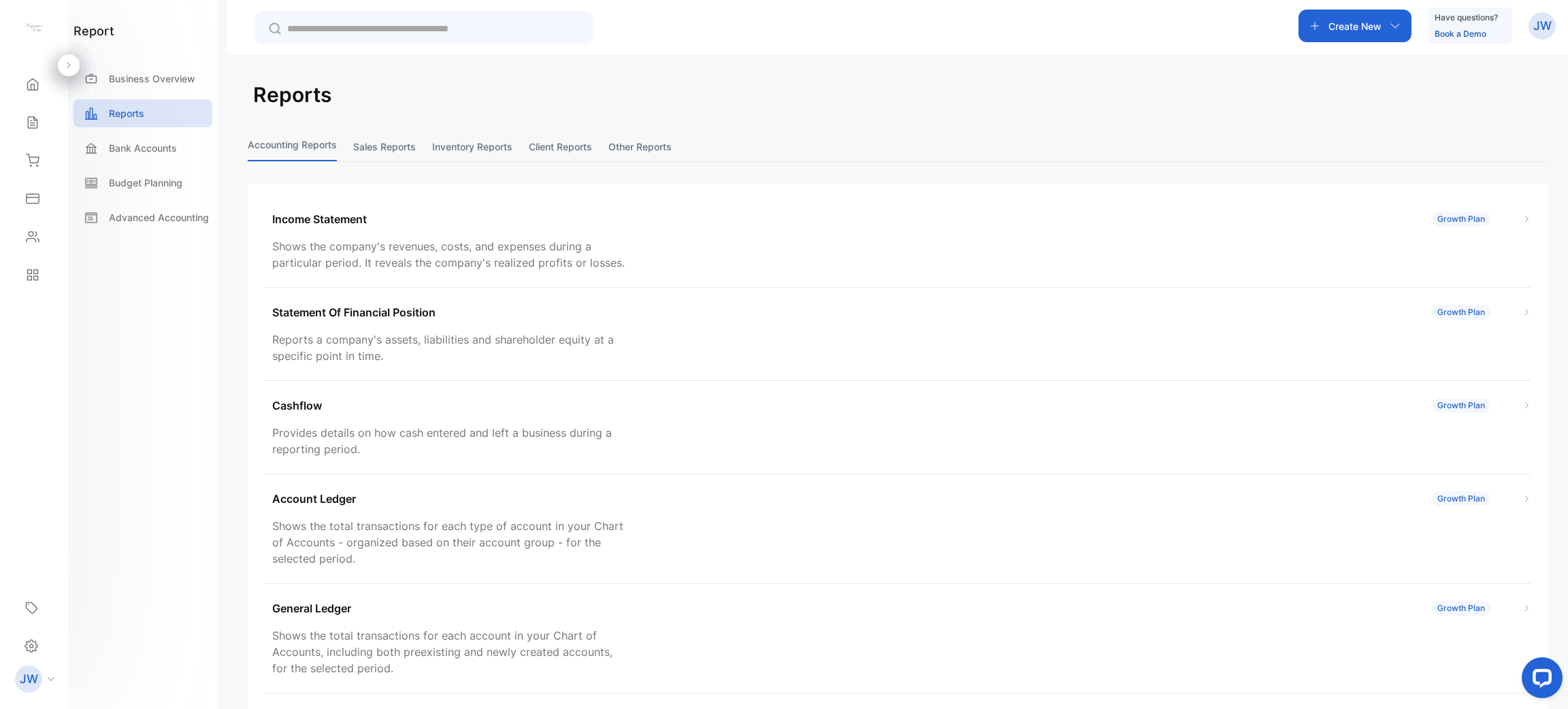
click at [382, 139] on button "Sales reports" at bounding box center [384, 147] width 62 height 29
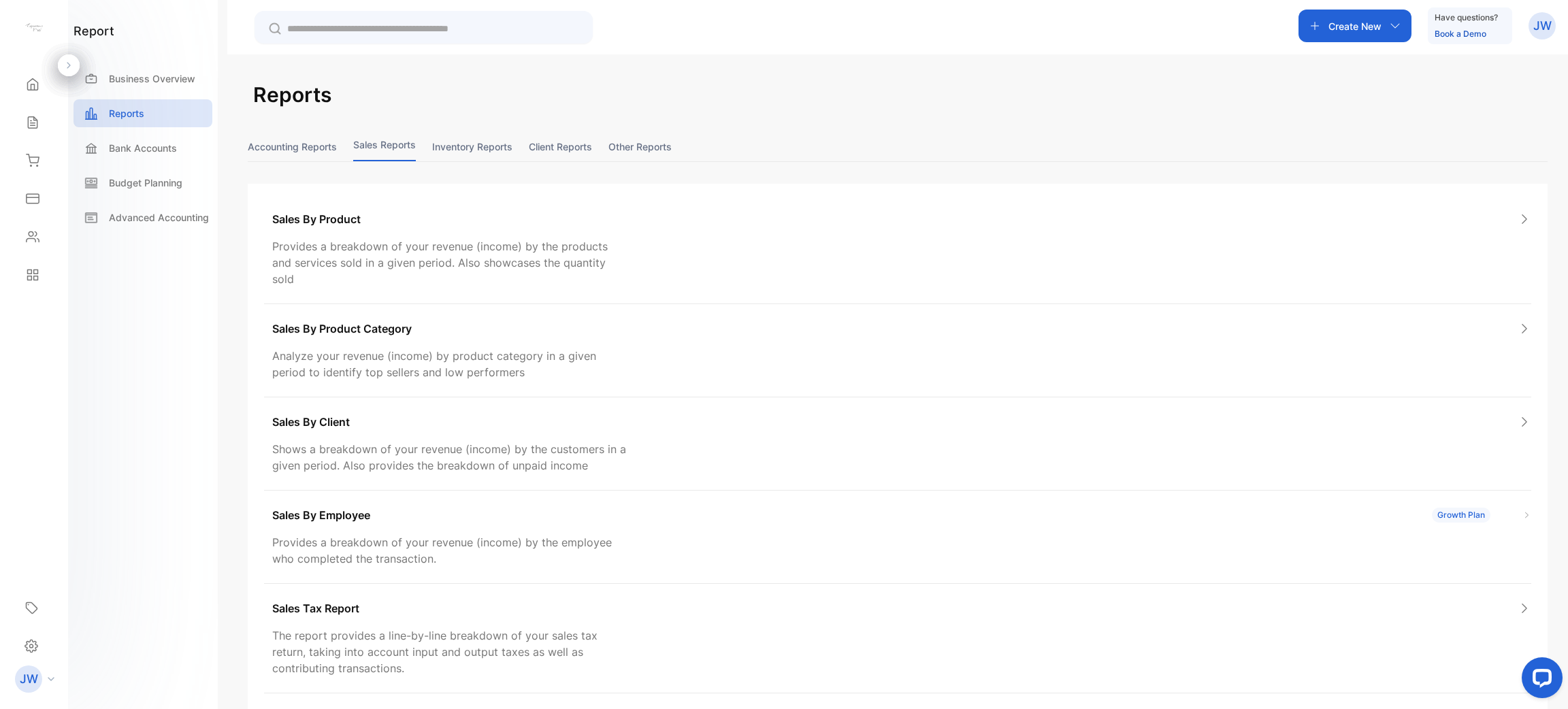
click at [321, 146] on button "Accounting Reports" at bounding box center [292, 147] width 89 height 29
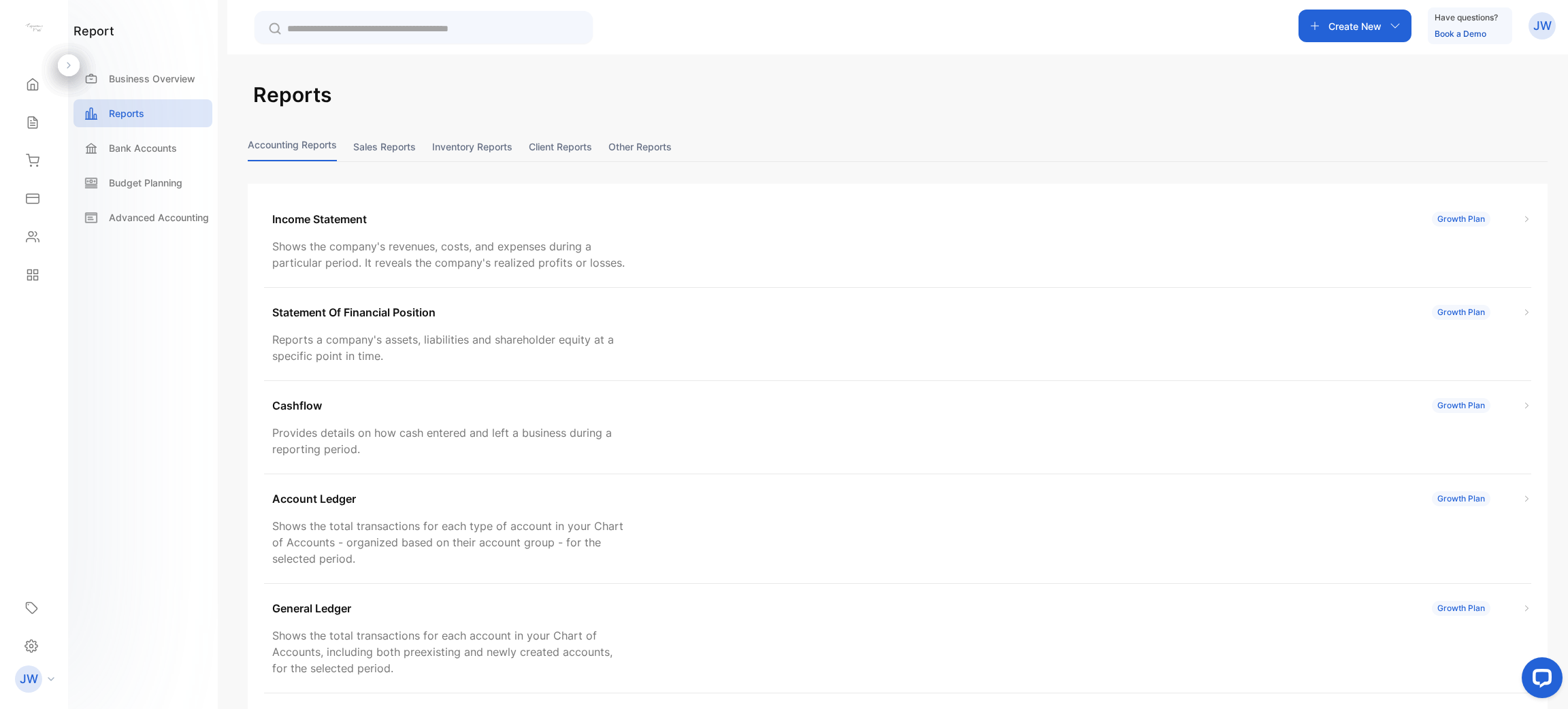
click at [377, 149] on button "Sales reports" at bounding box center [384, 147] width 62 height 29
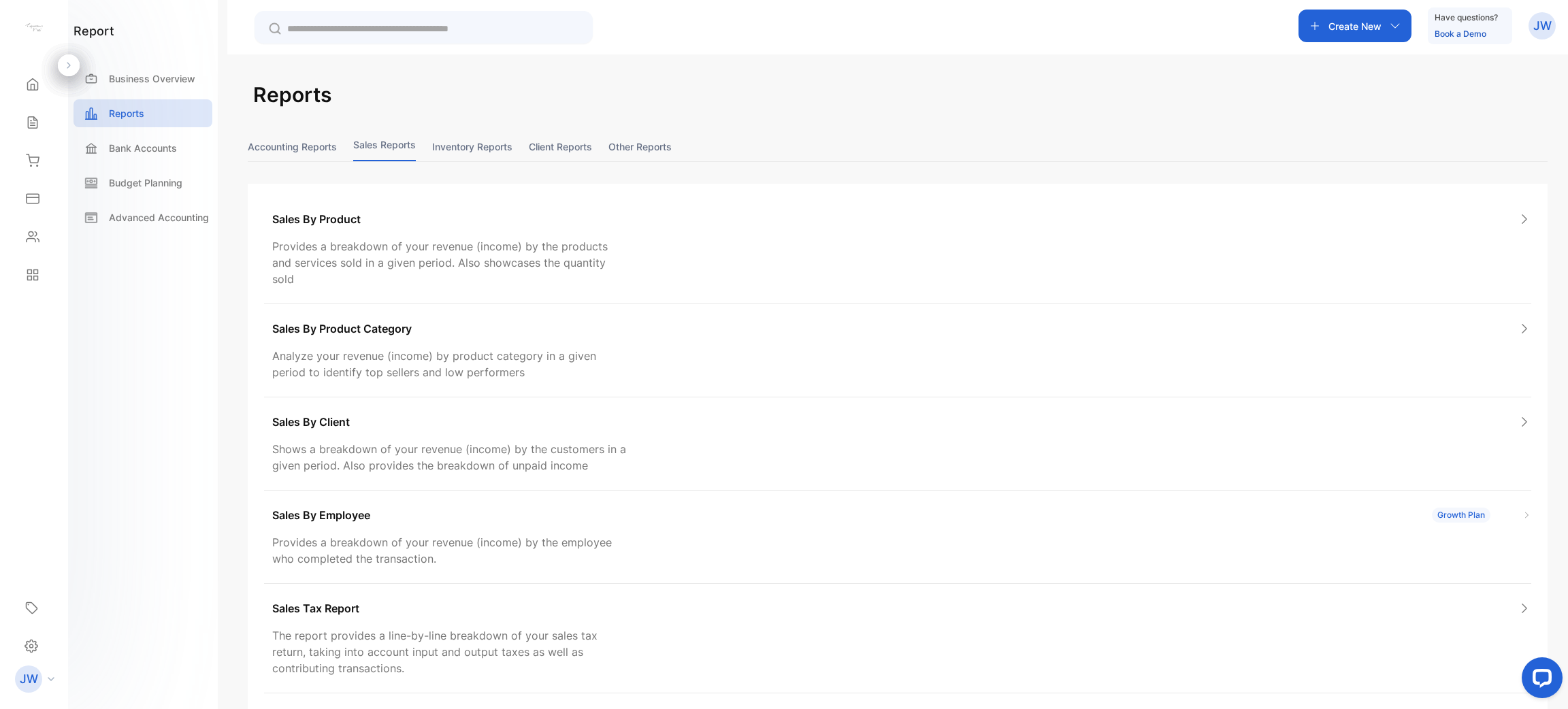
click at [319, 145] on button "Accounting Reports" at bounding box center [292, 147] width 89 height 29
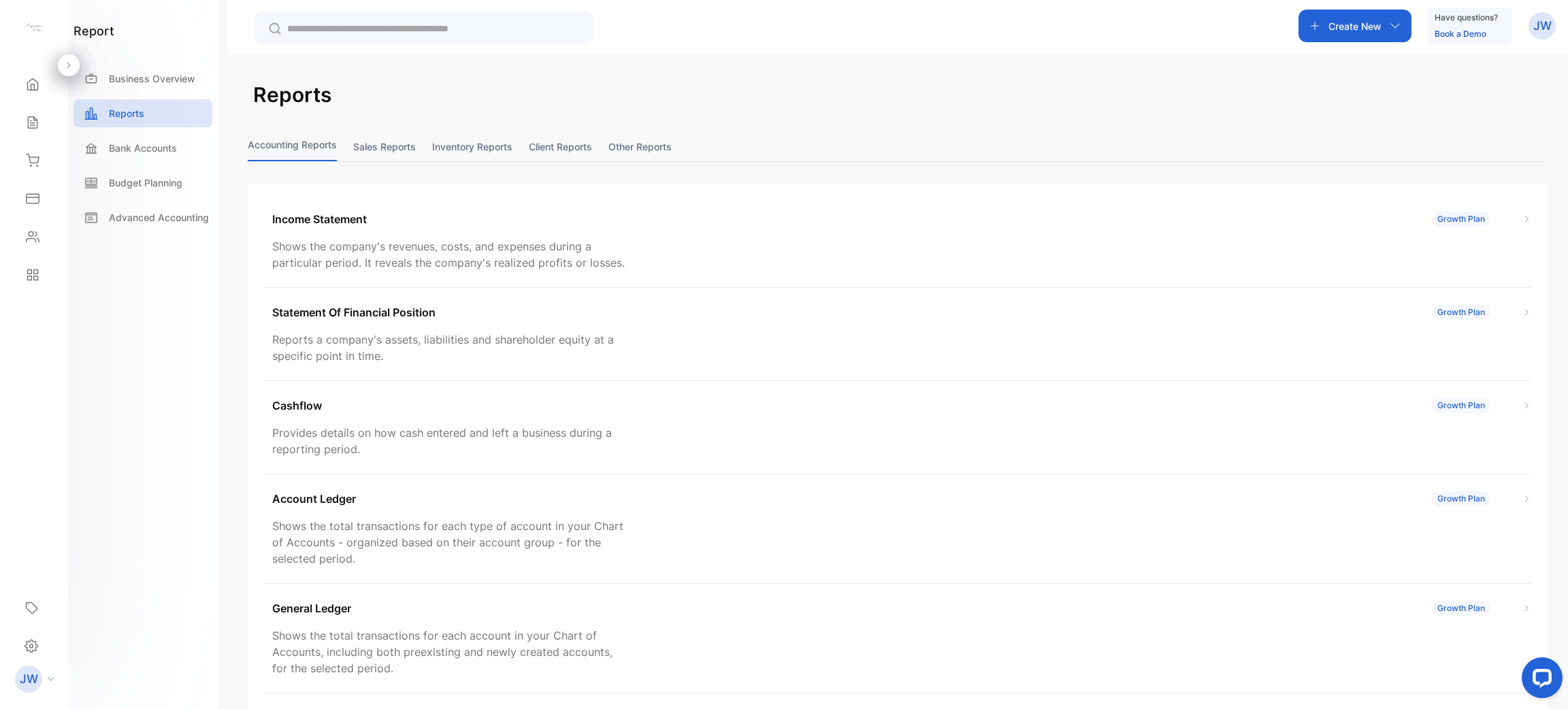
click at [382, 147] on button "Sales reports" at bounding box center [384, 147] width 62 height 29
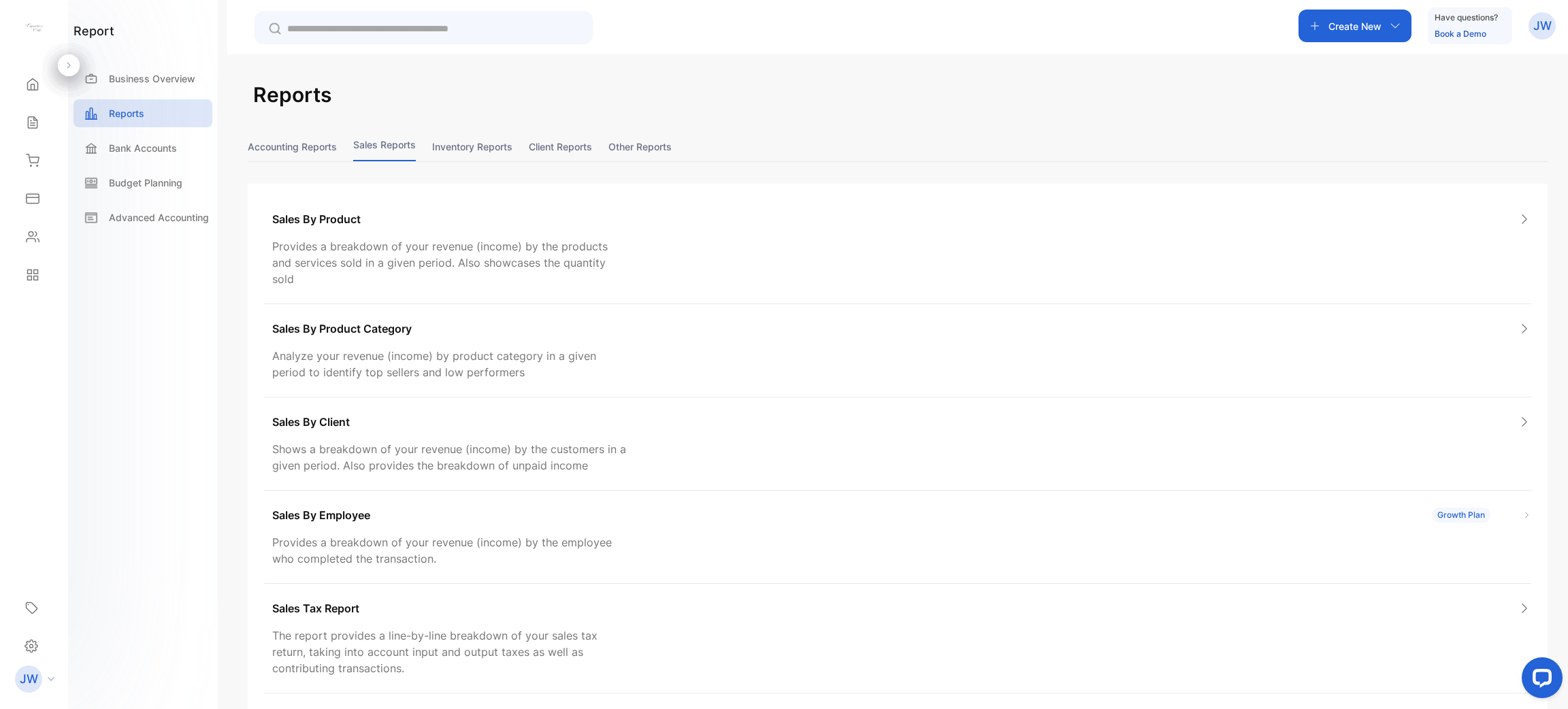
click at [464, 149] on button "Inventory reports" at bounding box center [473, 147] width 80 height 29
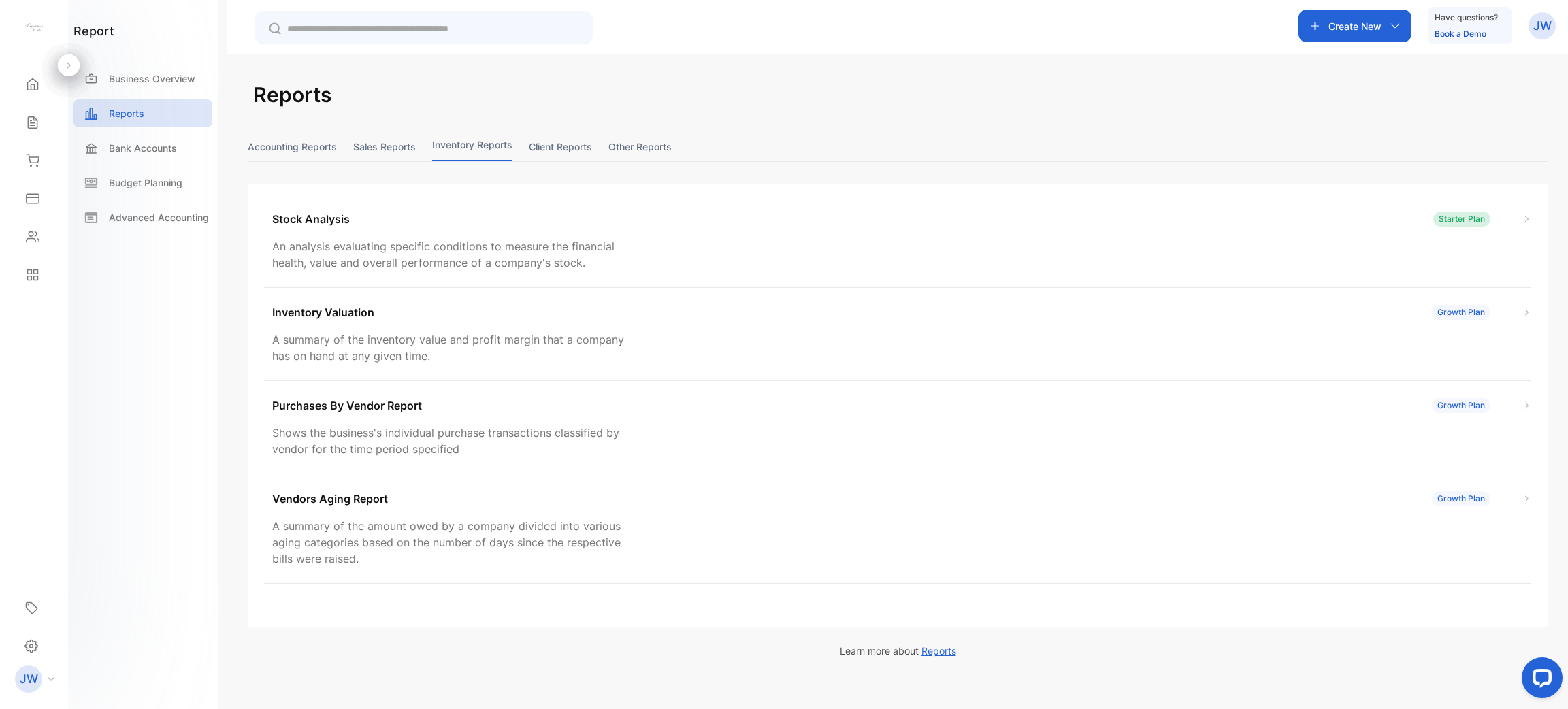
click at [583, 140] on button "Client reports" at bounding box center [560, 147] width 63 height 29
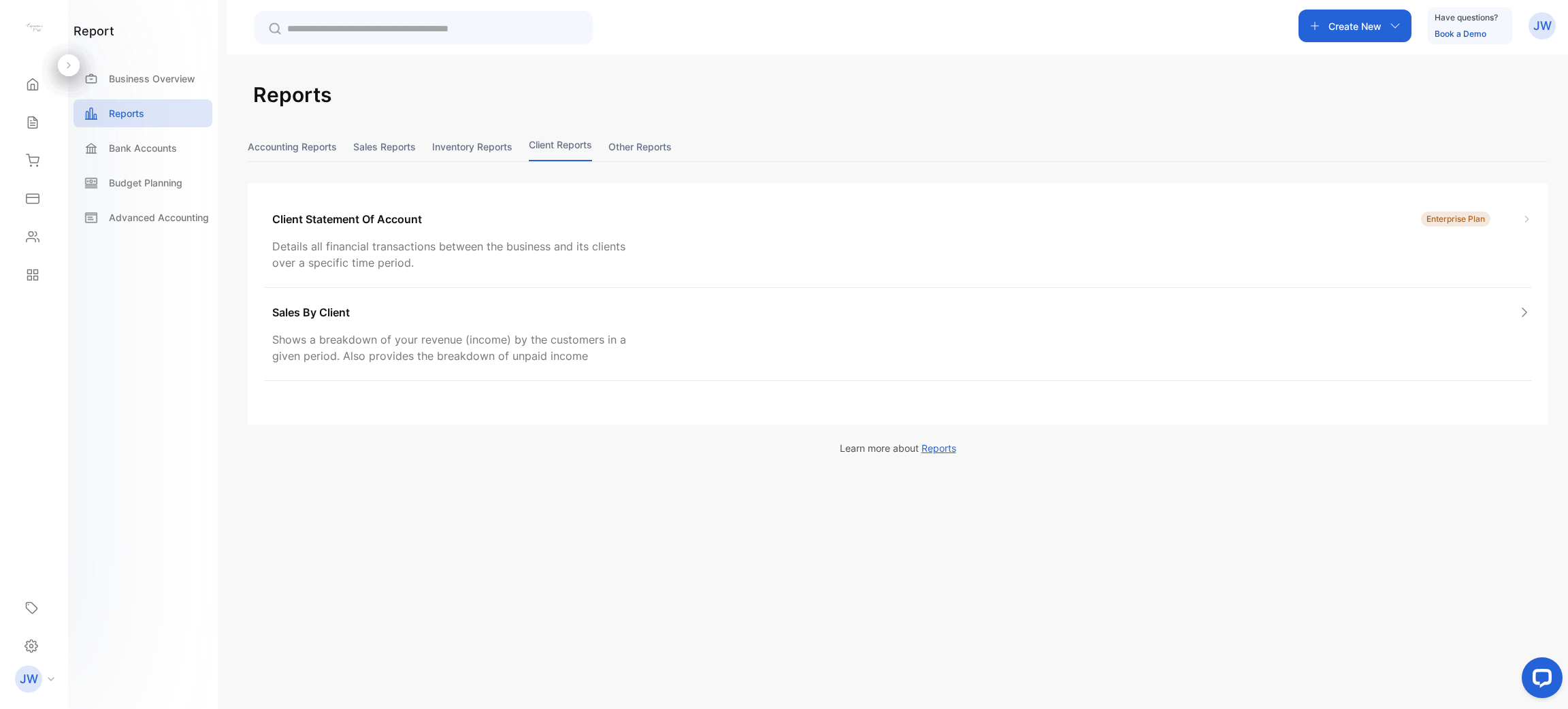
click at [646, 149] on button "Other reports" at bounding box center [640, 147] width 63 height 29
click at [391, 155] on button "Sales reports" at bounding box center [384, 147] width 62 height 29
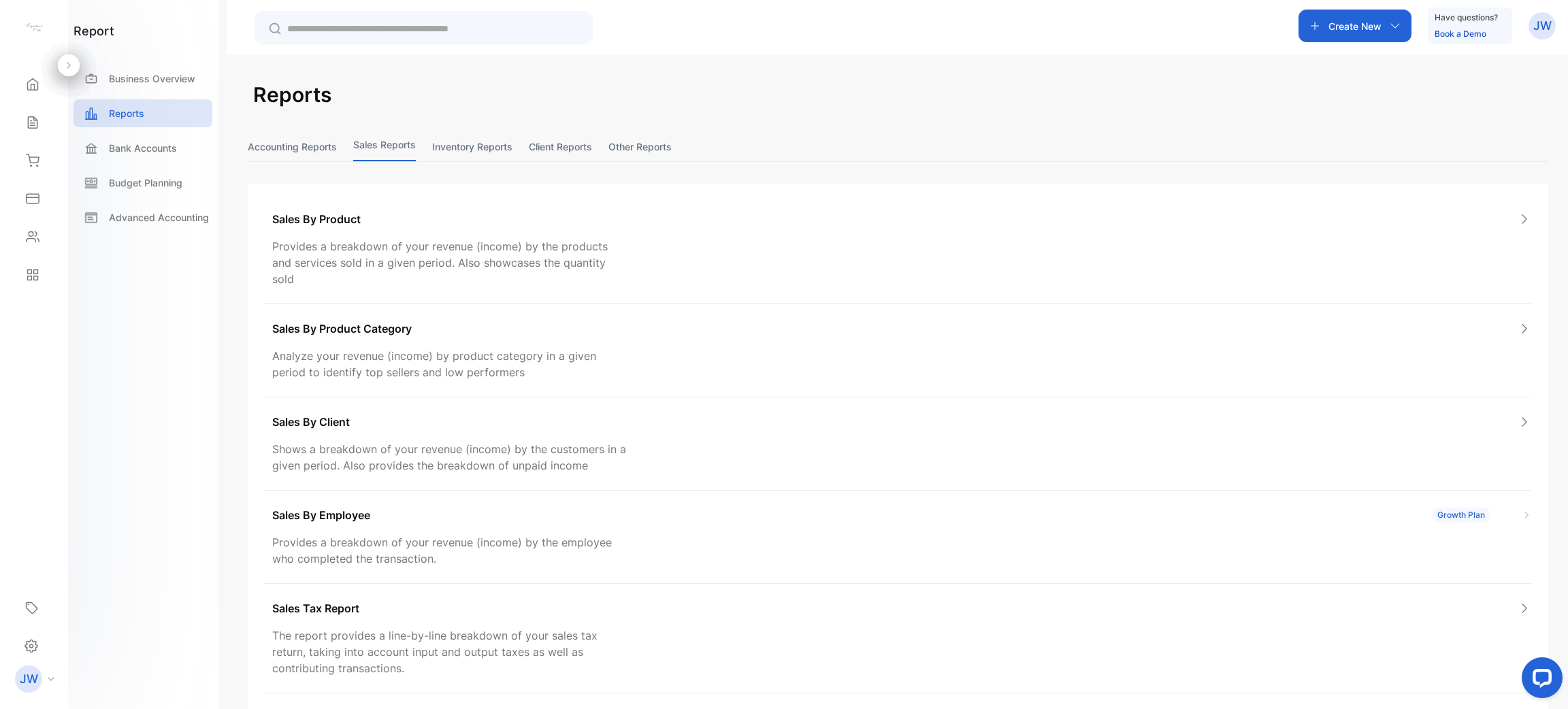
click at [328, 147] on button "Accounting Reports" at bounding box center [292, 147] width 89 height 29
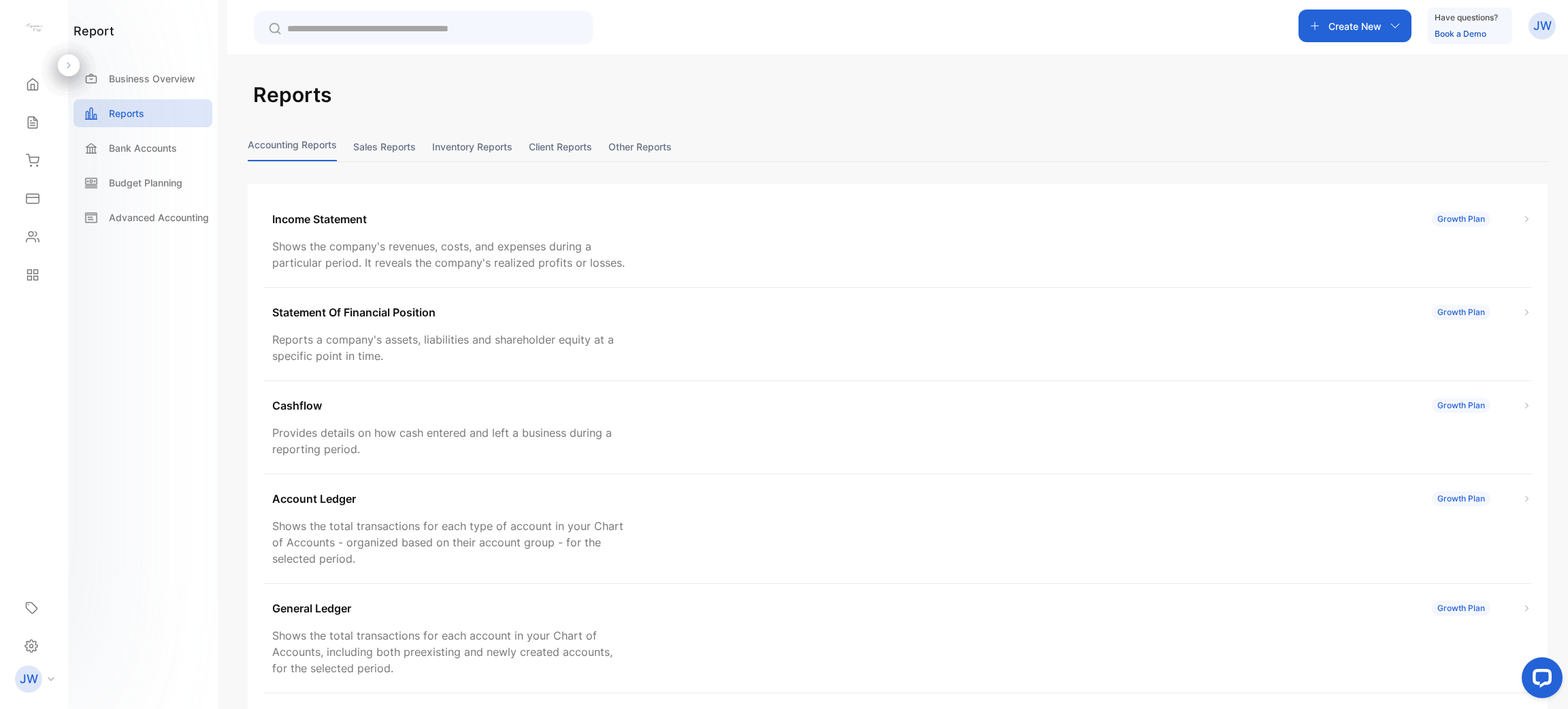
click at [399, 141] on button "Sales reports" at bounding box center [384, 147] width 62 height 29
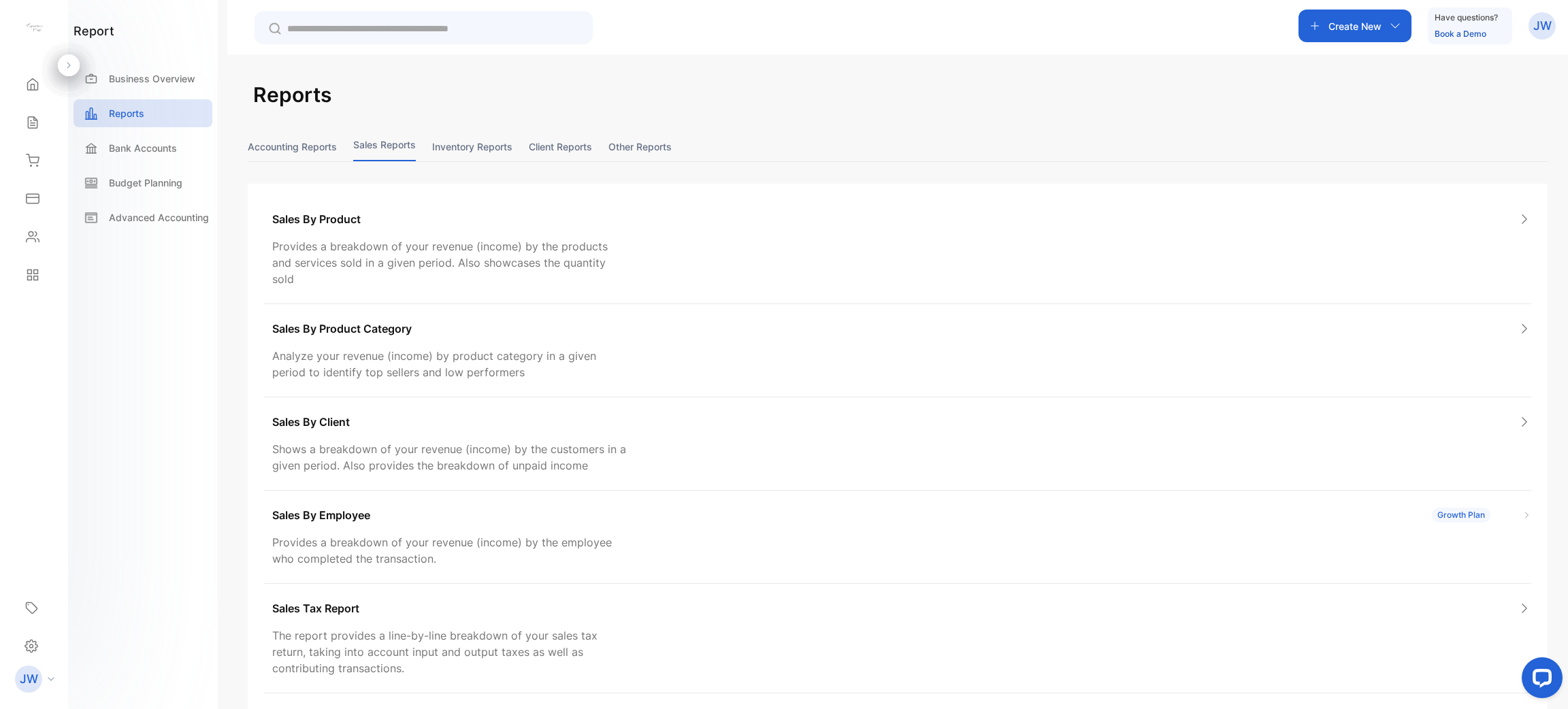
click at [315, 139] on button "Accounting Reports" at bounding box center [292, 147] width 89 height 29
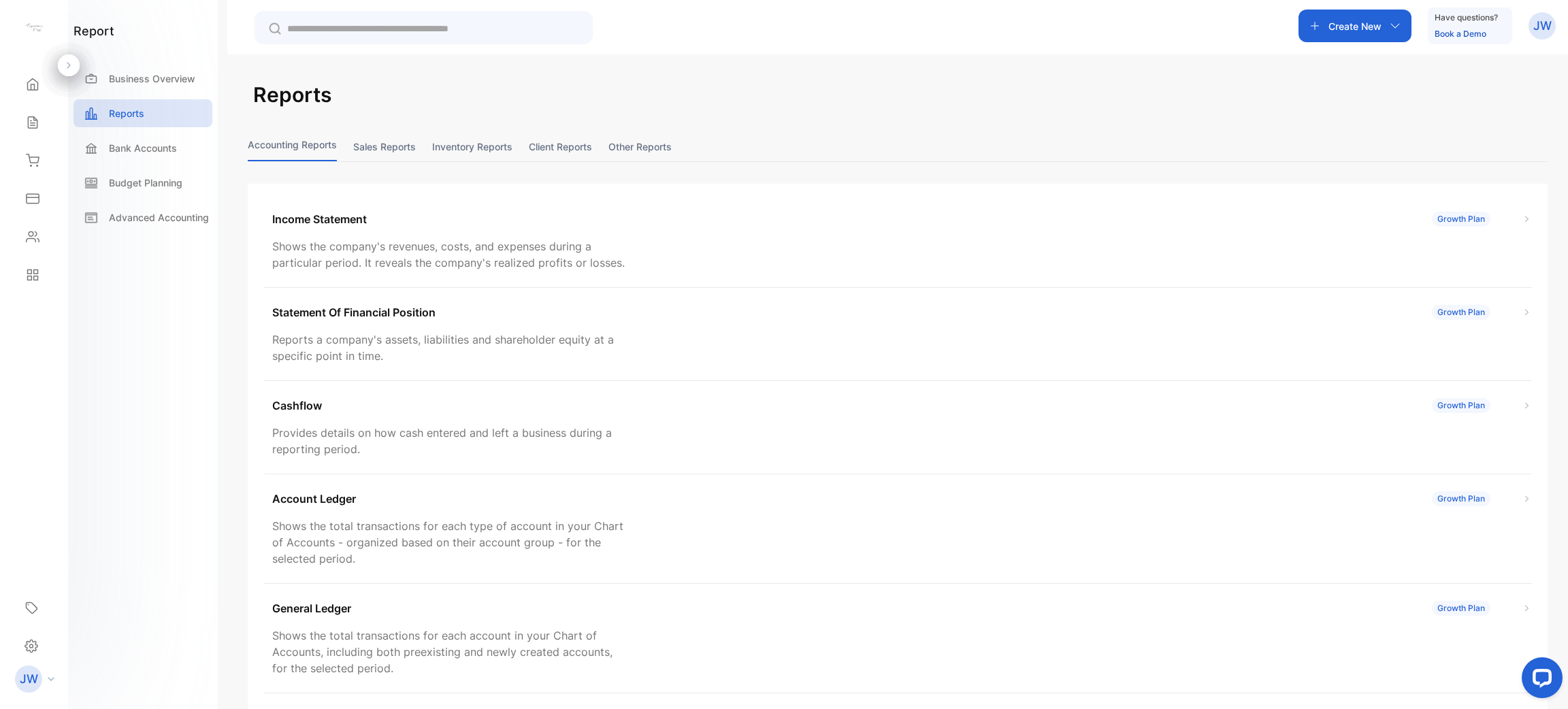
click at [703, 170] on div "Accounting Reports Sales reports Inventory reports Client reports Other reports…" at bounding box center [897, 481] width 1299 height 698
click at [386, 143] on button "Sales reports" at bounding box center [384, 147] width 62 height 29
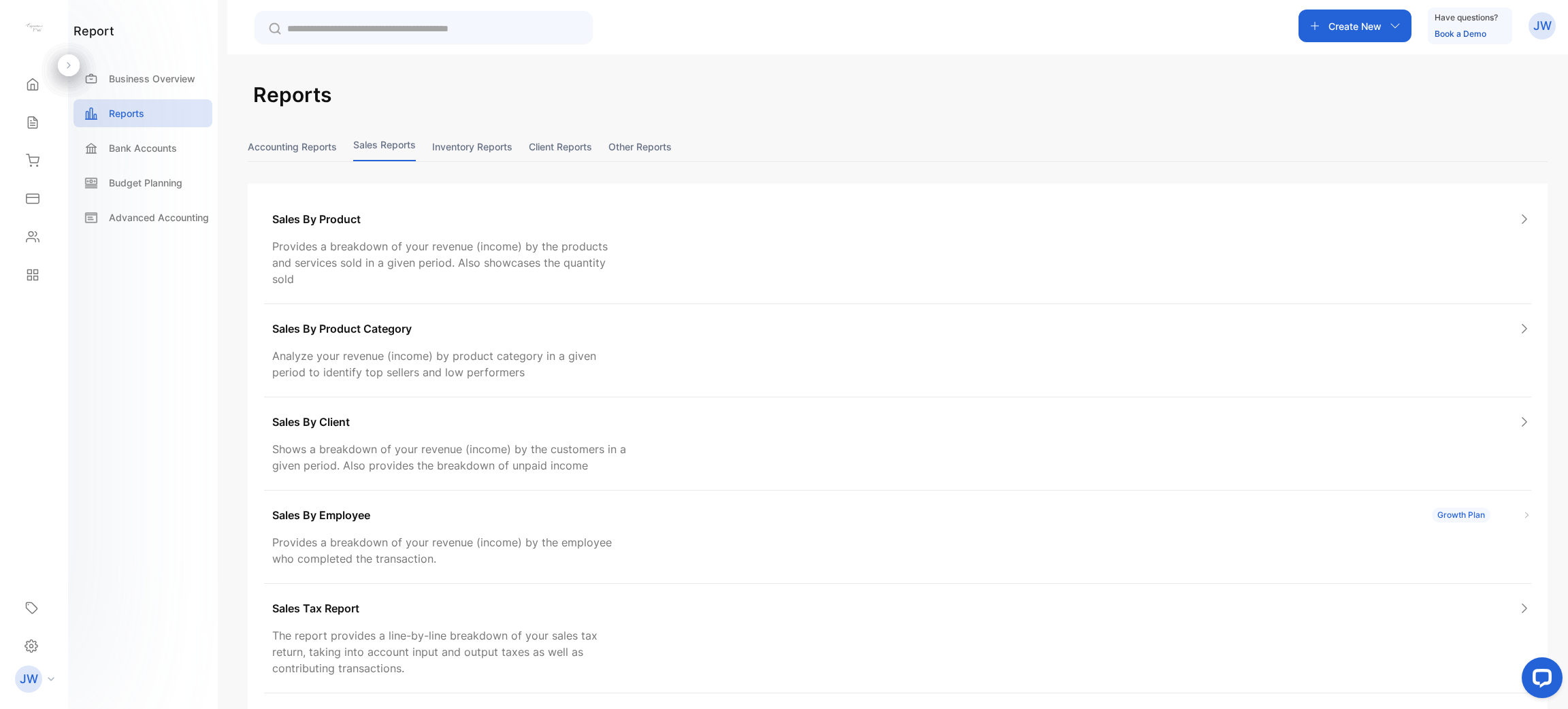
click at [305, 136] on button "Accounting Reports" at bounding box center [292, 147] width 89 height 29
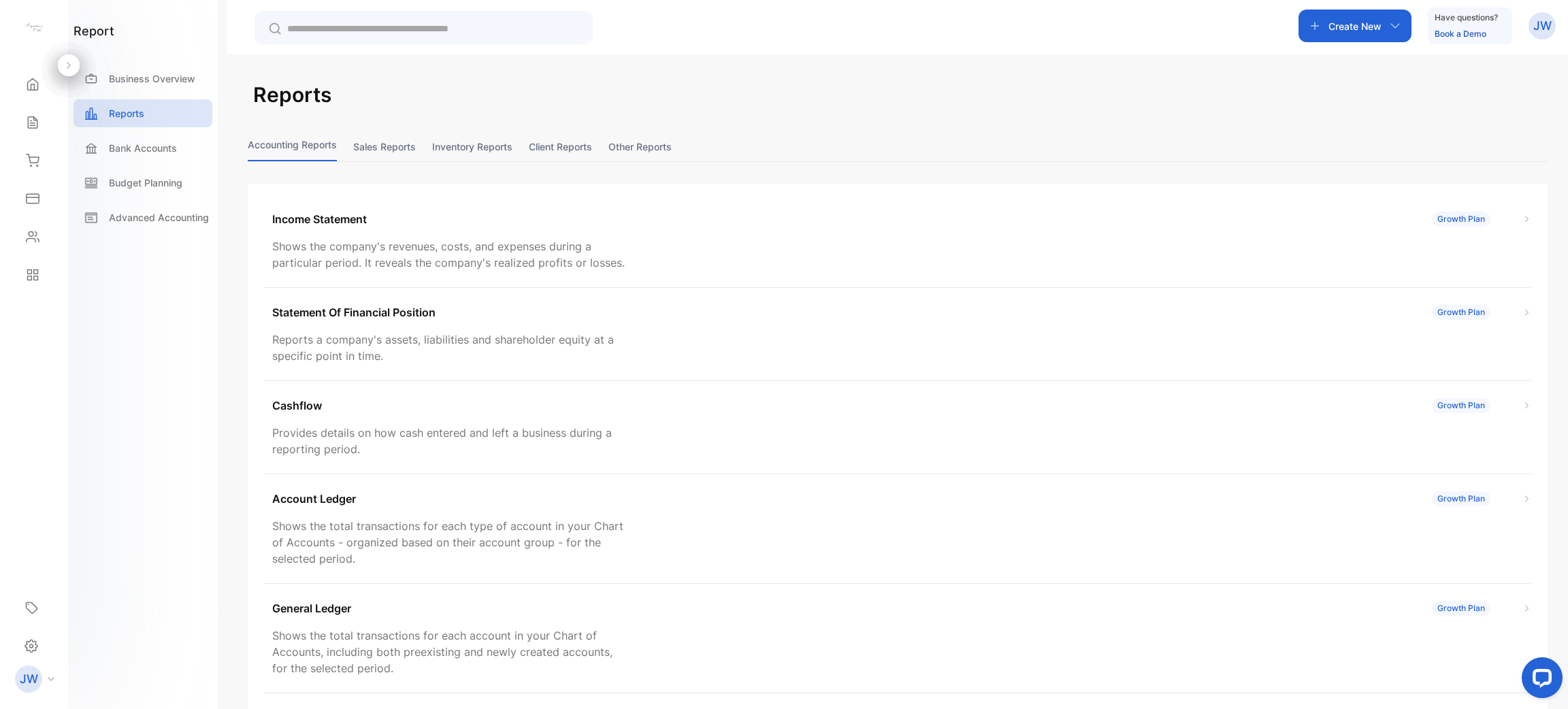
click at [379, 136] on button "Sales reports" at bounding box center [384, 147] width 62 height 29
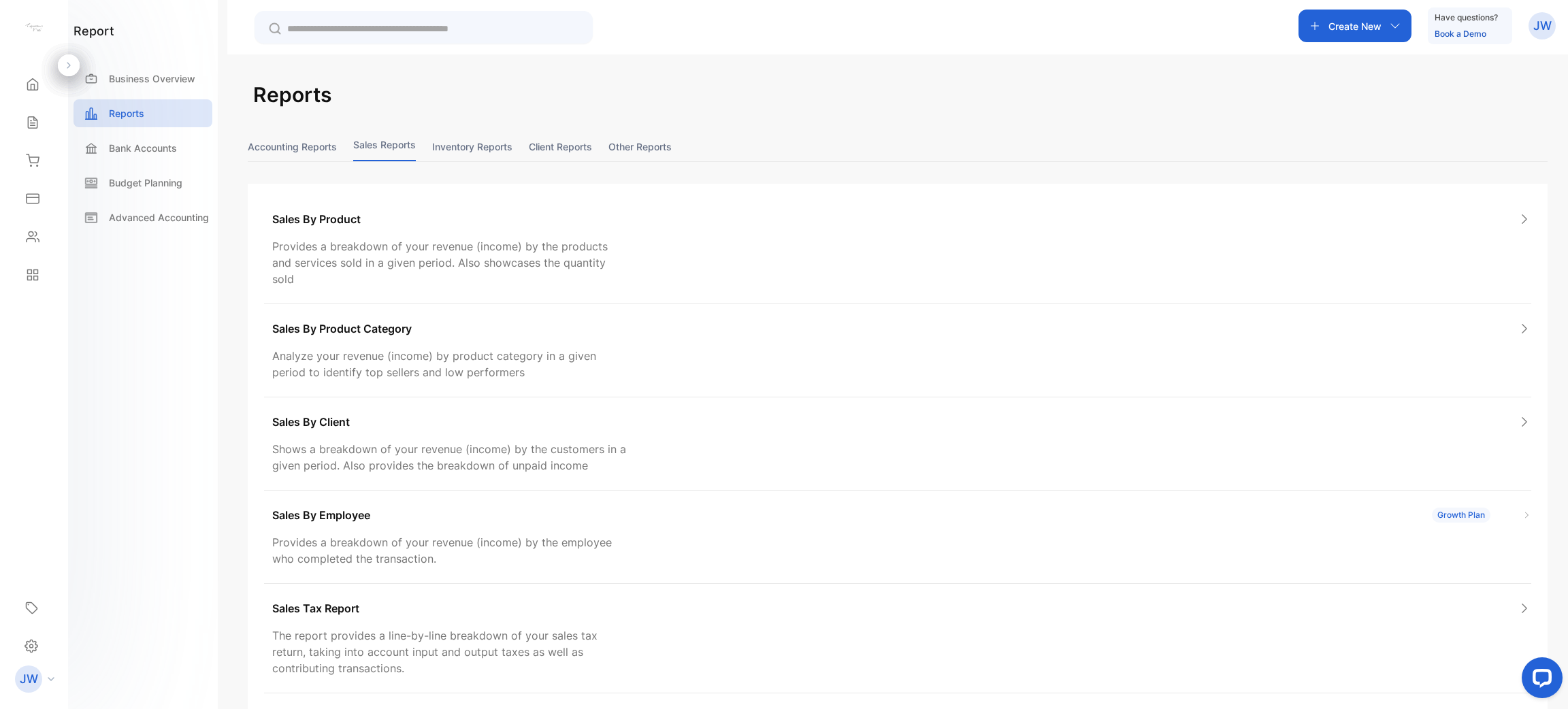
click at [511, 158] on button "Inventory reports" at bounding box center [473, 147] width 80 height 29
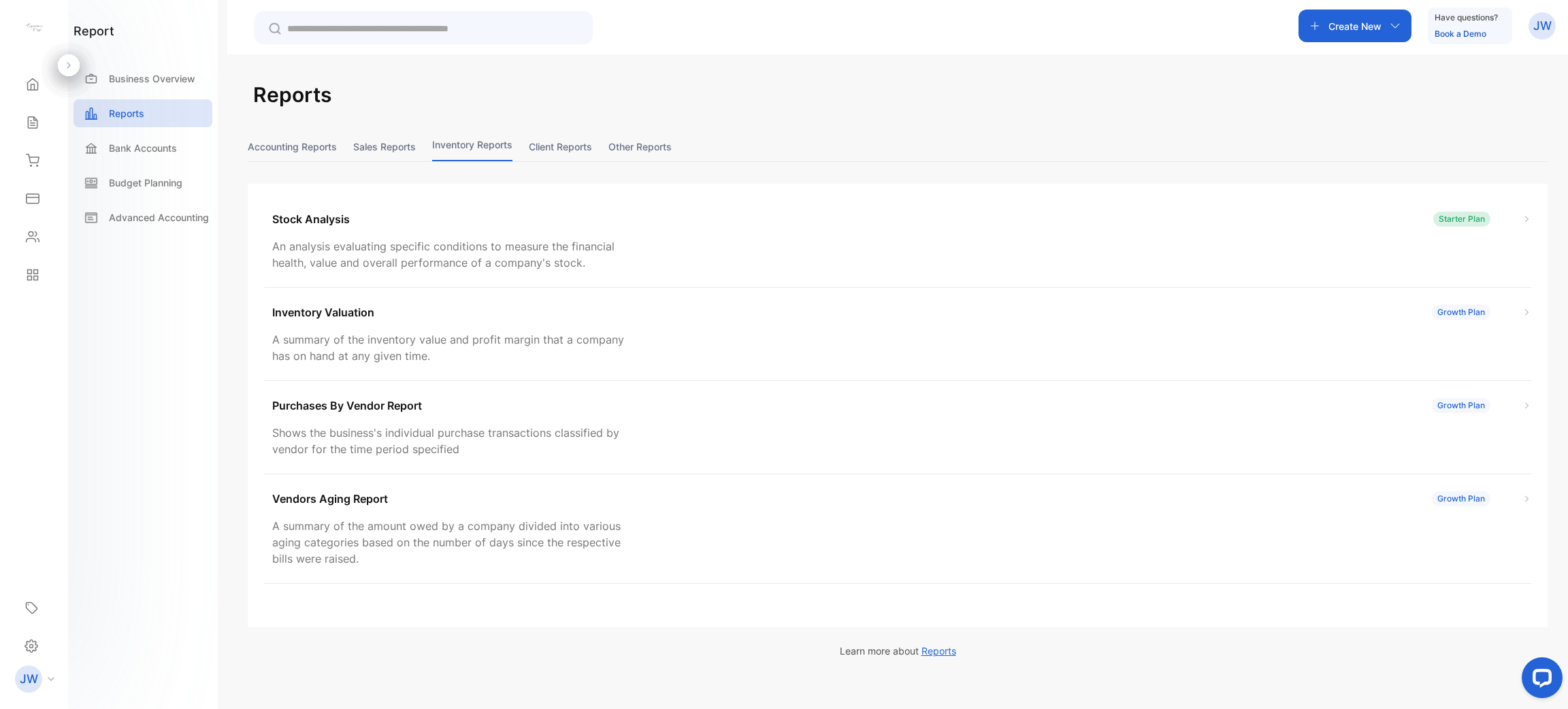
click at [569, 152] on button "Client reports" at bounding box center [560, 147] width 63 height 29
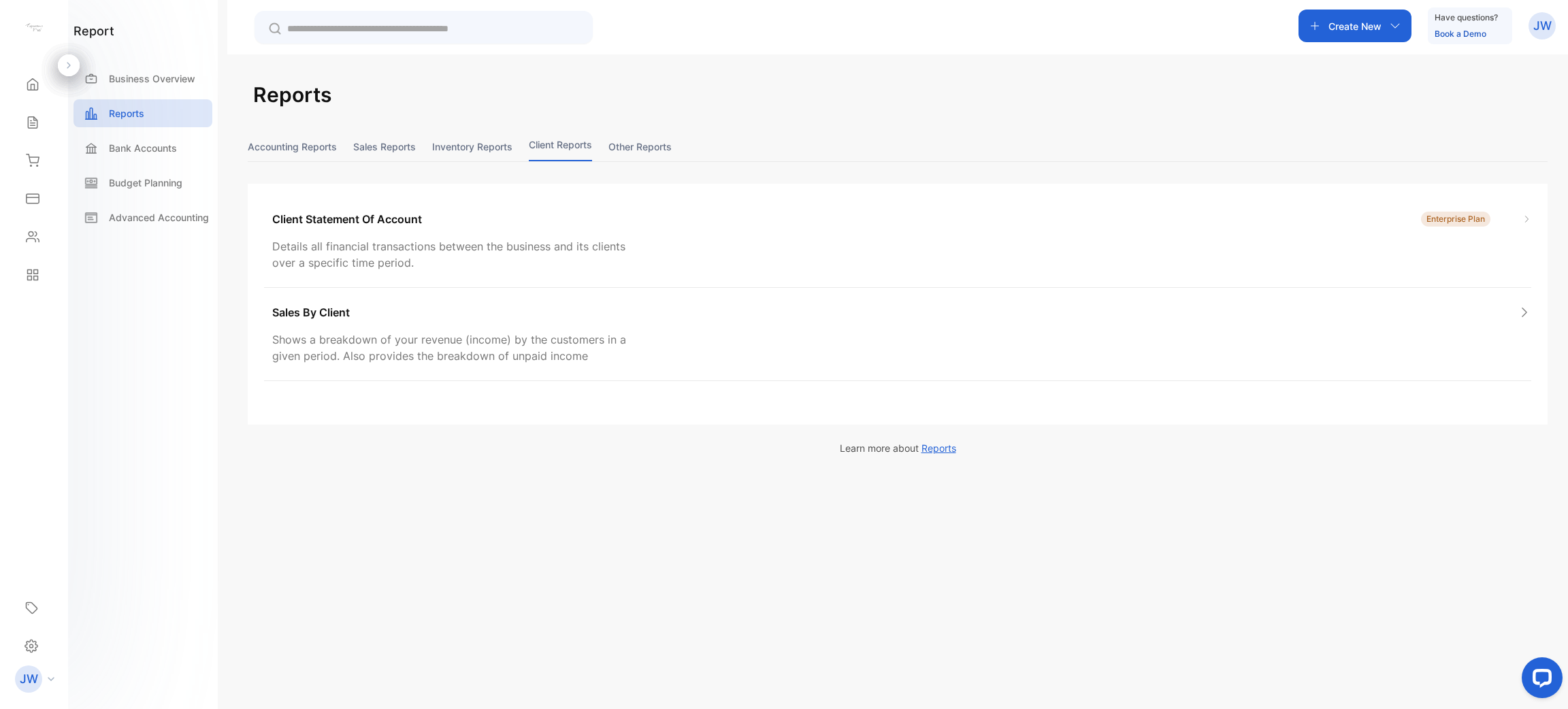
click at [632, 152] on button "Other reports" at bounding box center [640, 147] width 63 height 29
click at [311, 144] on button "Accounting Reports" at bounding box center [292, 147] width 89 height 29
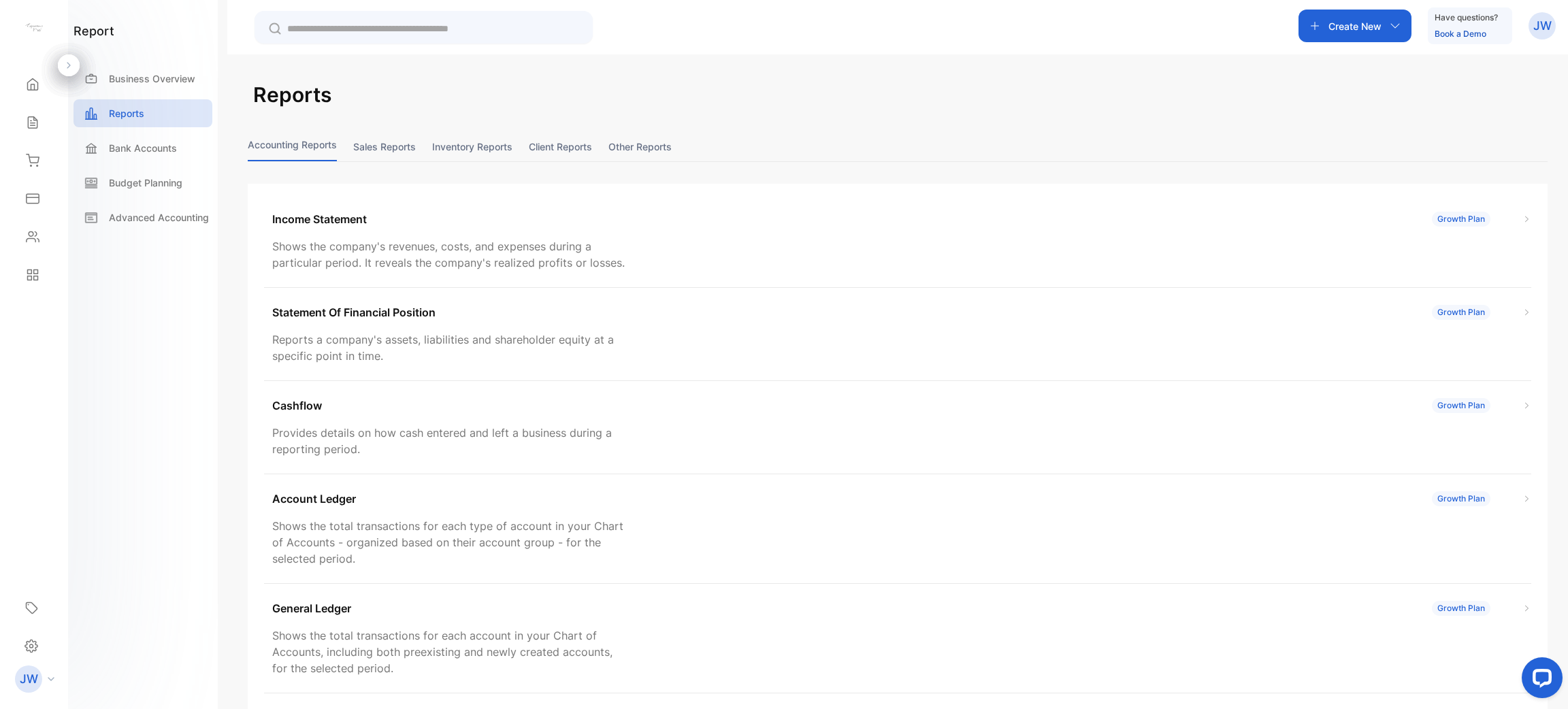
click at [364, 149] on button "Sales reports" at bounding box center [384, 147] width 62 height 29
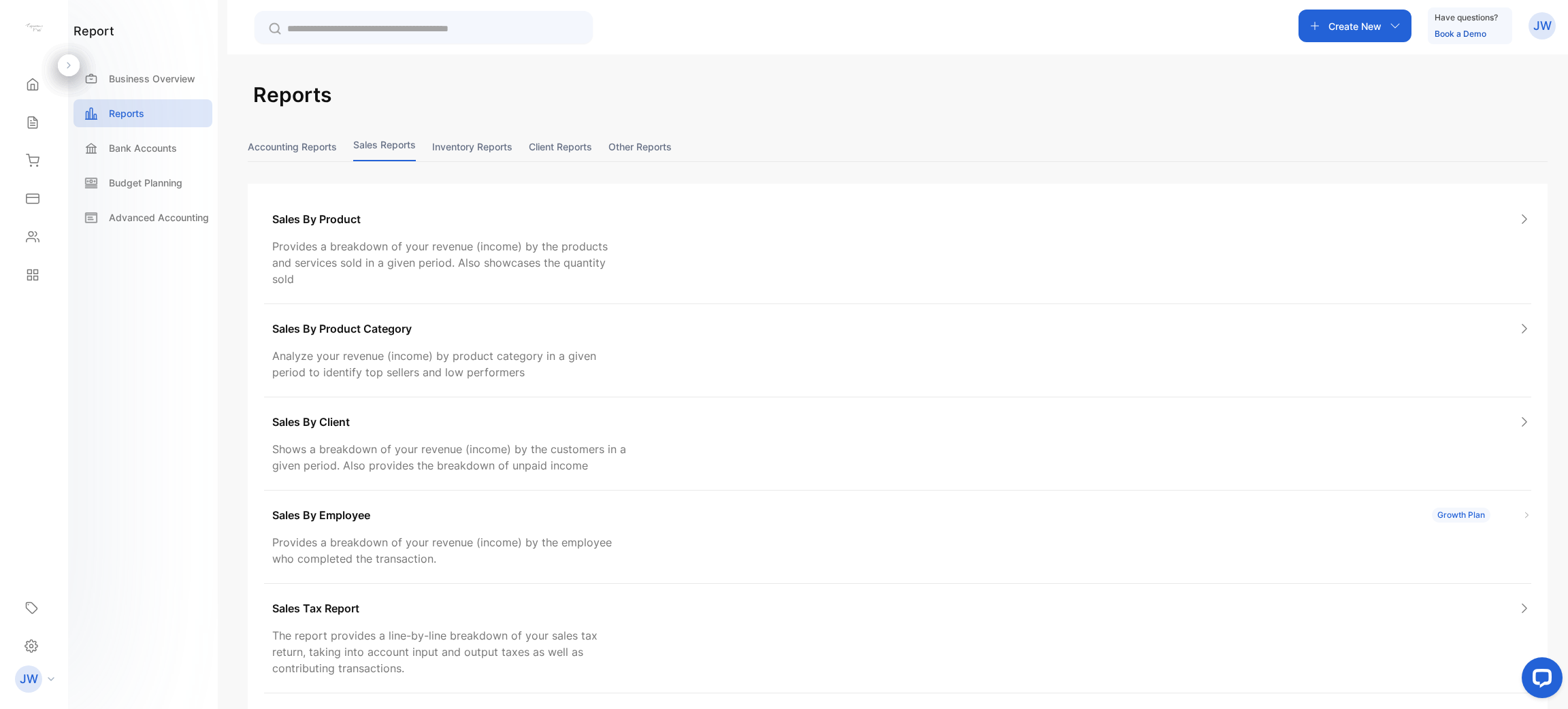
click at [364, 149] on button "Sales reports" at bounding box center [384, 147] width 62 height 29
click at [308, 141] on button "Accounting Reports" at bounding box center [292, 147] width 89 height 29
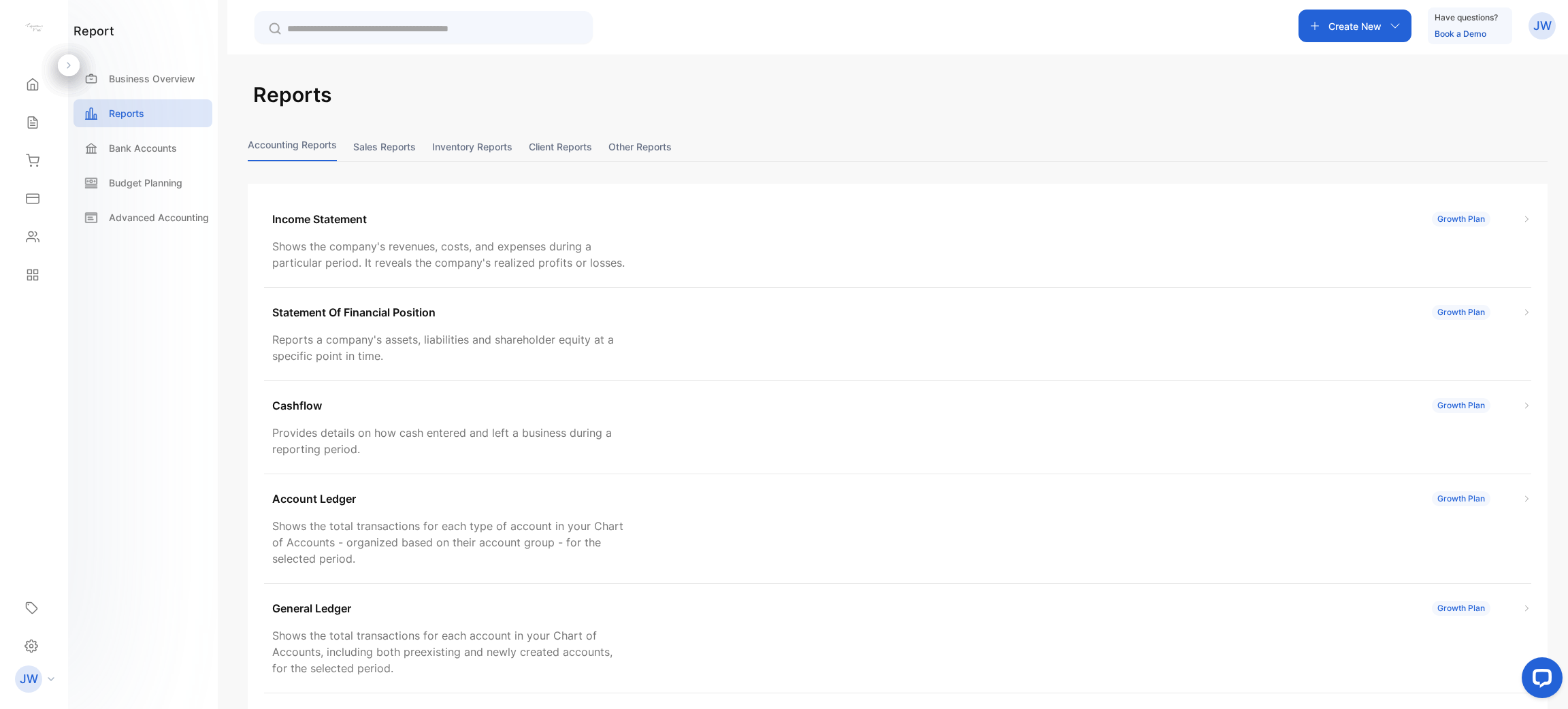
click at [396, 157] on button "Sales reports" at bounding box center [384, 147] width 62 height 29
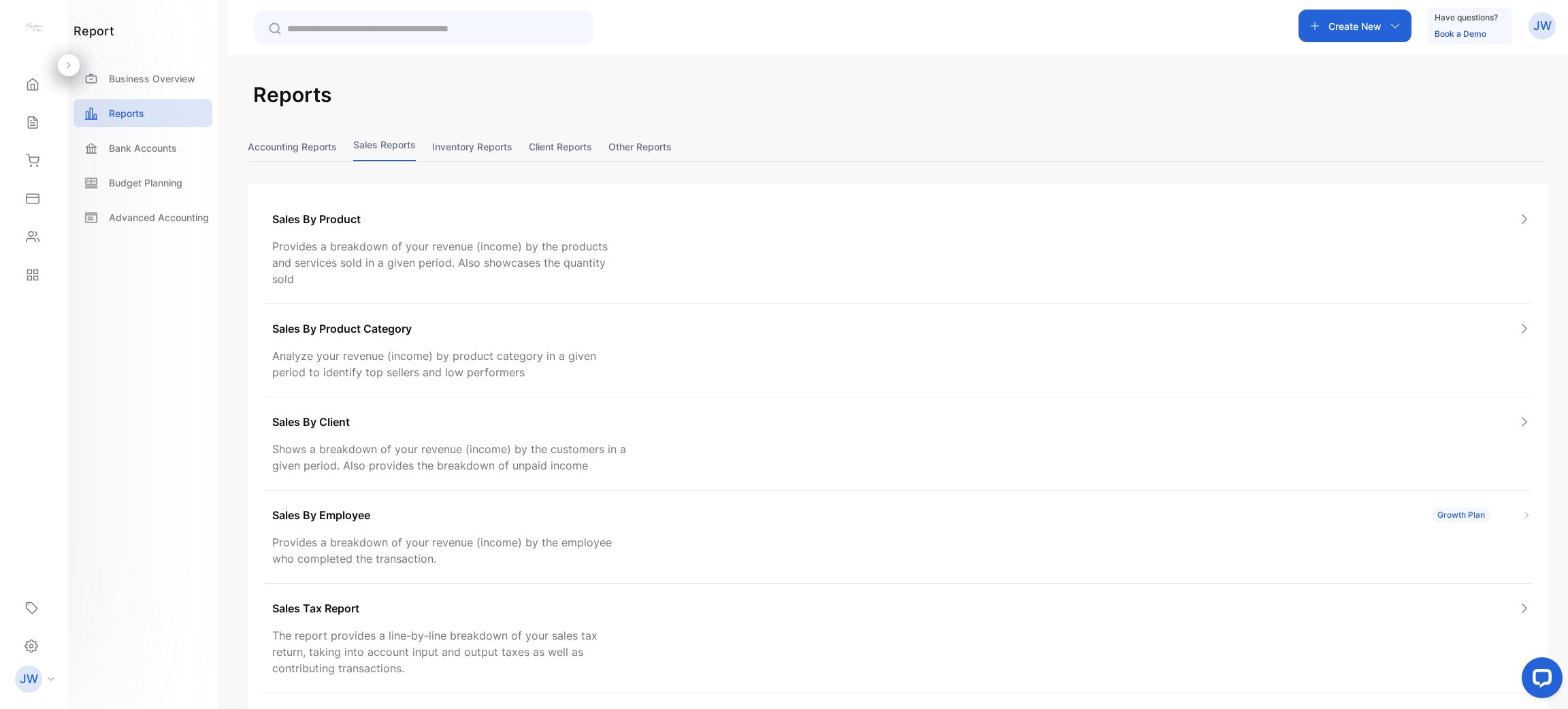
click at [443, 140] on button "Inventory reports" at bounding box center [473, 147] width 80 height 29
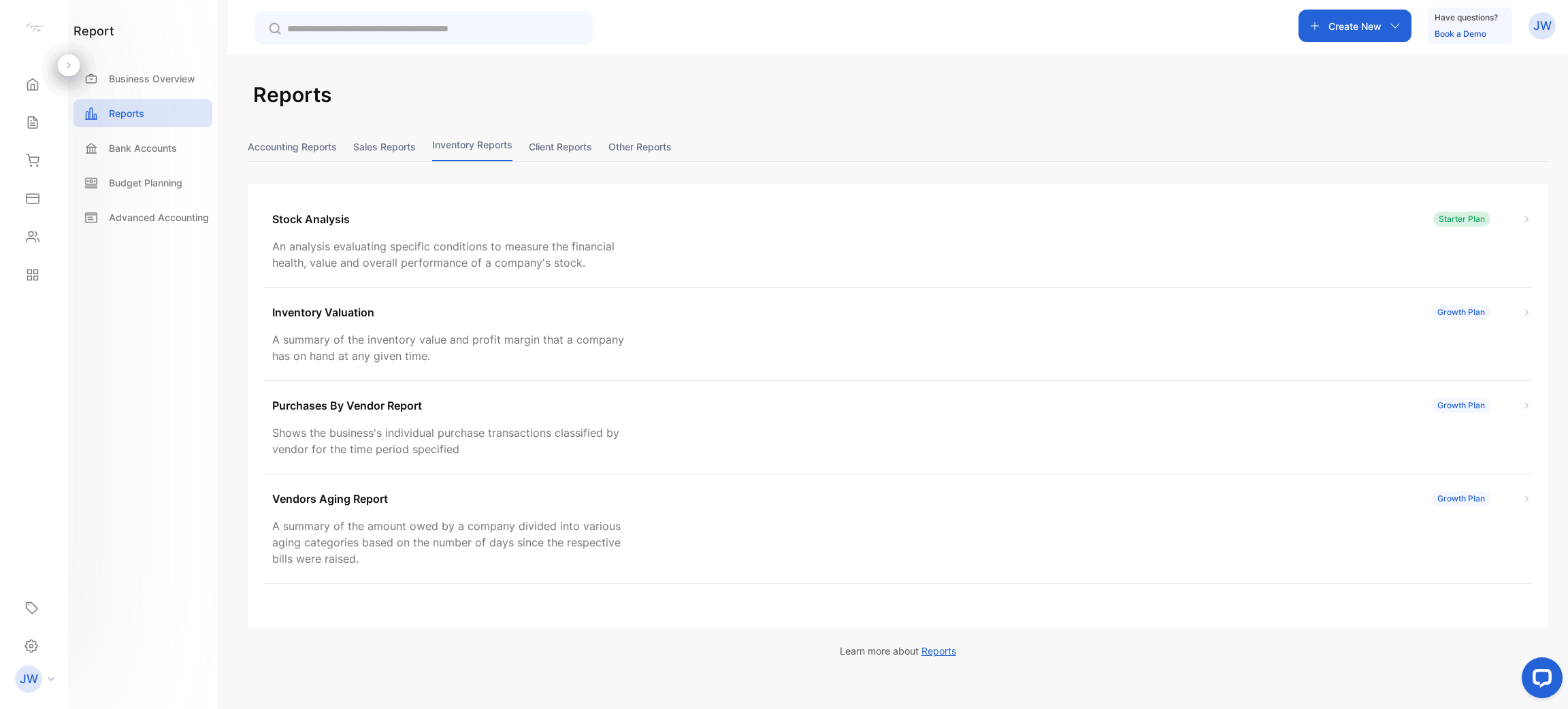
click at [317, 132] on button "Accounting Reports" at bounding box center [292, 147] width 89 height 29
